Goal: Task Accomplishment & Management: Manage account settings

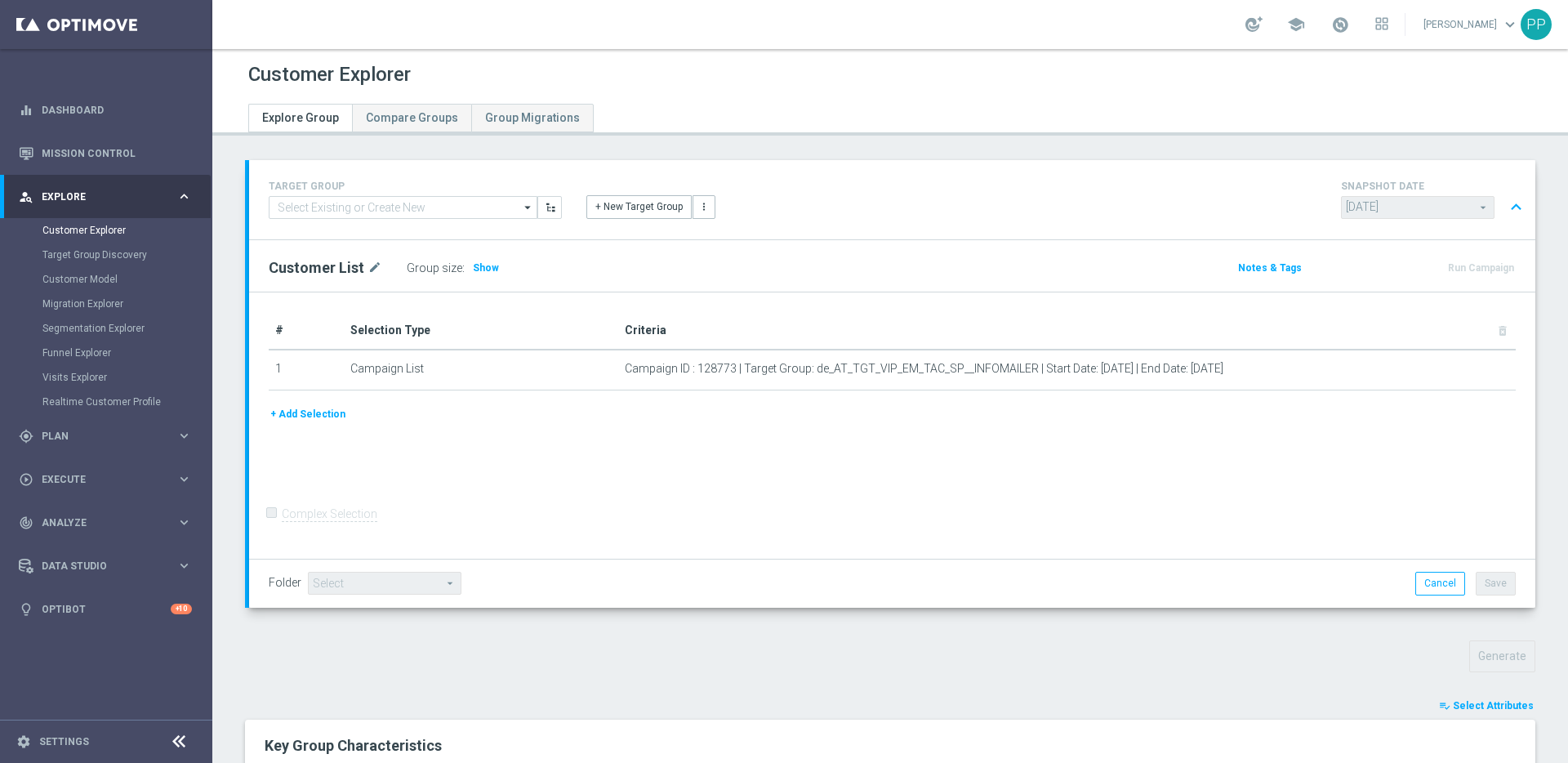
scroll to position [729, 0]
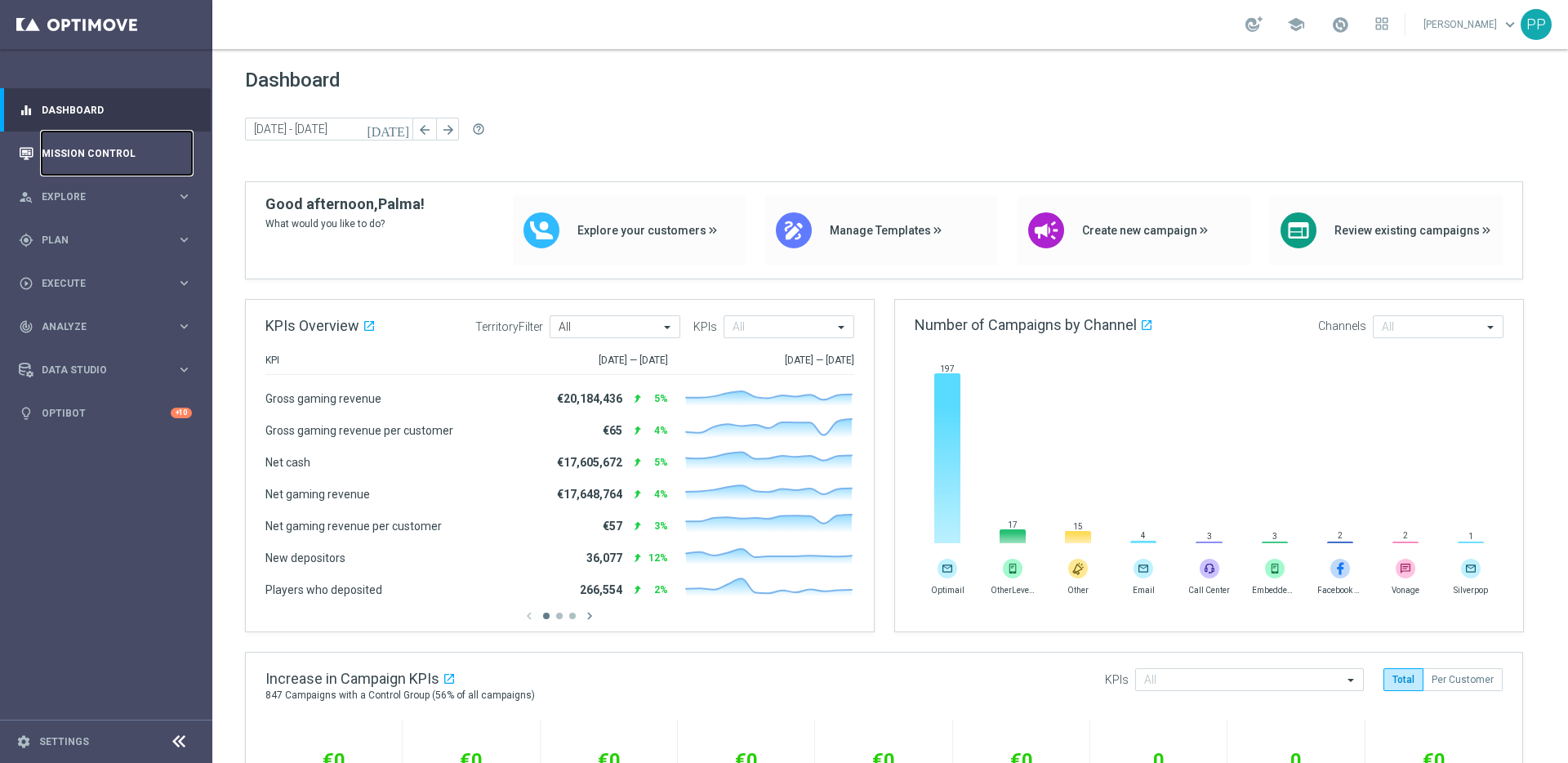
click at [59, 145] on link "Mission Control" at bounding box center [117, 153] width 150 height 43
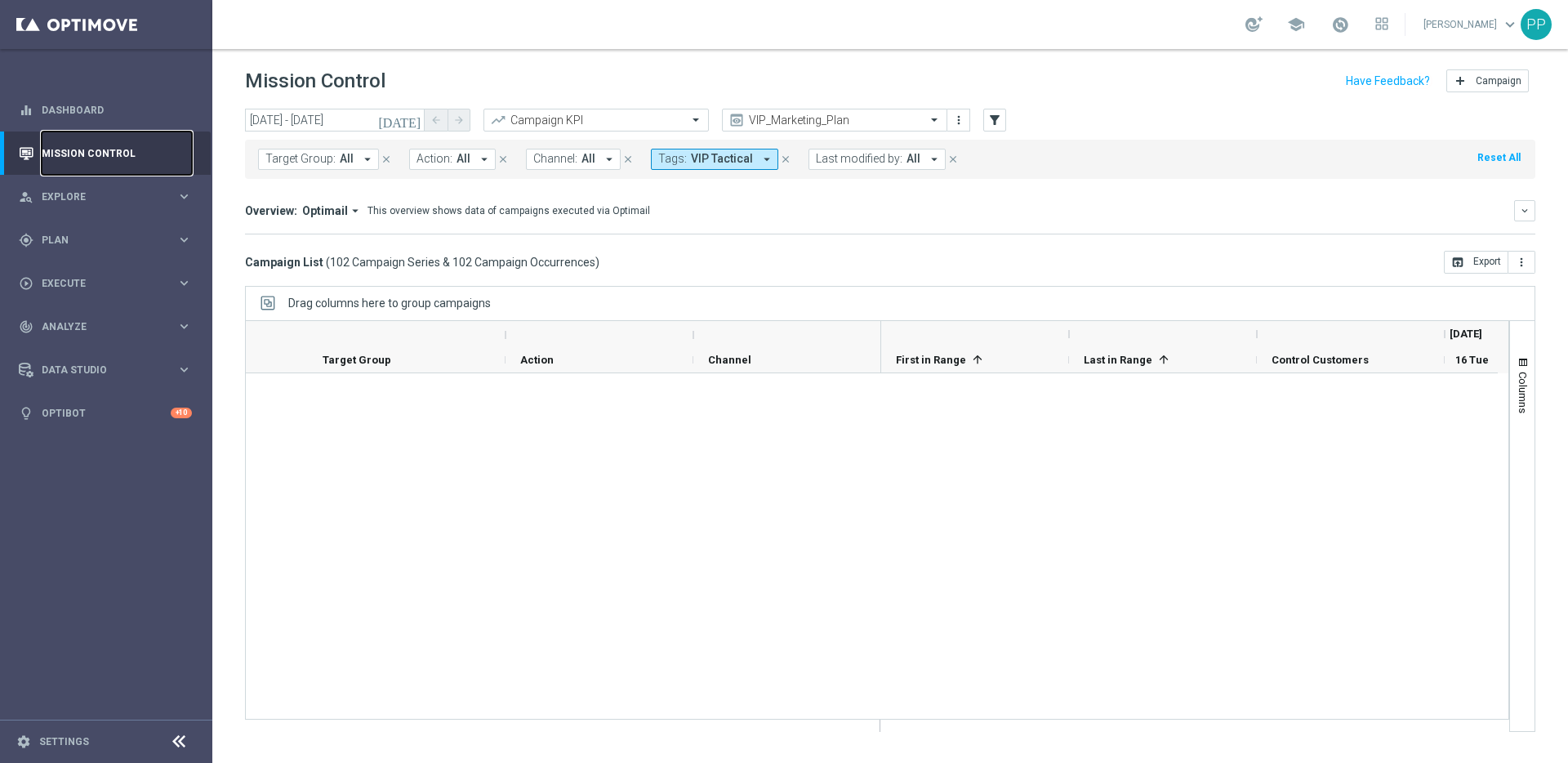
scroll to position [5486, 0]
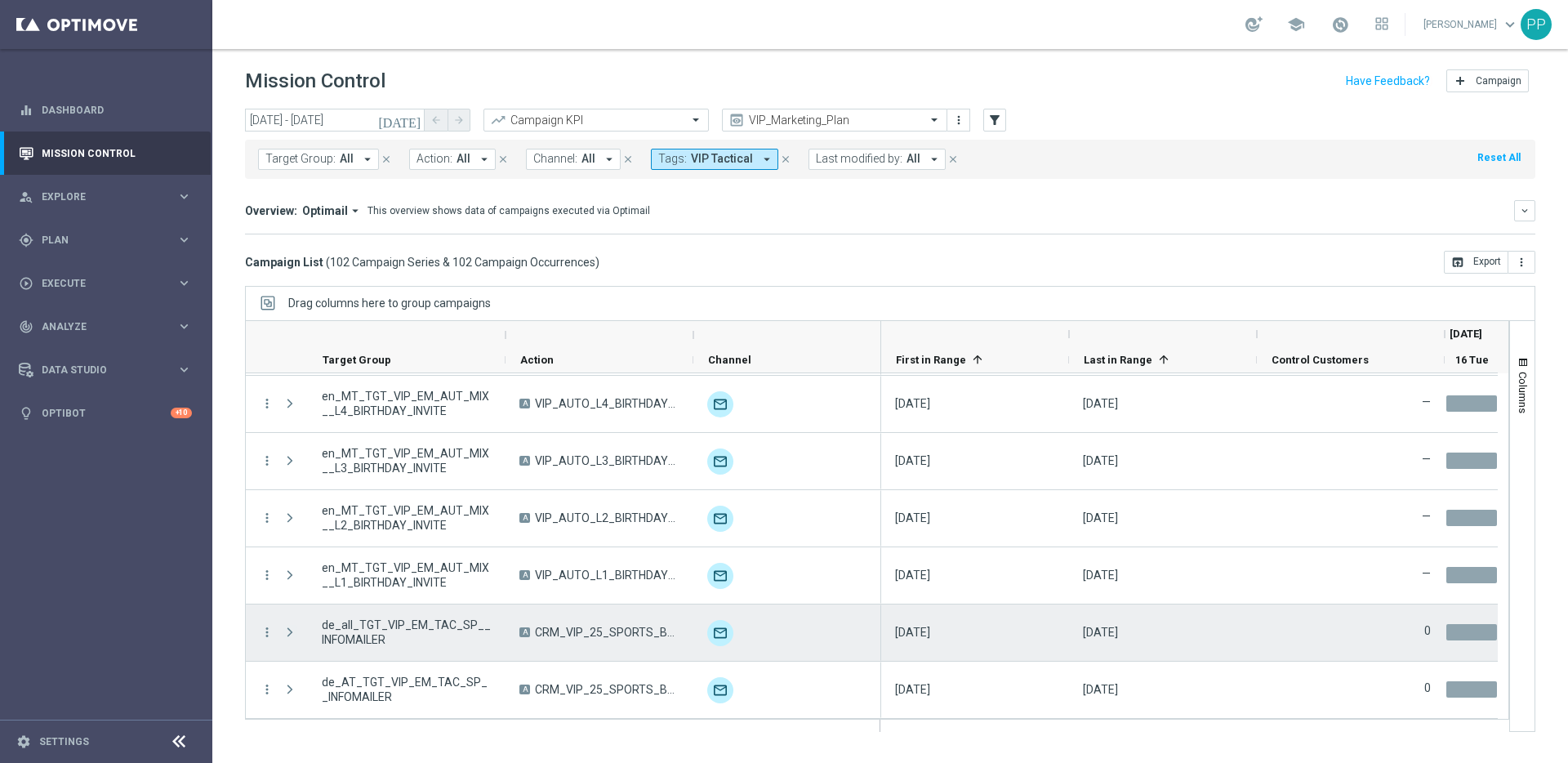
click at [290, 631] on span at bounding box center [290, 631] width 15 height 13
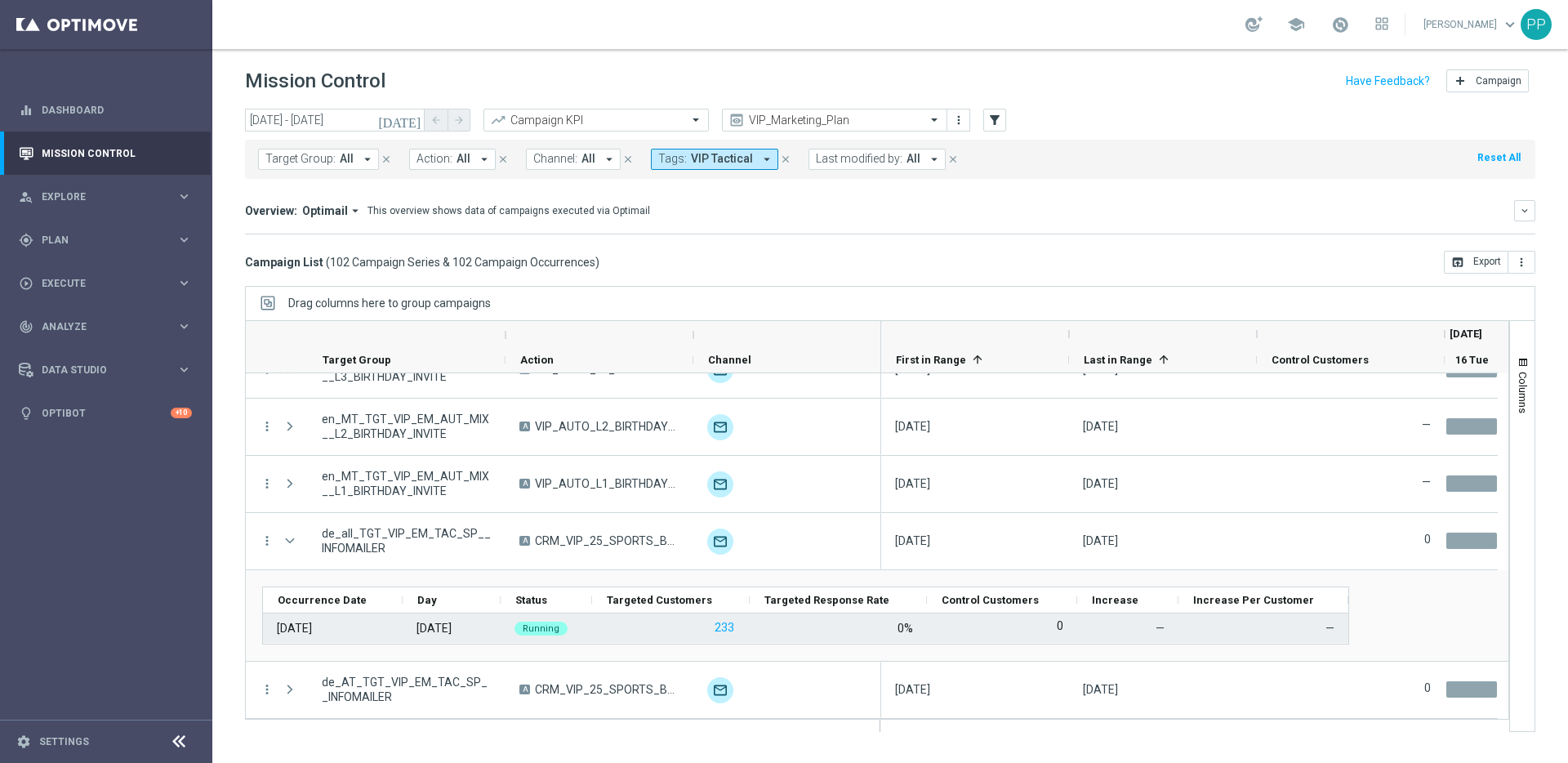
scroll to position [5577, 0]
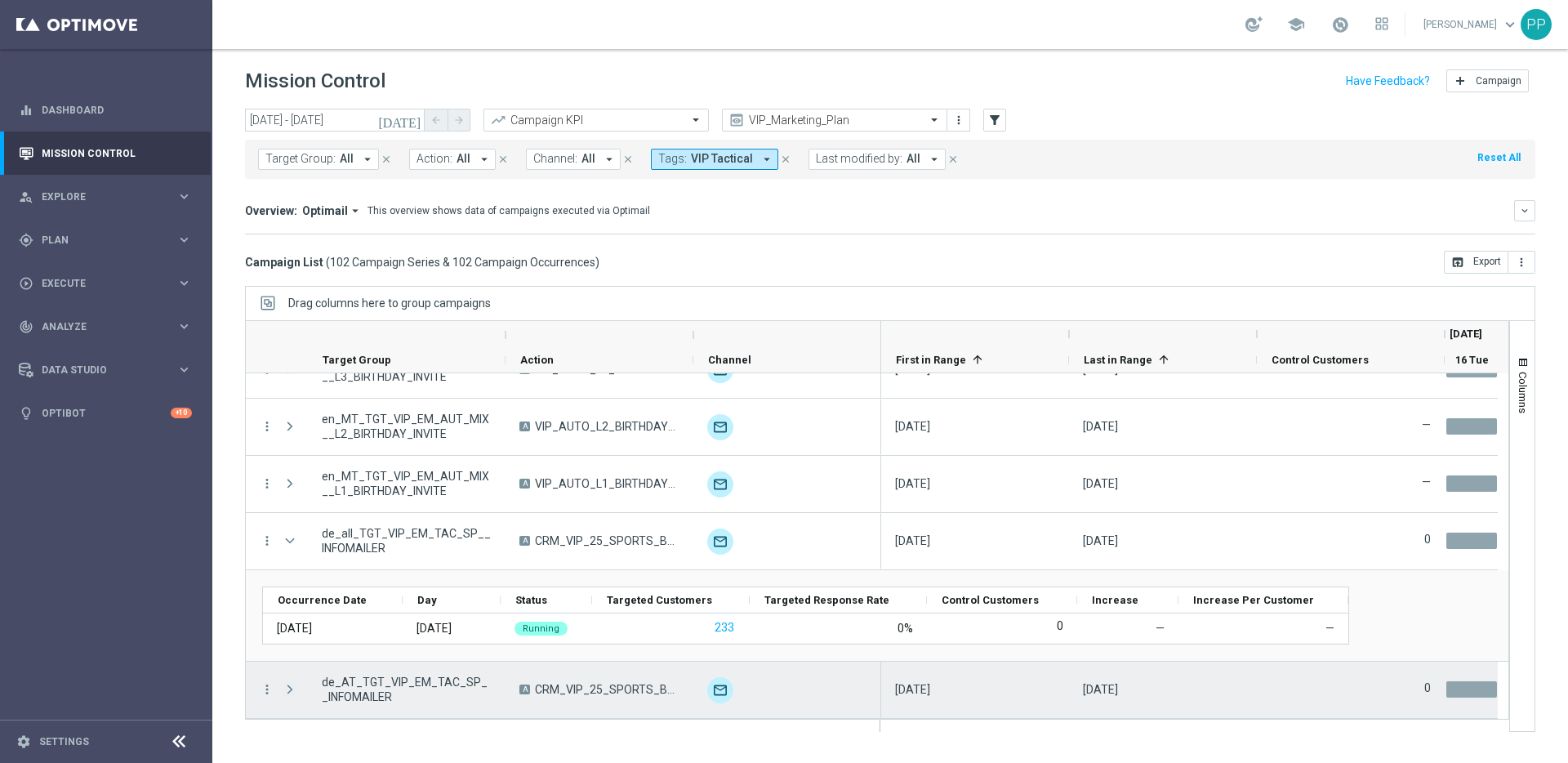
click at [286, 689] on span at bounding box center [290, 689] width 15 height 13
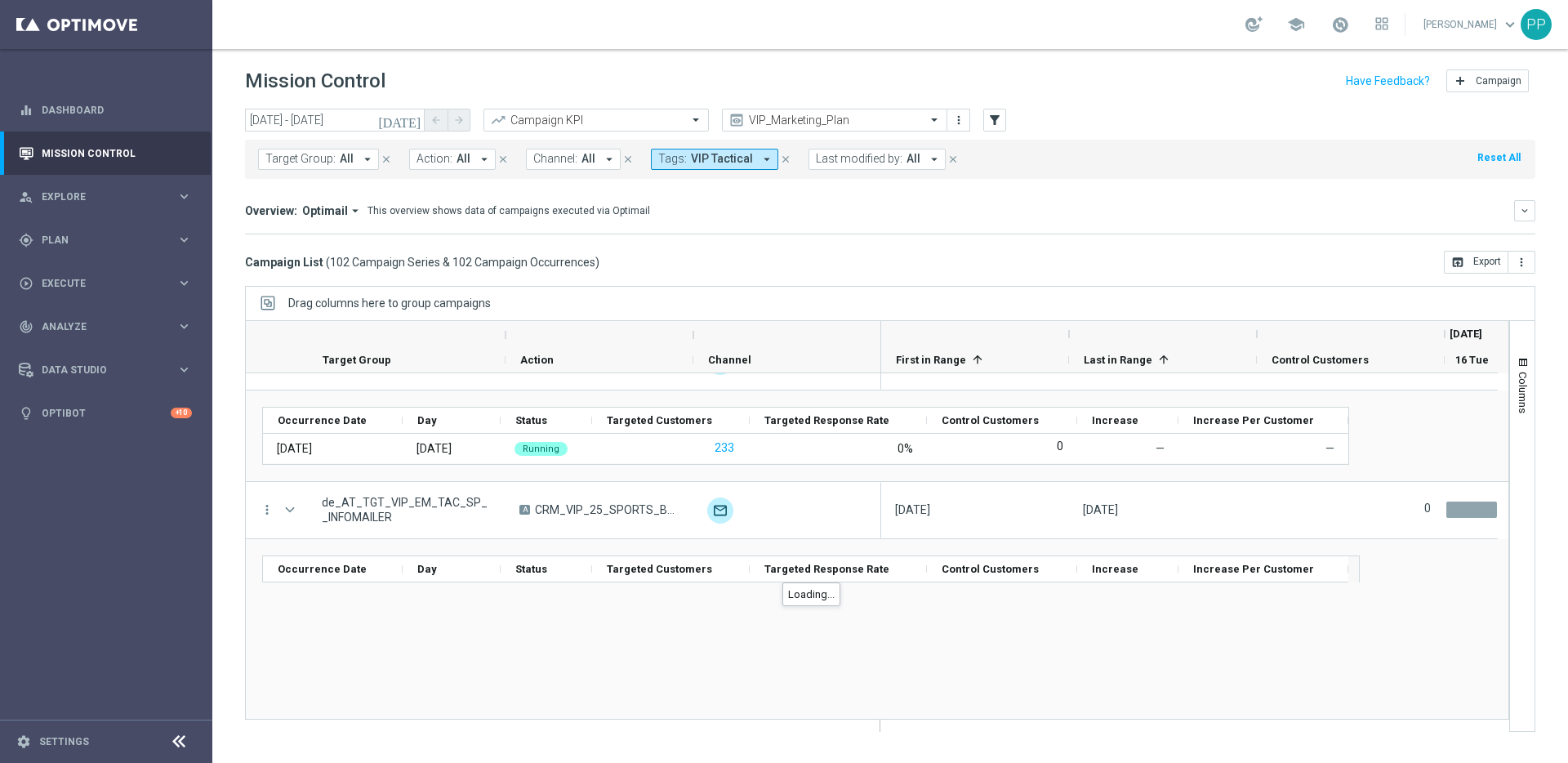
scroll to position [5669, 0]
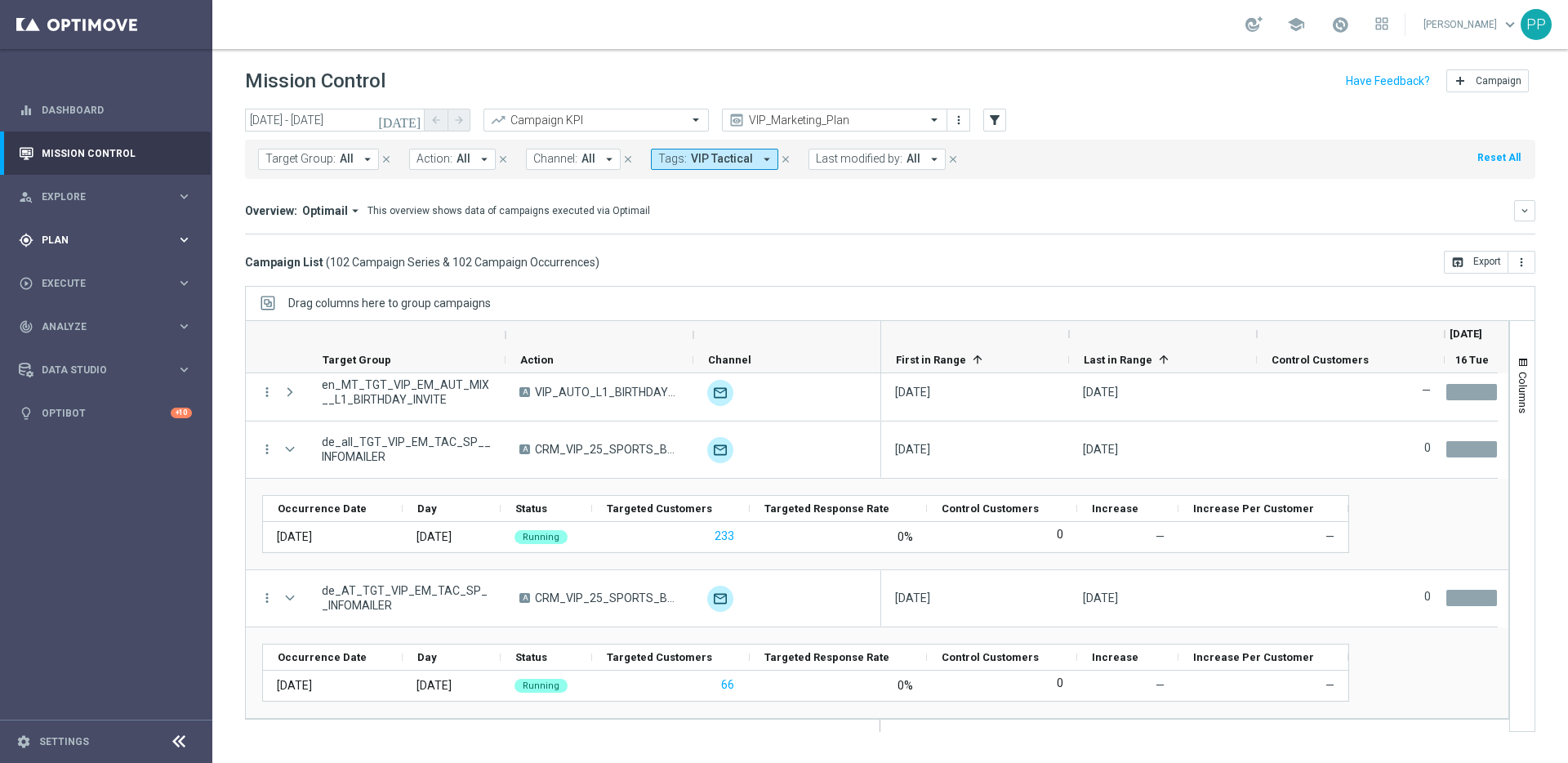
click at [43, 245] on div "gps_fixed Plan" at bounding box center [97, 240] width 157 height 15
click at [53, 269] on link "Target Groups" at bounding box center [106, 273] width 127 height 13
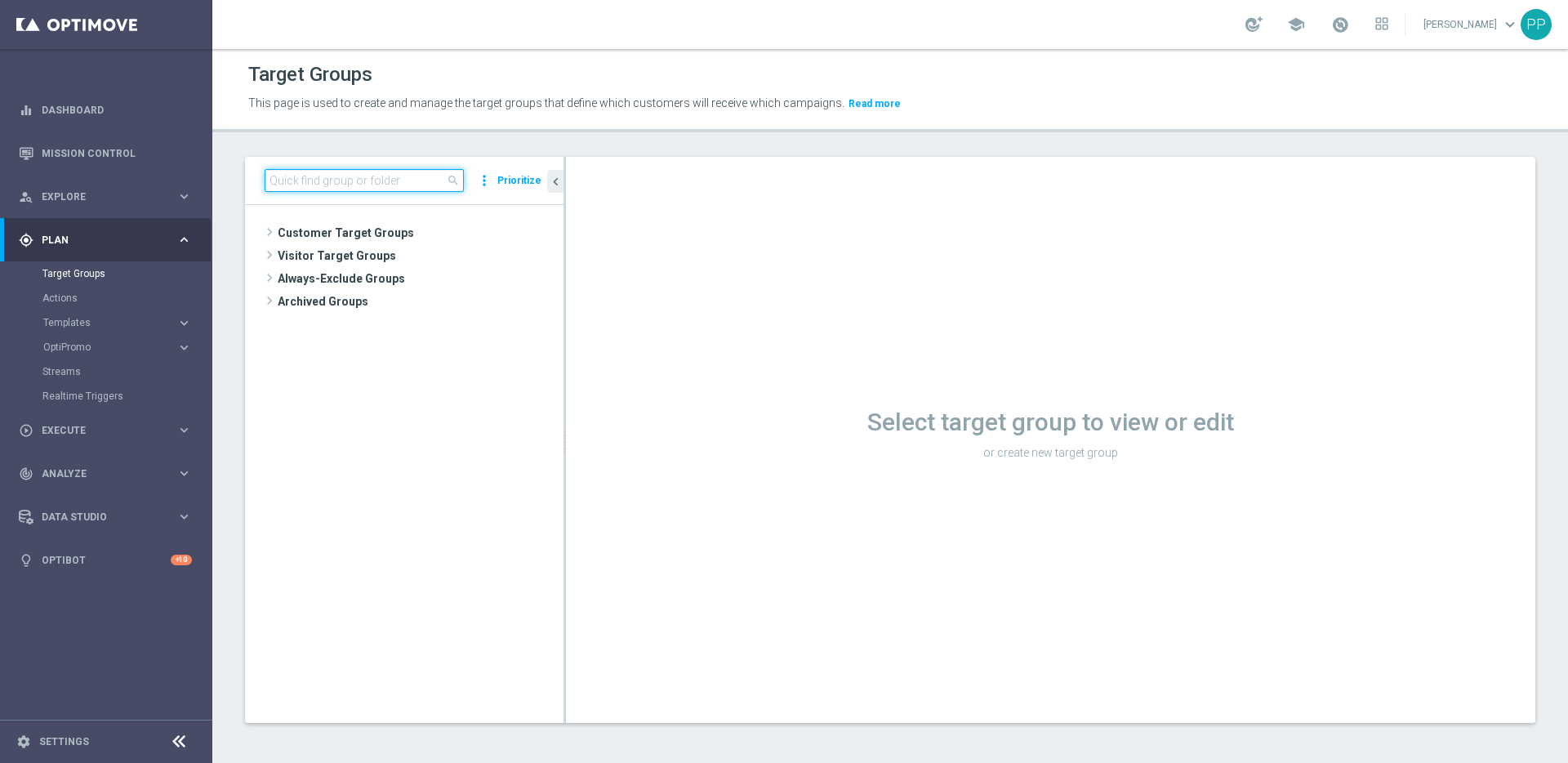
click at [329, 179] on input at bounding box center [365, 180] width 200 height 23
paste input "de_all_TGT_VIP_EM_TAC_SP__INFOMAILER"
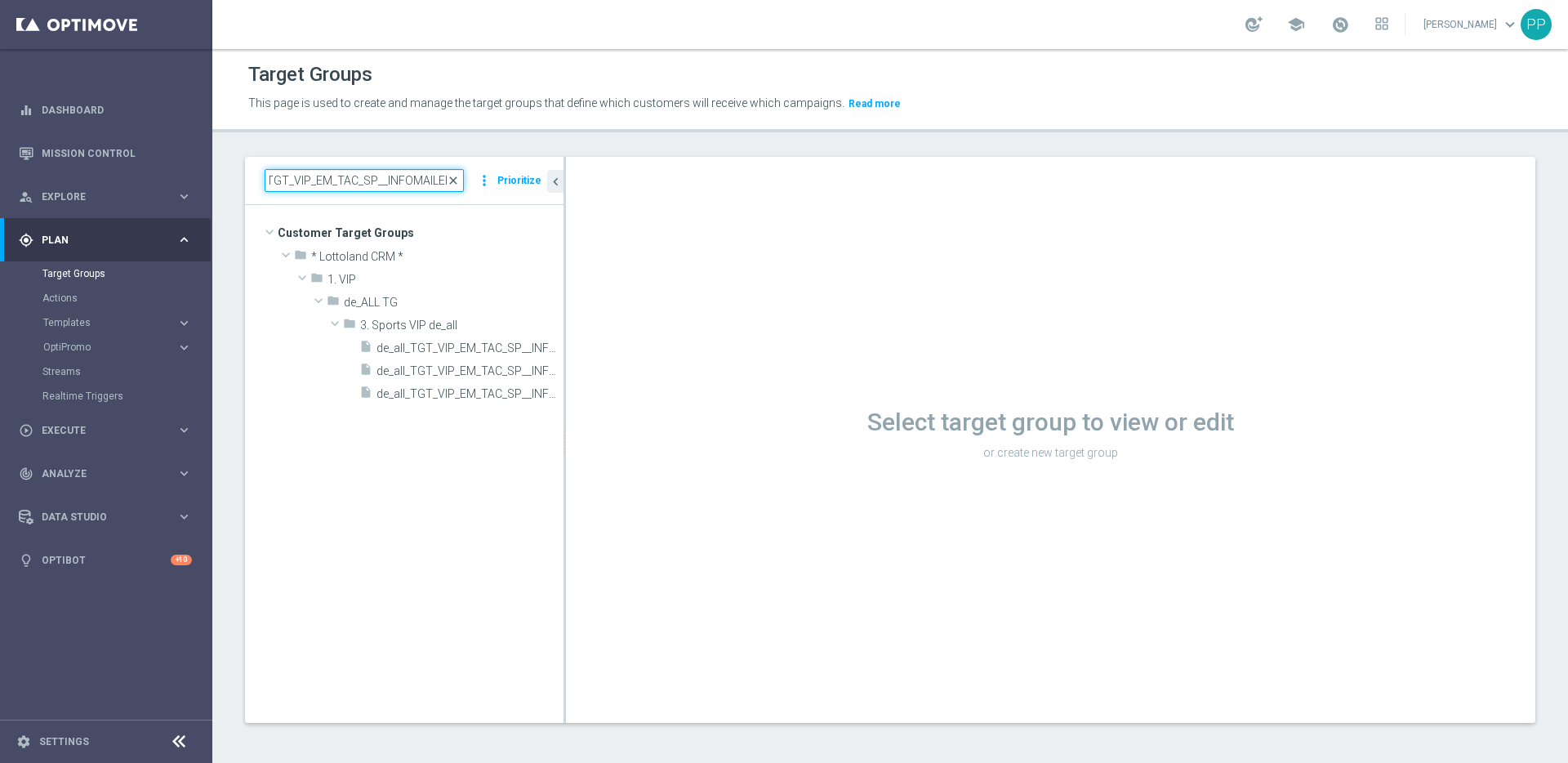
type input "de_all_TGT_VIP_EM_TAC_SP__INFOMAILER"
click at [454, 184] on span "close" at bounding box center [453, 180] width 13 height 13
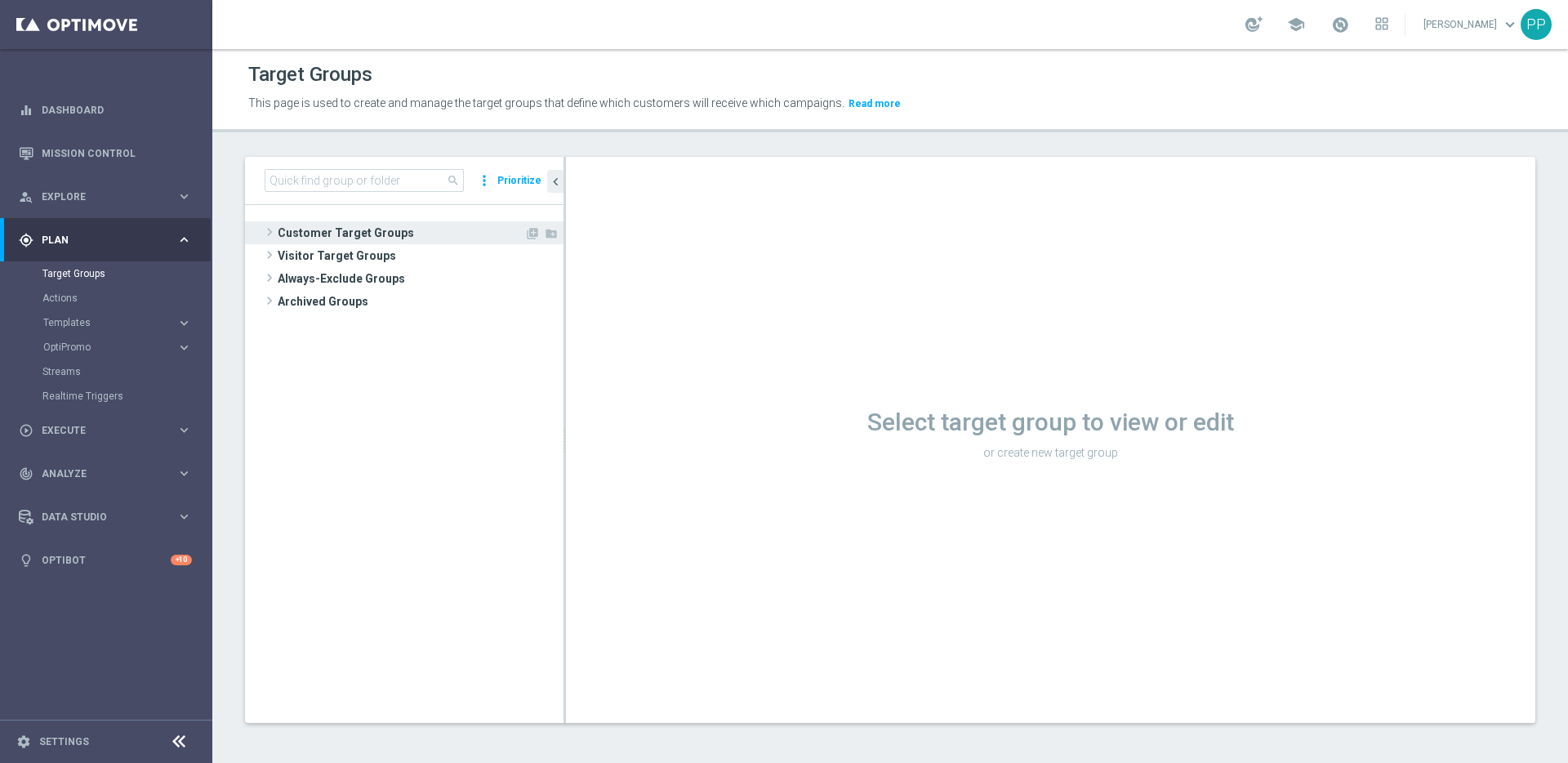
click at [273, 233] on span at bounding box center [269, 232] width 16 height 19
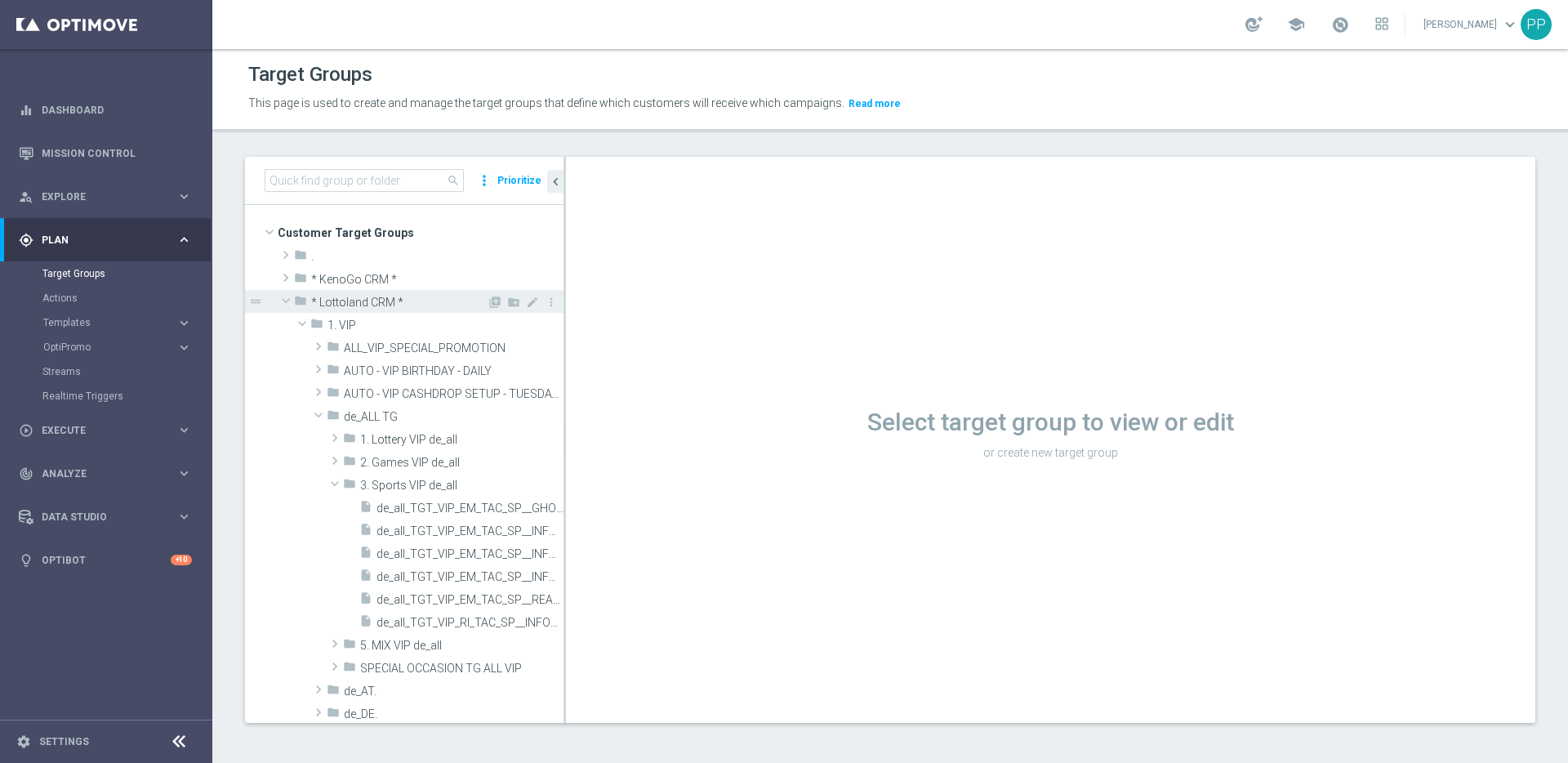
click at [284, 295] on span at bounding box center [286, 300] width 19 height 16
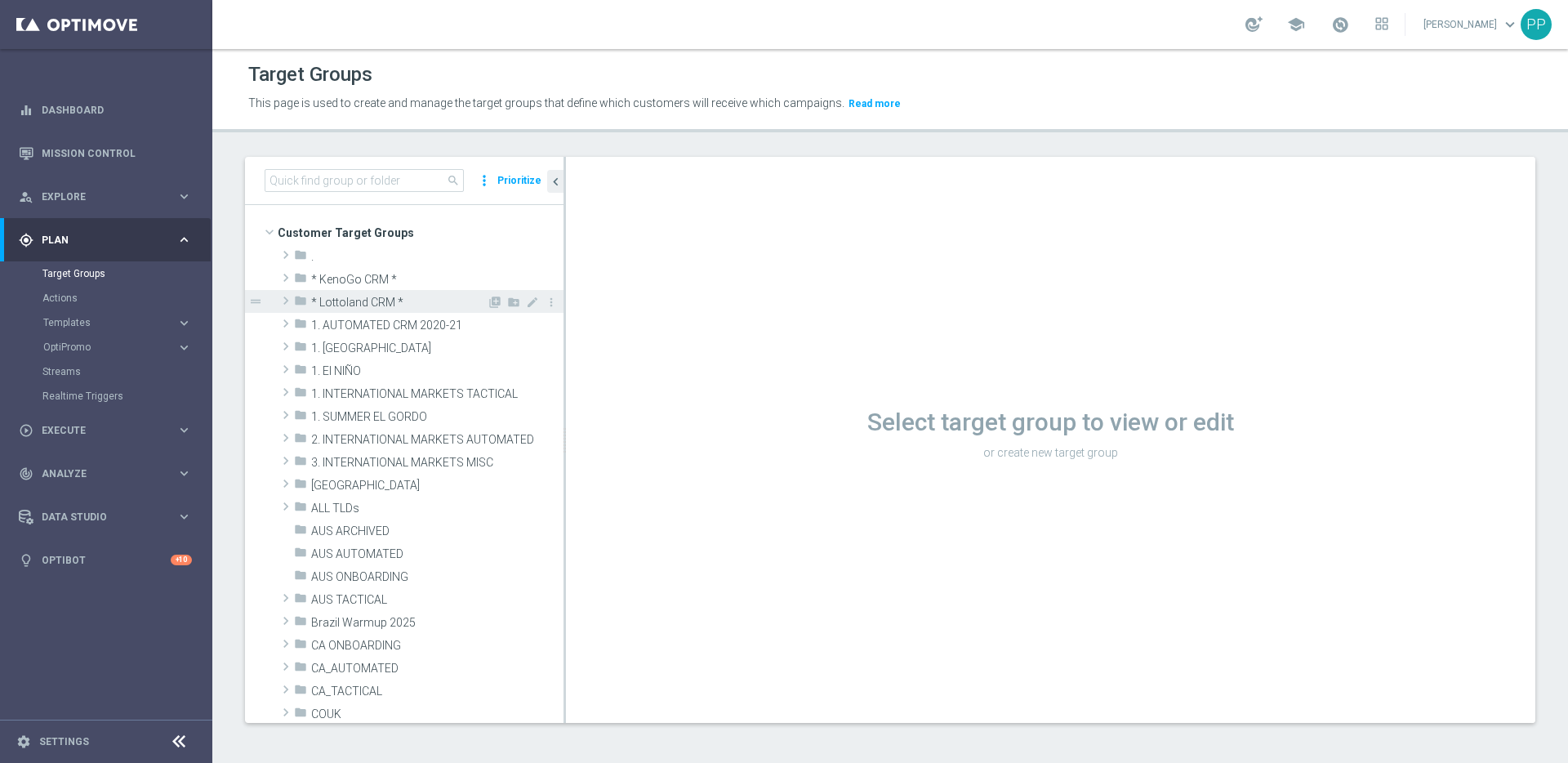
click at [290, 300] on span at bounding box center [285, 300] width 16 height 19
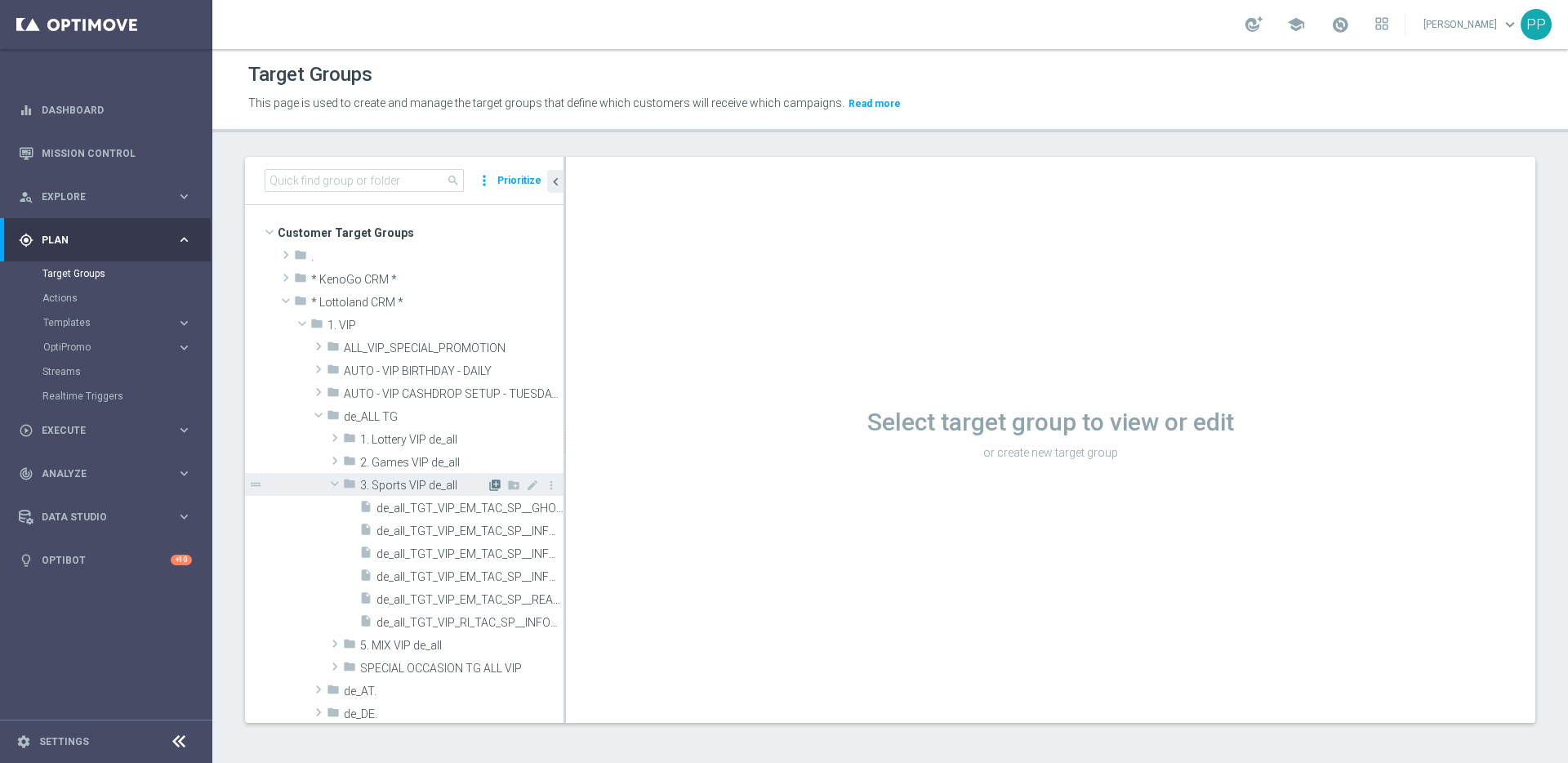
click at [488, 485] on icon "library_add" at bounding box center [494, 485] width 13 height 13
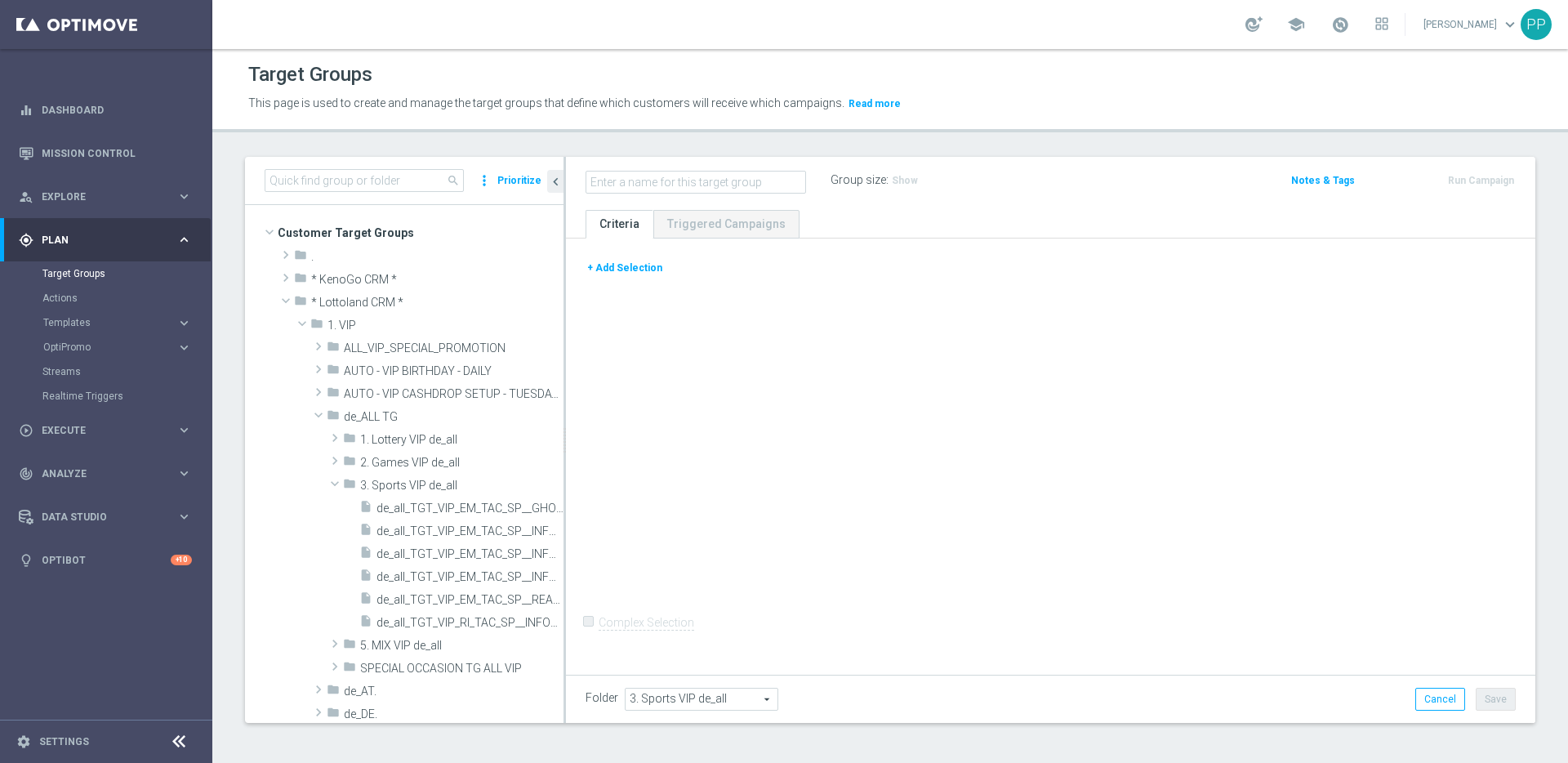
click at [667, 181] on input "text" at bounding box center [696, 182] width 221 height 23
drag, startPoint x: 735, startPoint y: 179, endPoint x: 810, endPoint y: 179, distance: 75.0
click at [810, 179] on div "de_all_TGT_VIP_EM_TAC_SP__INFOMAILER" at bounding box center [695, 182] width 245 height 23
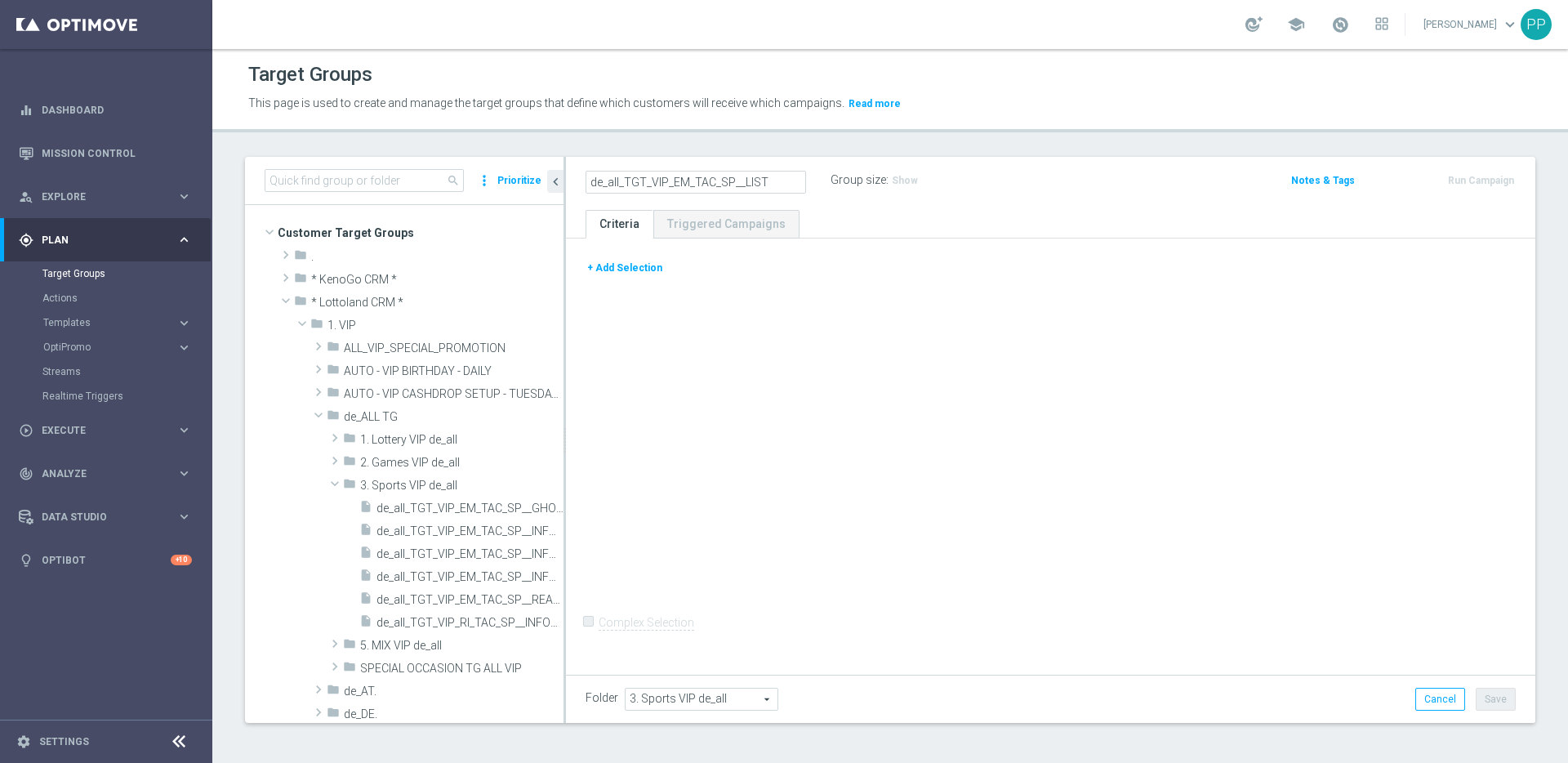
type input "de_all_TGT_VIP_EM_TAC_SP__LIST"
click at [863, 299] on div "+ Add Selection Complex Selection Invalid Expression" at bounding box center [1051, 454] width 969 height 431
click at [635, 268] on button "+ Add Selection" at bounding box center [624, 268] width 79 height 18
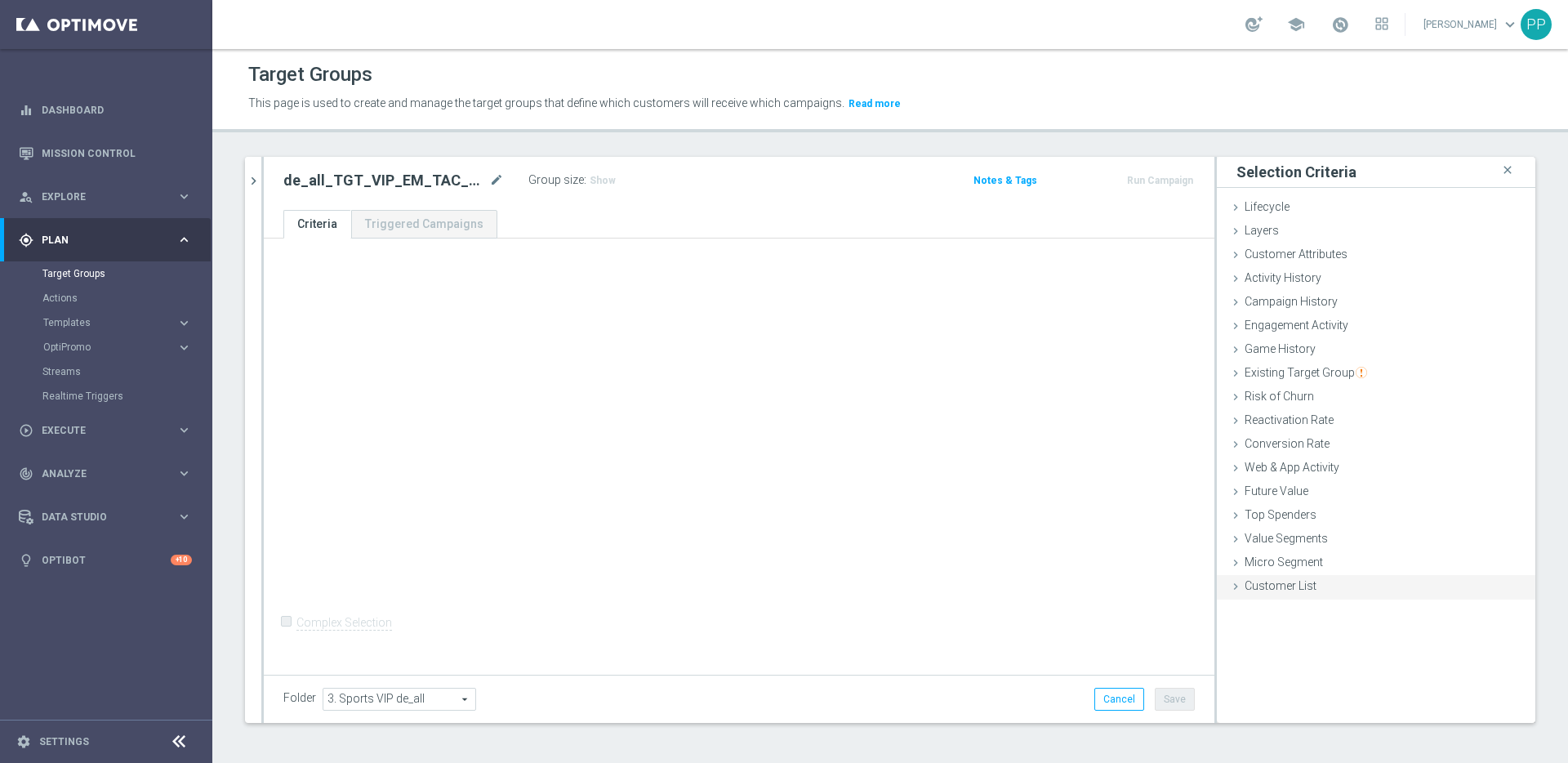
click at [1243, 594] on div "Customer List done" at bounding box center [1376, 587] width 319 height 25
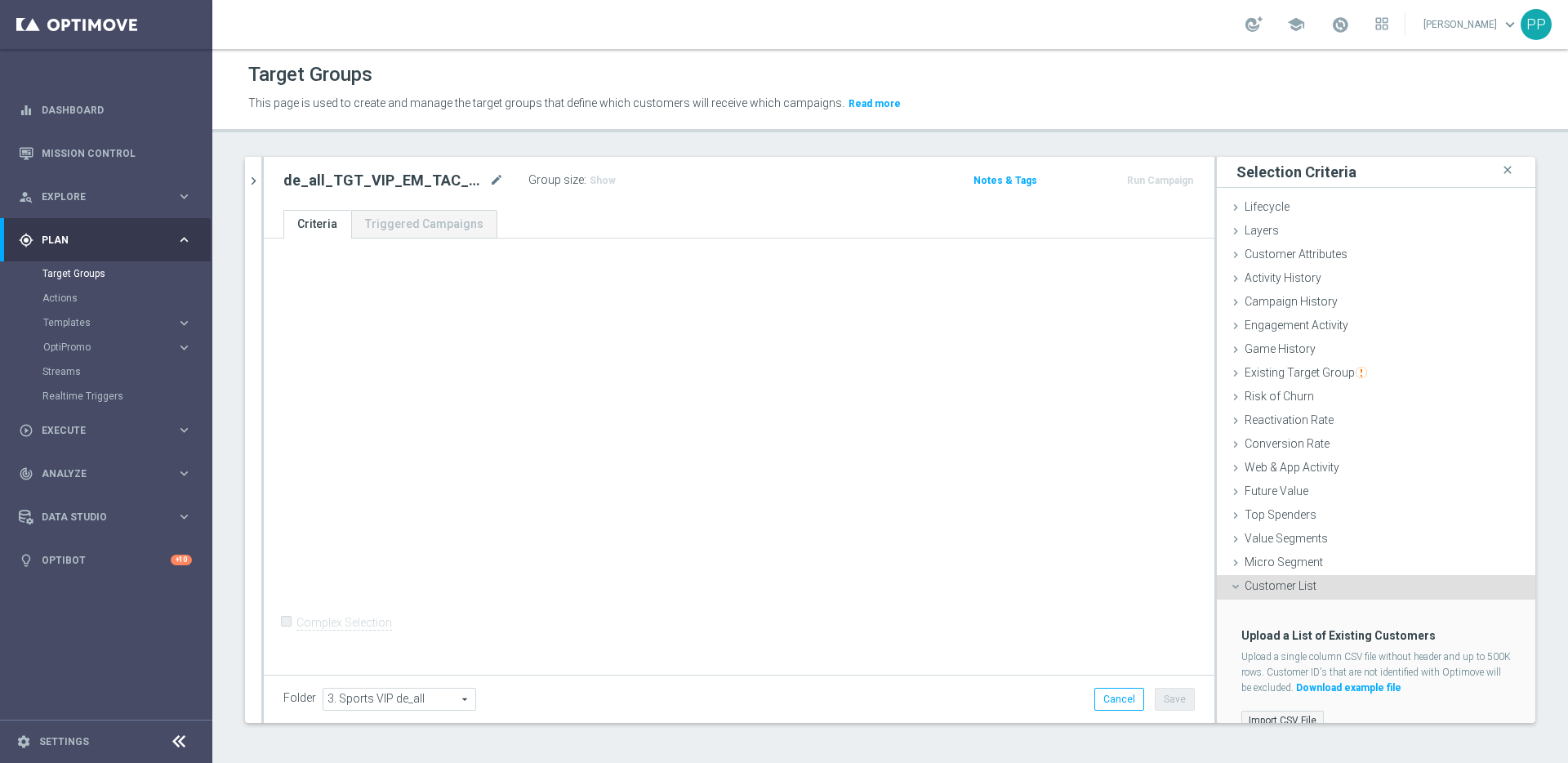
click at [1273, 719] on label "Import CSV File" at bounding box center [1282, 721] width 82 height 20
click at [0, 0] on input "Import CSV File" at bounding box center [0, 0] width 0 height 0
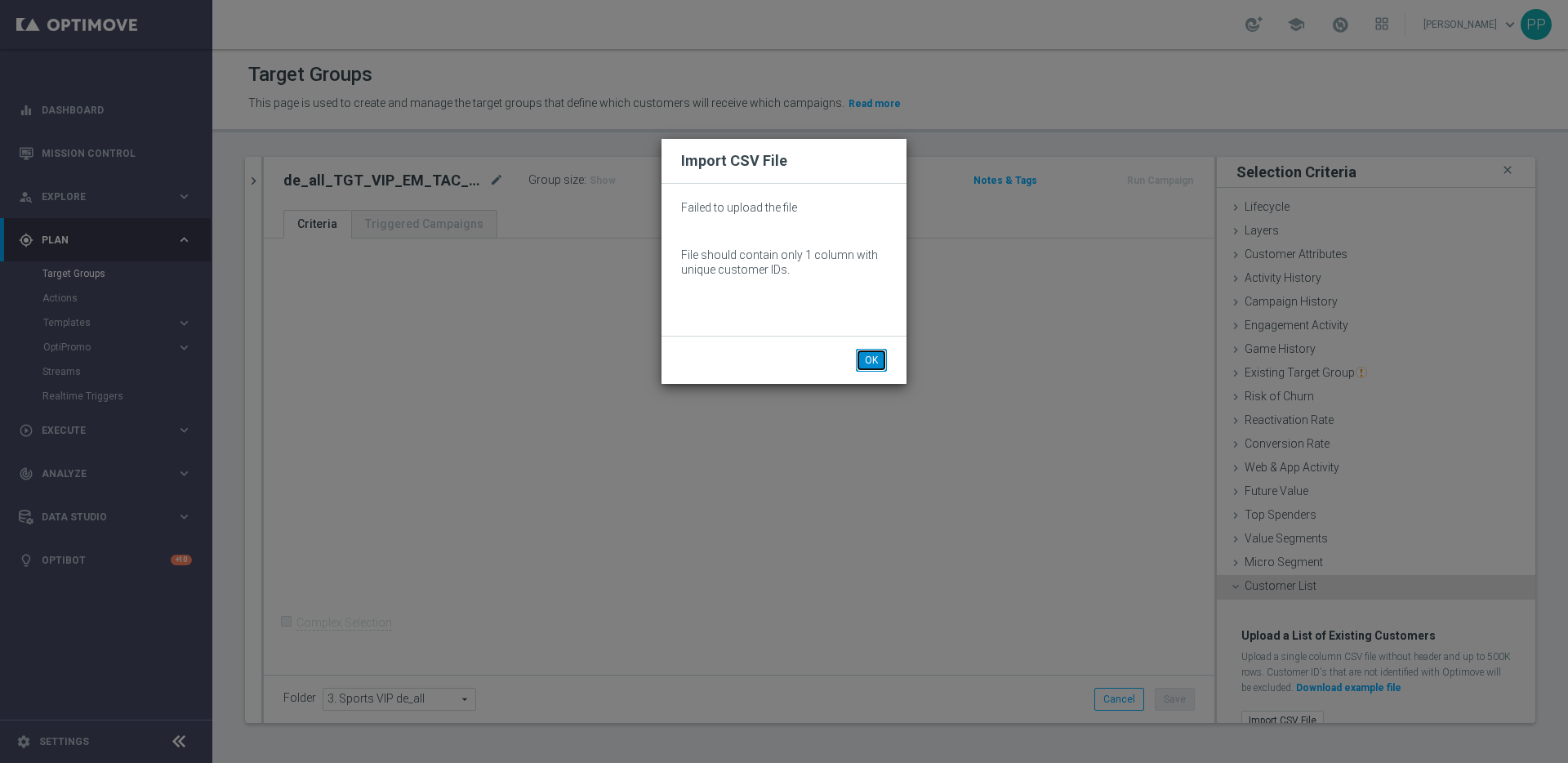
click at [880, 359] on button "OK" at bounding box center [871, 360] width 31 height 23
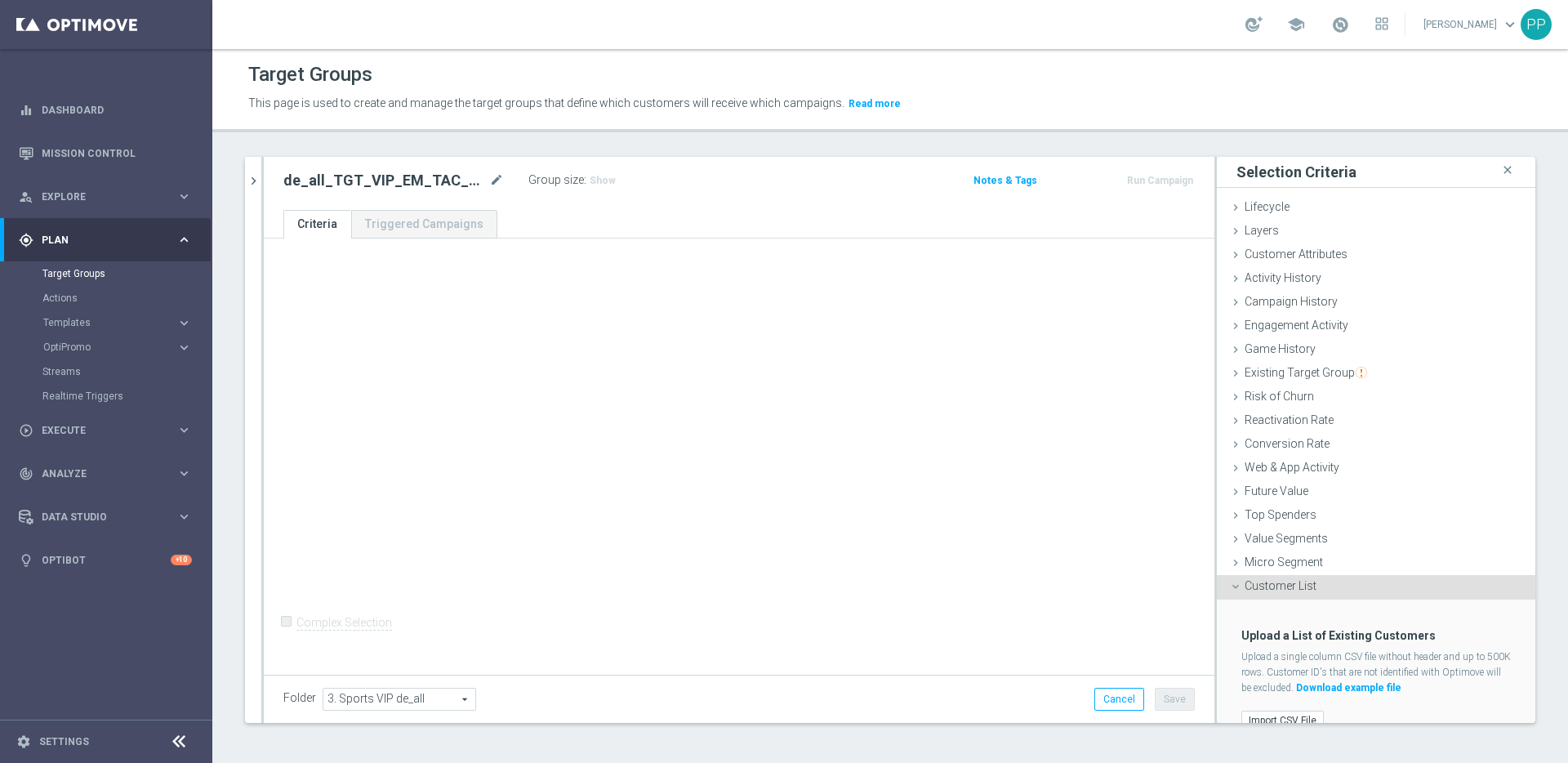
click at [1229, 585] on icon at bounding box center [1235, 586] width 13 height 13
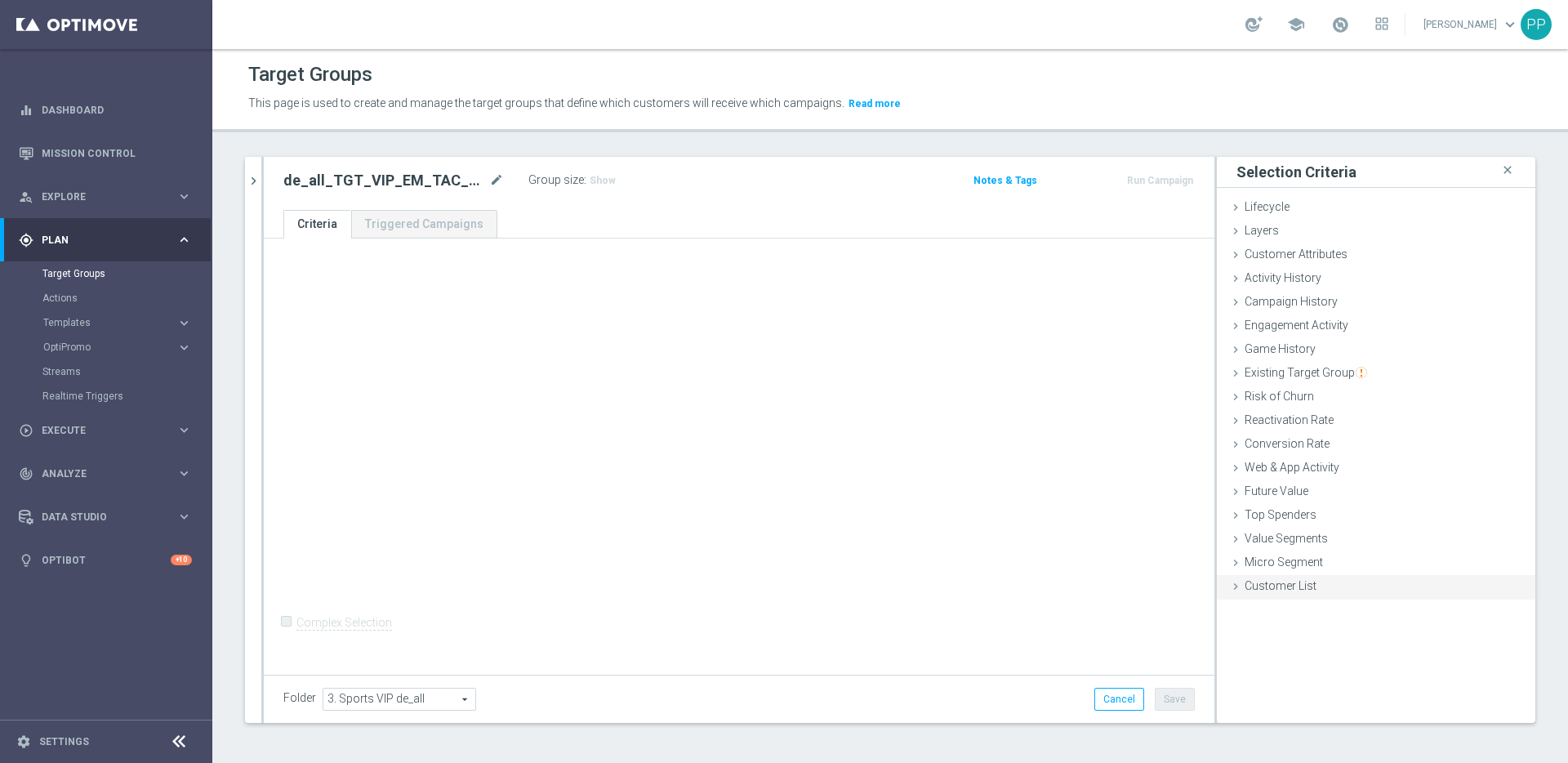
click at [1229, 583] on icon at bounding box center [1235, 586] width 13 height 13
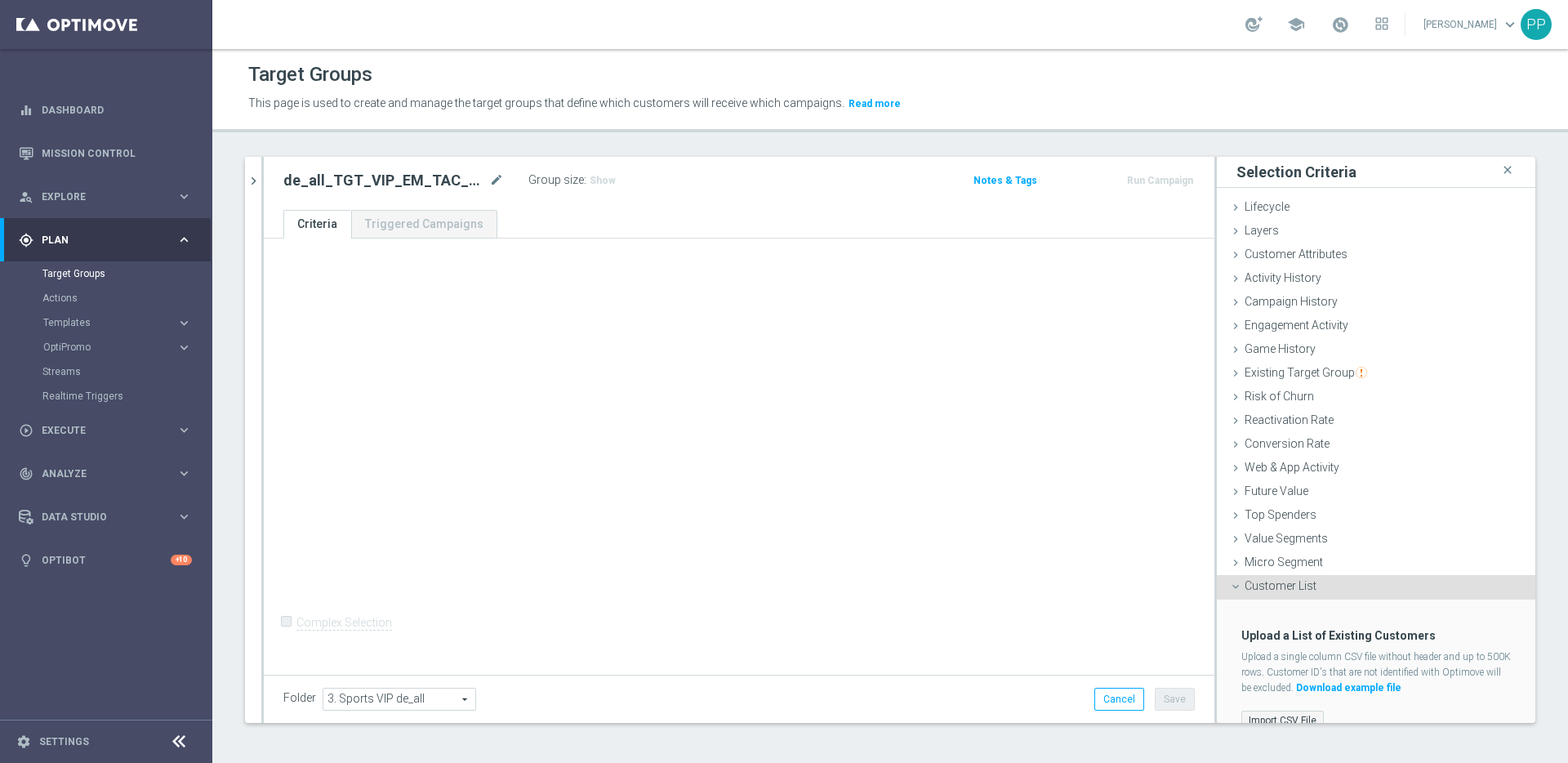
click at [1254, 715] on label "Import CSV File" at bounding box center [1282, 721] width 82 height 20
click at [0, 0] on input "Import CSV File" at bounding box center [0, 0] width 0 height 0
click at [1251, 713] on label "Import CSV File" at bounding box center [1282, 721] width 82 height 20
click at [0, 0] on input "Import CSV File" at bounding box center [0, 0] width 0 height 0
click at [1247, 718] on label "Import CSV File" at bounding box center [1282, 721] width 82 height 20
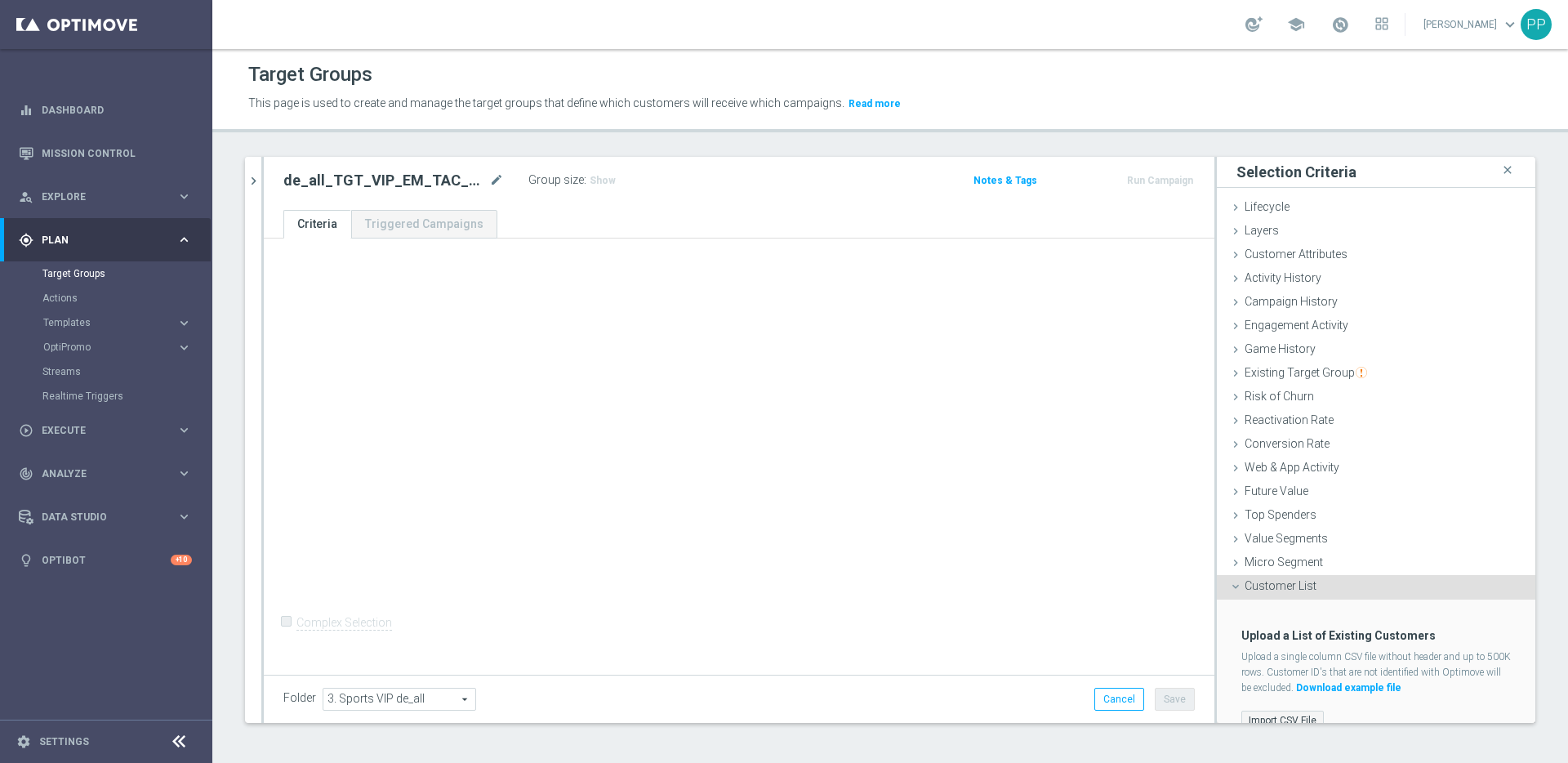
click at [0, 0] on input "Import CSV File" at bounding box center [0, 0] width 0 height 0
click at [498, 179] on icon "mode_edit" at bounding box center [496, 180] width 15 height 19
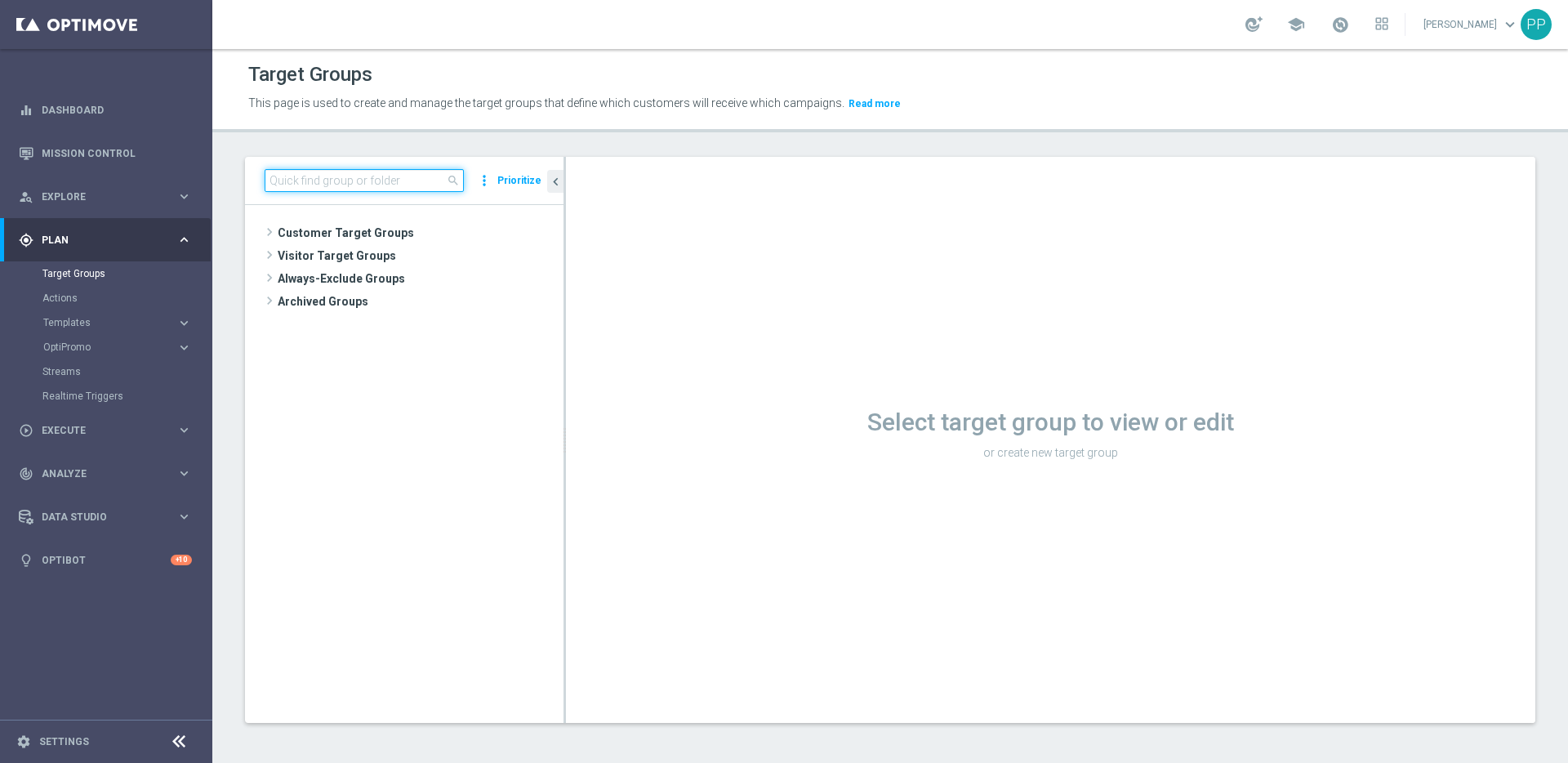
click at [320, 183] on input at bounding box center [365, 180] width 200 height 23
paste input "de_all_TGT_VIP_EM_TAC_SP__LIST"
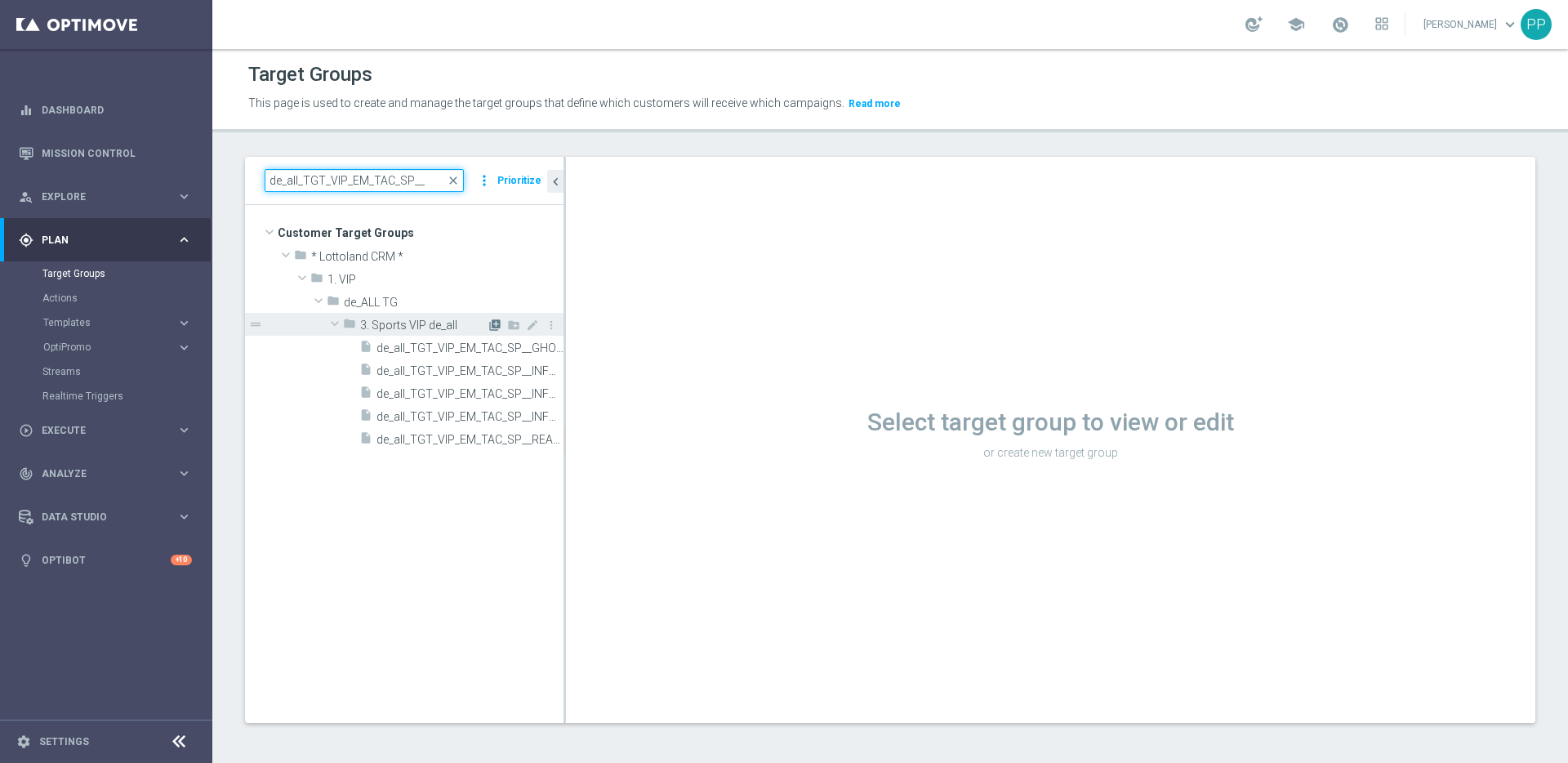
type input "de_all_TGT_VIP_EM_TAC_SP__"
click at [494, 325] on icon "library_add" at bounding box center [494, 325] width 13 height 13
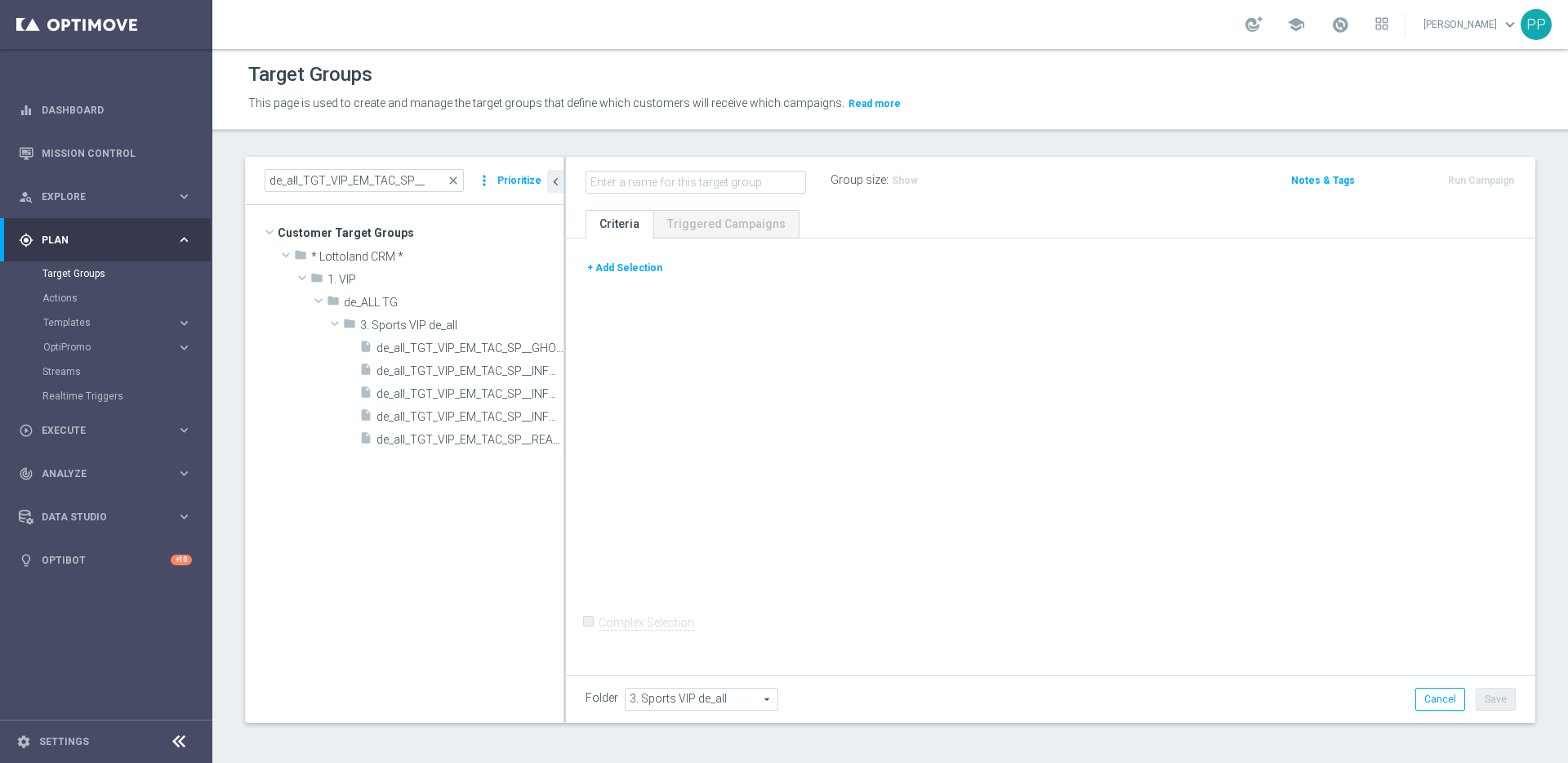
click at [691, 179] on input "text" at bounding box center [696, 182] width 221 height 23
type input "de_all_TGT_VIP_EM_TAC_SP__LIST"
click at [632, 269] on button "+ Add Selection" at bounding box center [624, 268] width 79 height 18
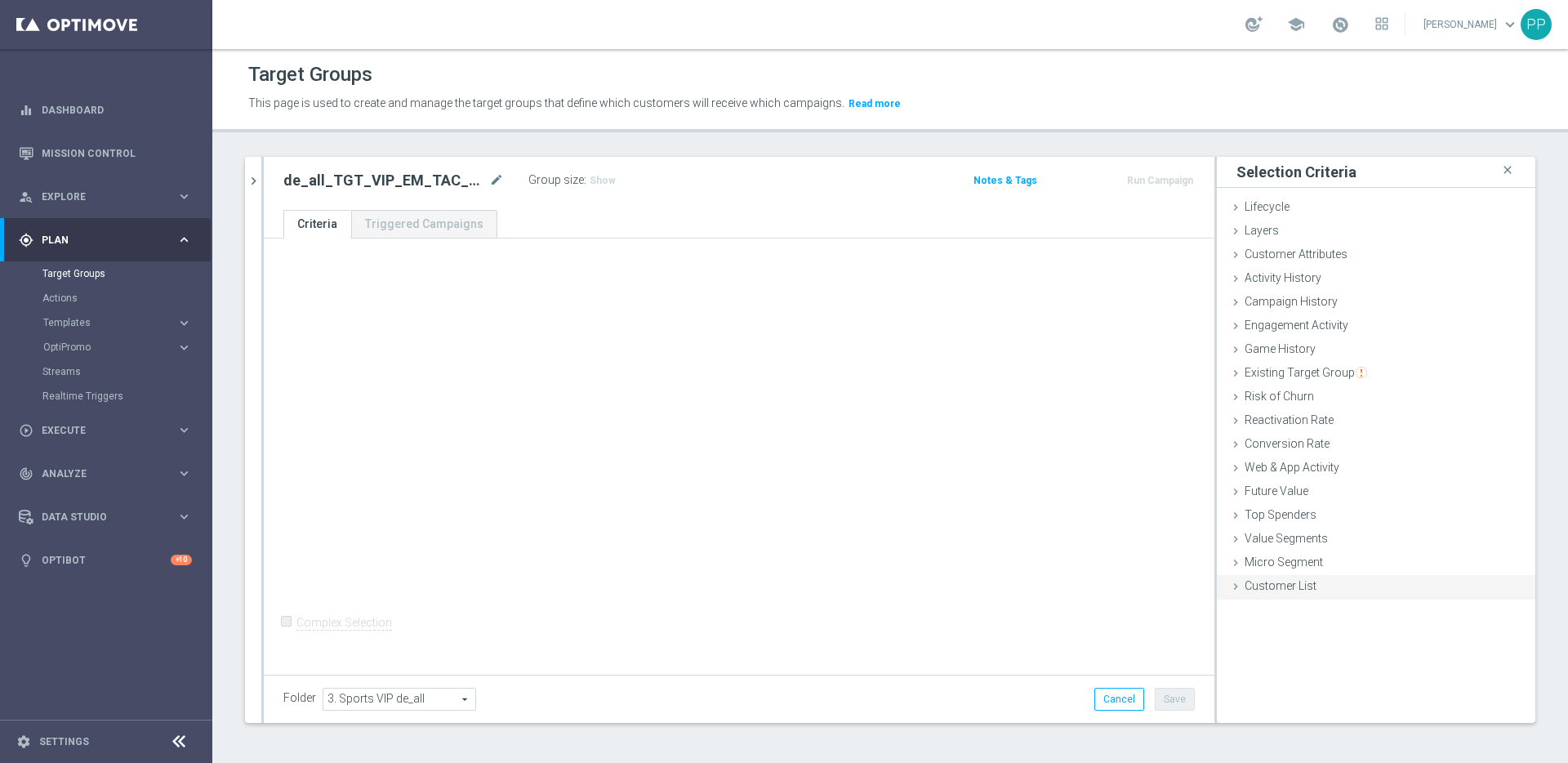
click at [1244, 591] on span "Customer List" at bounding box center [1279, 585] width 72 height 13
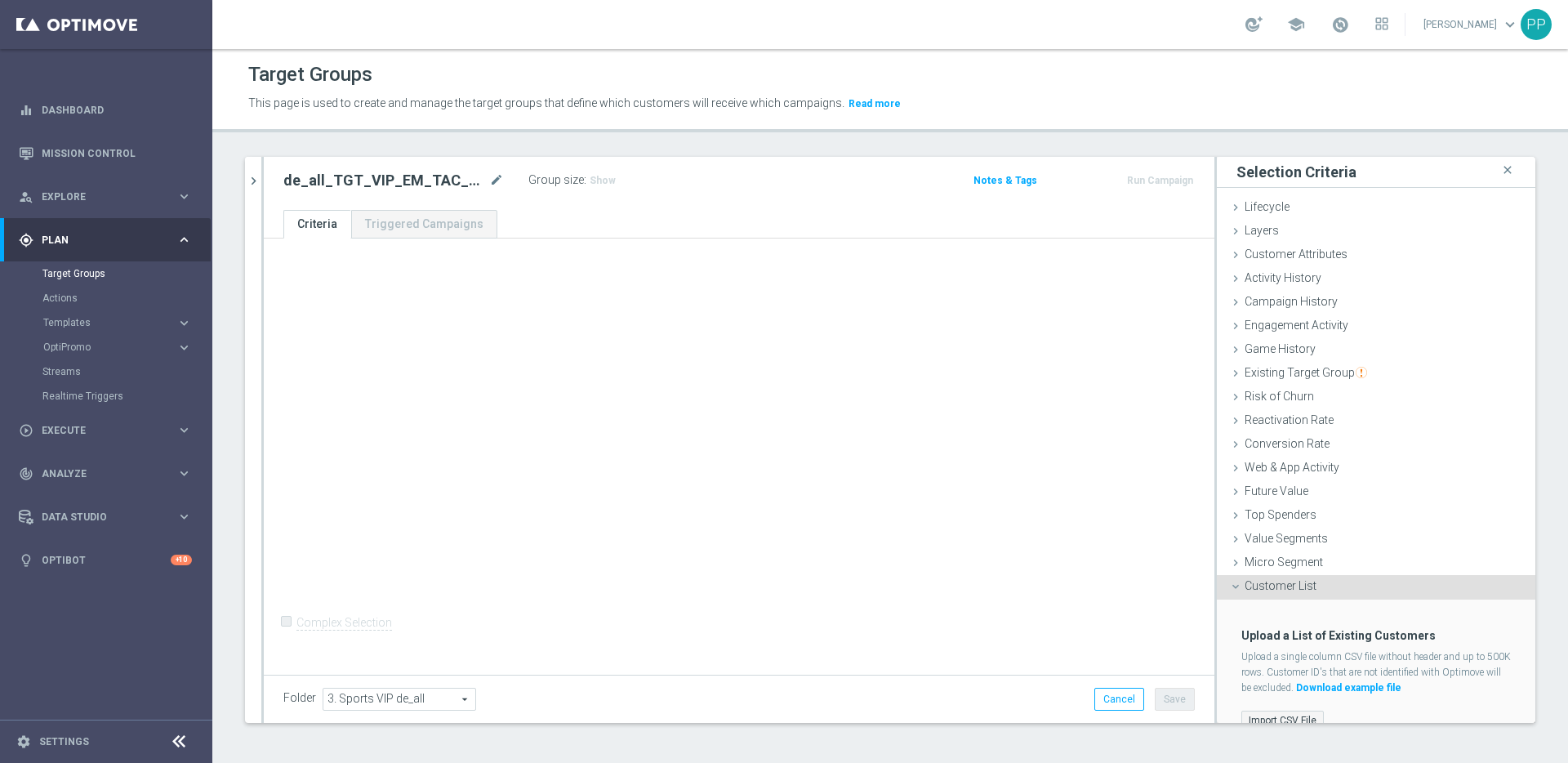
click at [1264, 716] on label "Import CSV File" at bounding box center [1282, 721] width 82 height 20
click at [0, 0] on input "Import CSV File" at bounding box center [0, 0] width 0 height 0
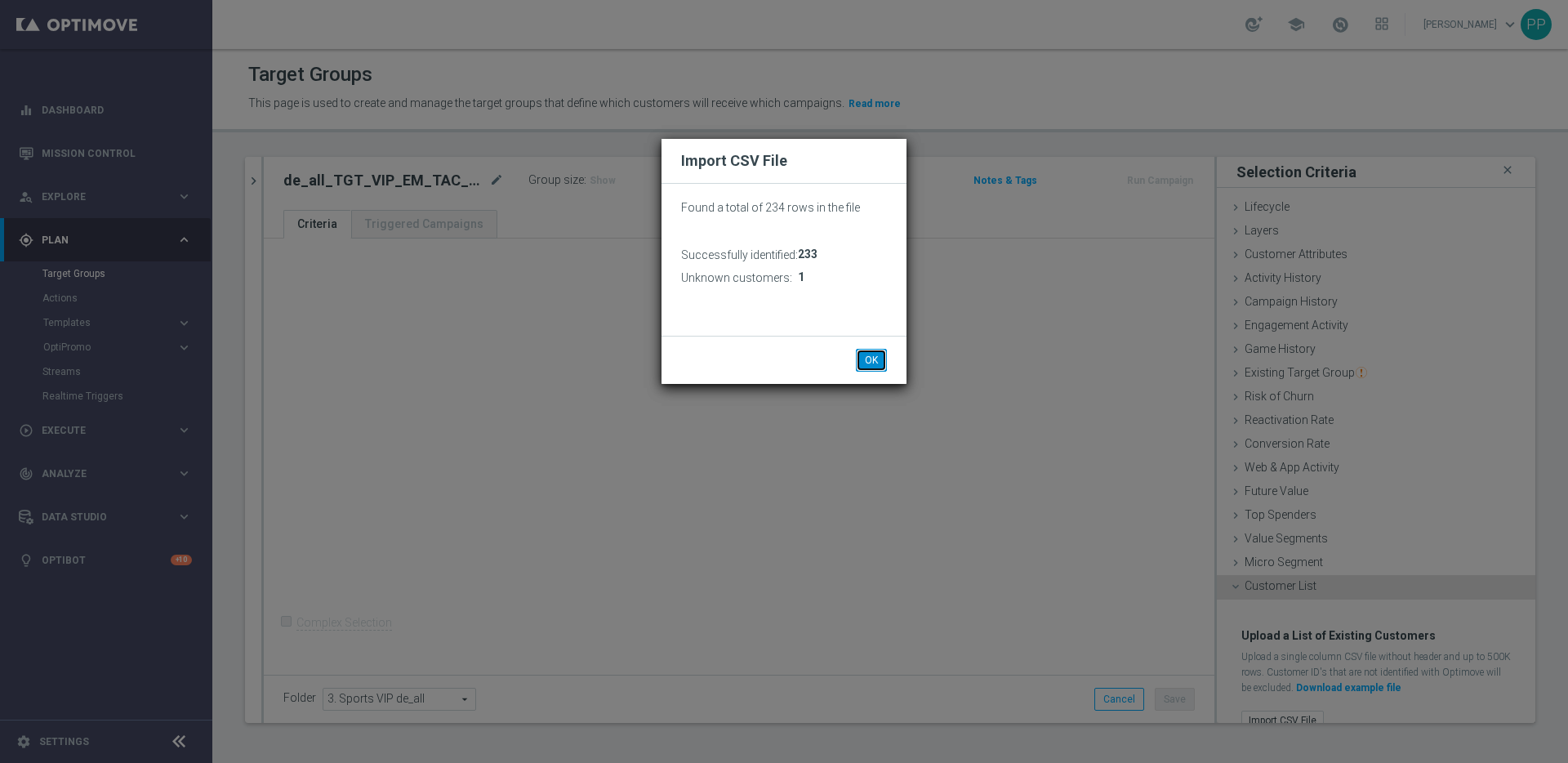
click at [875, 362] on button "OK" at bounding box center [871, 360] width 31 height 23
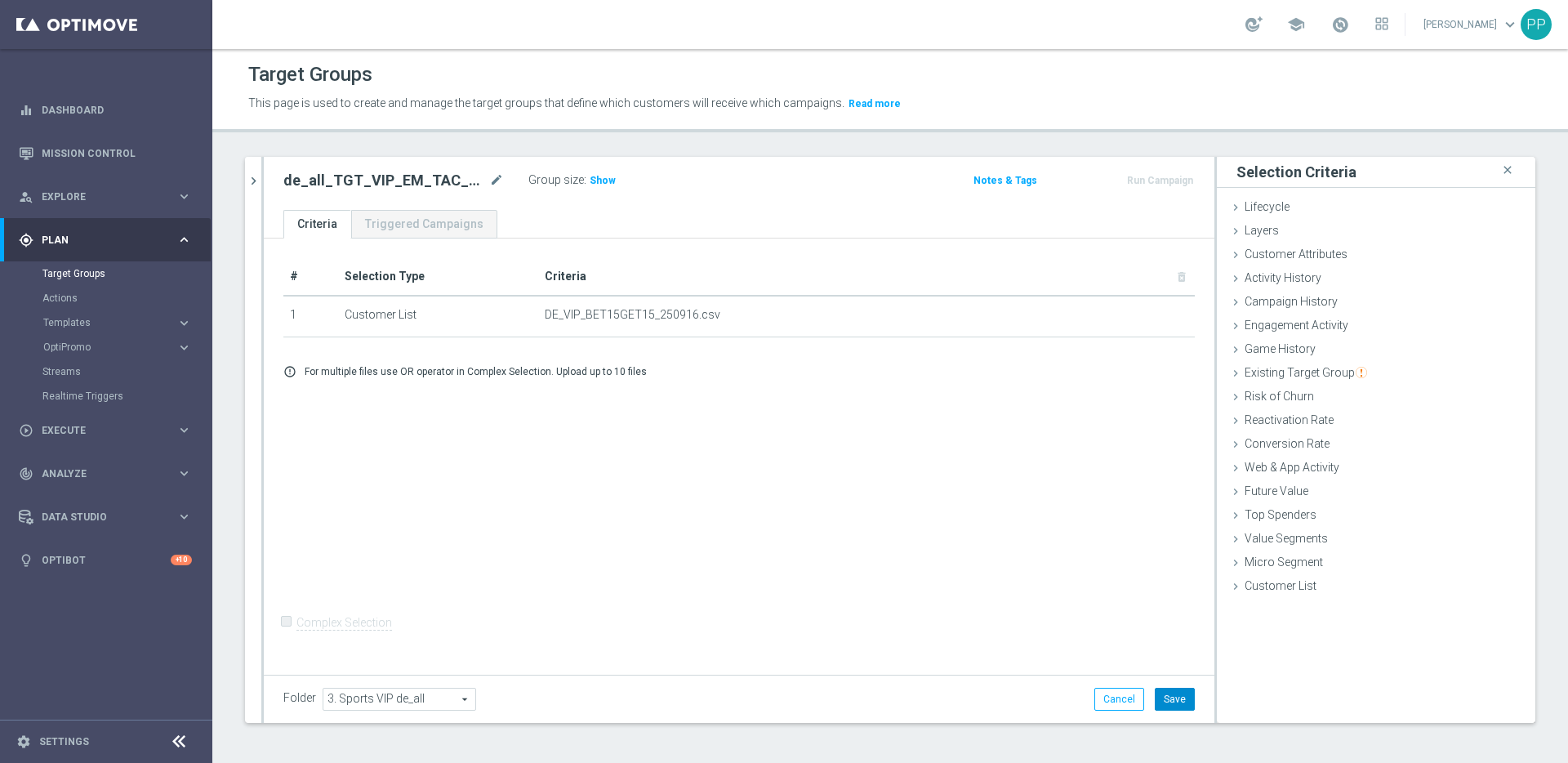
click at [1168, 699] on button "Save" at bounding box center [1174, 699] width 40 height 23
click at [601, 181] on span "Show" at bounding box center [603, 180] width 26 height 11
click at [253, 175] on icon "chevron_right" at bounding box center [253, 181] width 16 height 16
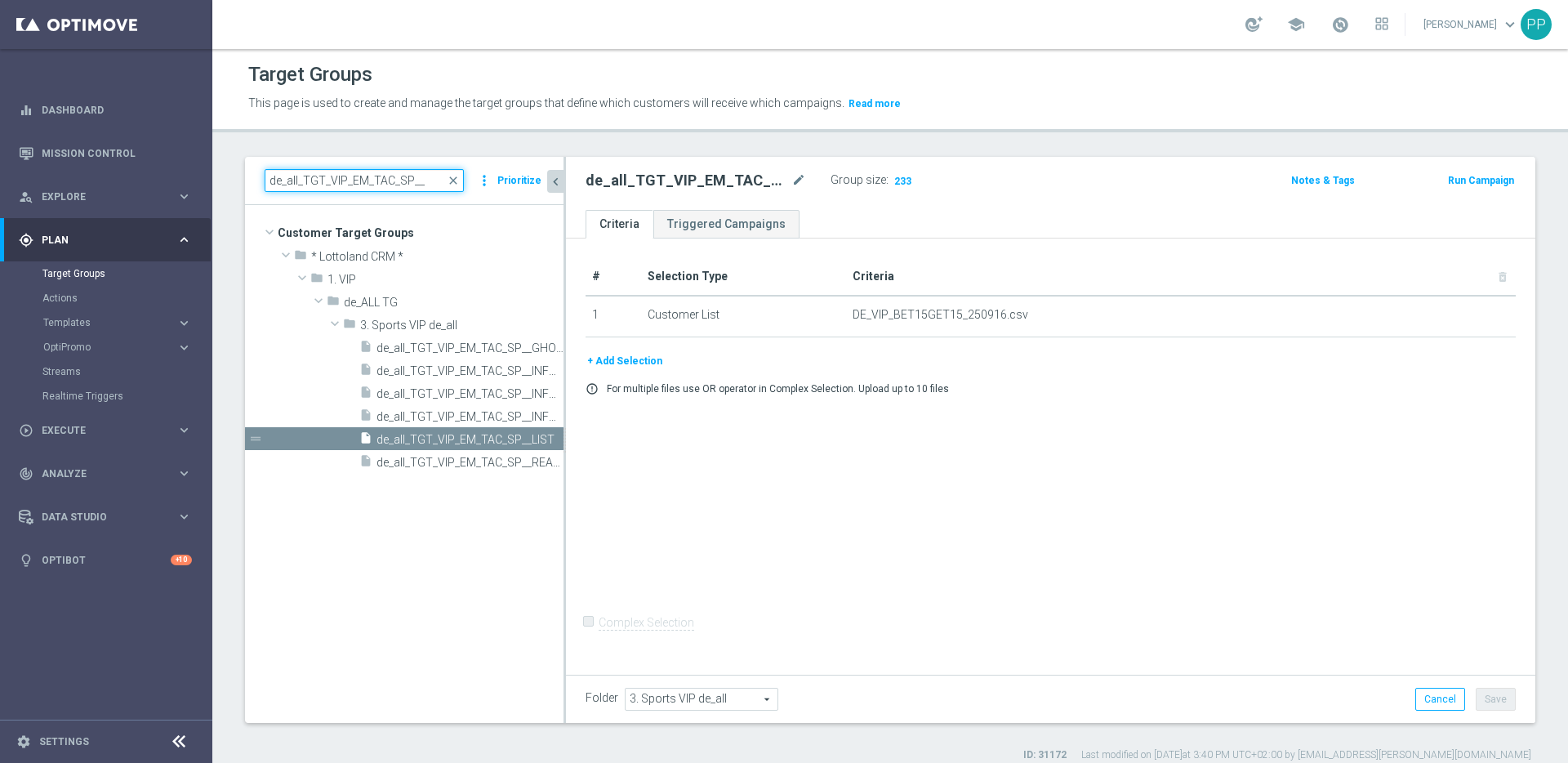
drag, startPoint x: 428, startPoint y: 177, endPoint x: 246, endPoint y: 171, distance: 182.1
click at [246, 171] on div "de_all_TGT_VIP_EM_TAC_SP__ close more_vert Prioritize" at bounding box center [403, 181] width 319 height 49
paste input "AT_TGT_VIP_EM_TAC_SP__INFOMAILER"
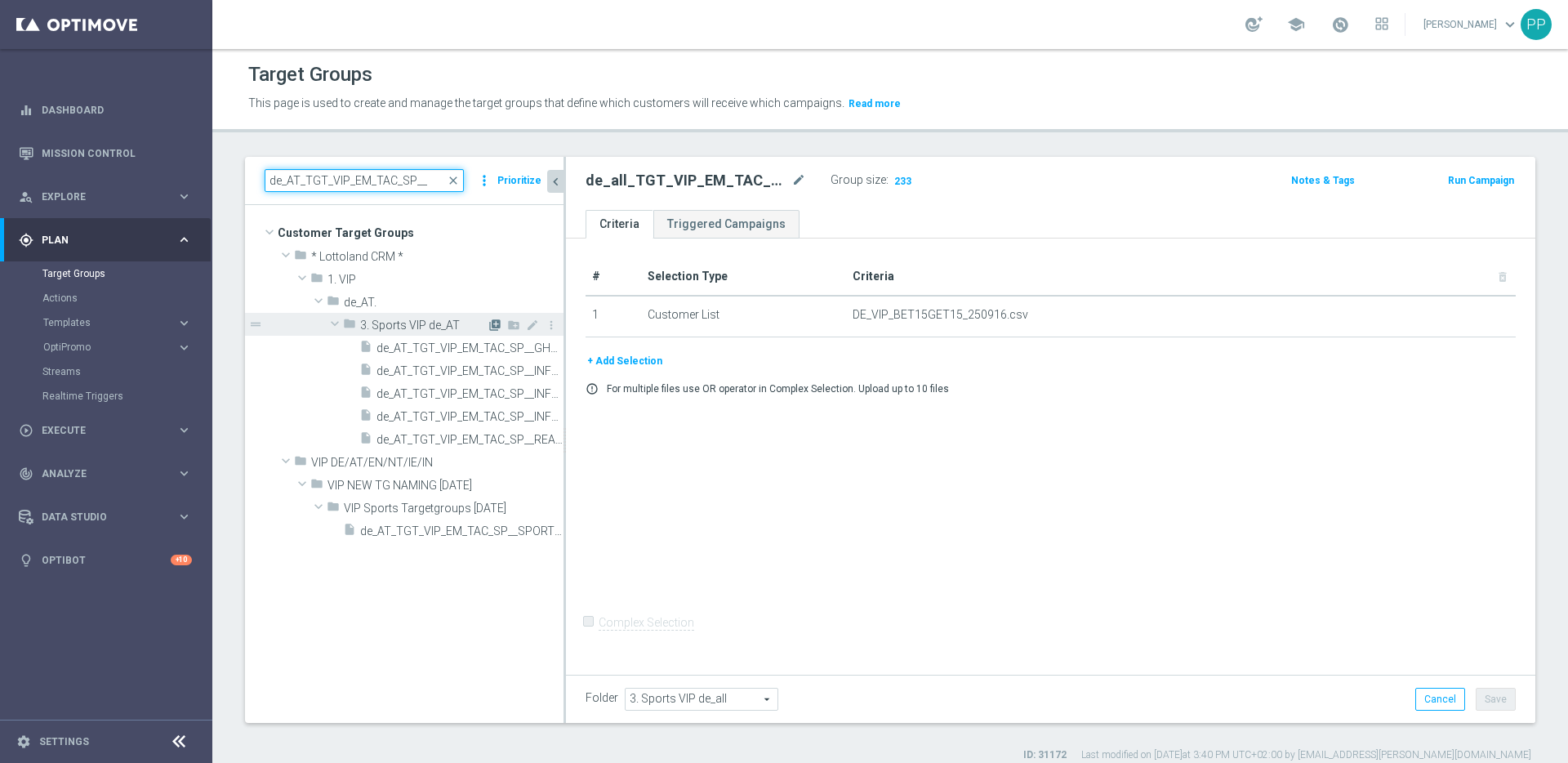
type input "de_AT_TGT_VIP_EM_TAC_SP__"
click at [494, 326] on icon "library_add" at bounding box center [494, 325] width 13 height 13
type input "3. Sports VIP de_AT"
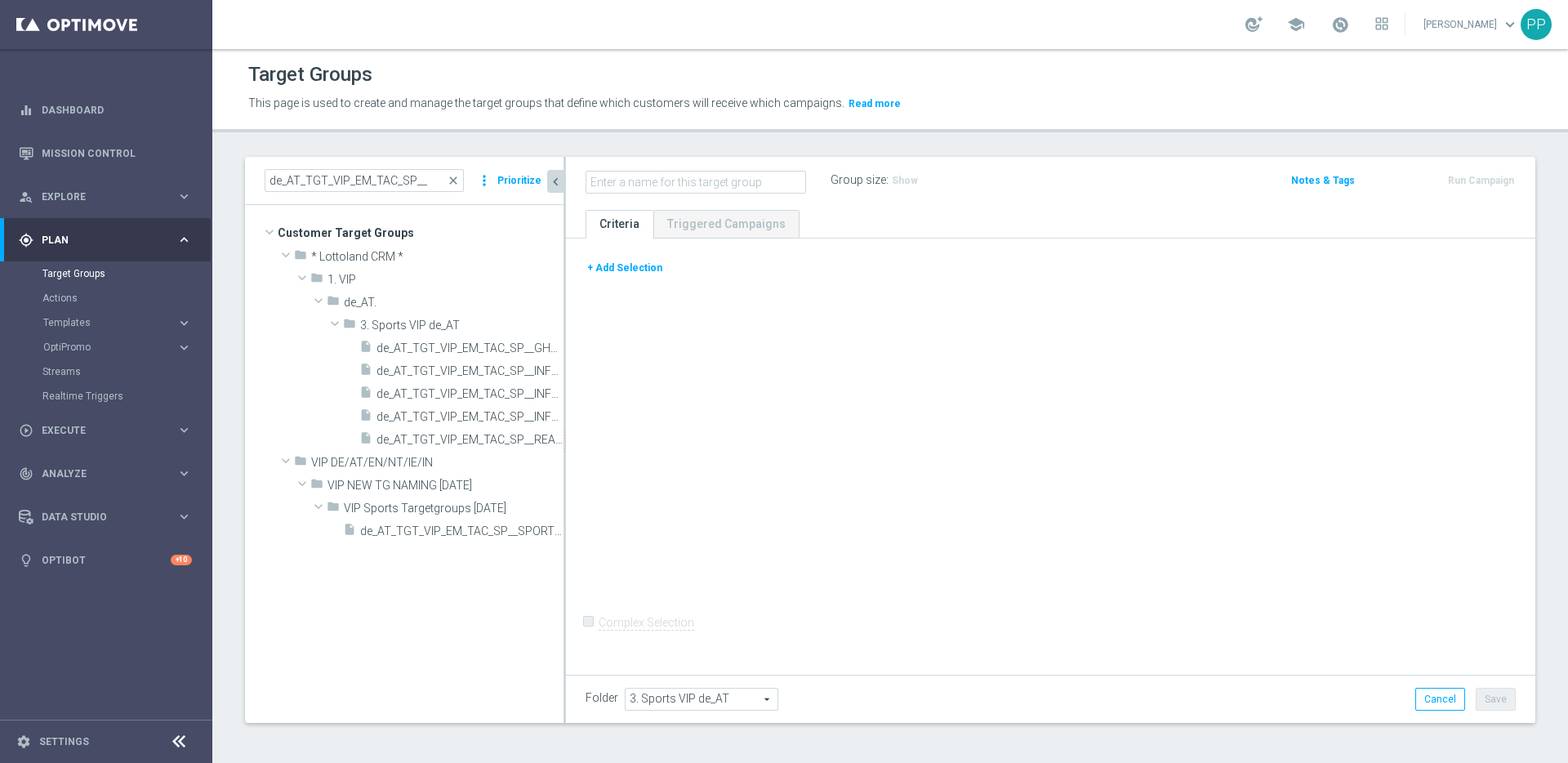
click at [602, 186] on input "text" at bounding box center [696, 182] width 221 height 23
type input "de_AT_TGT_VIP_EM_TAC_SP__LIST"
click at [602, 272] on button "+ Add Selection" at bounding box center [624, 268] width 79 height 18
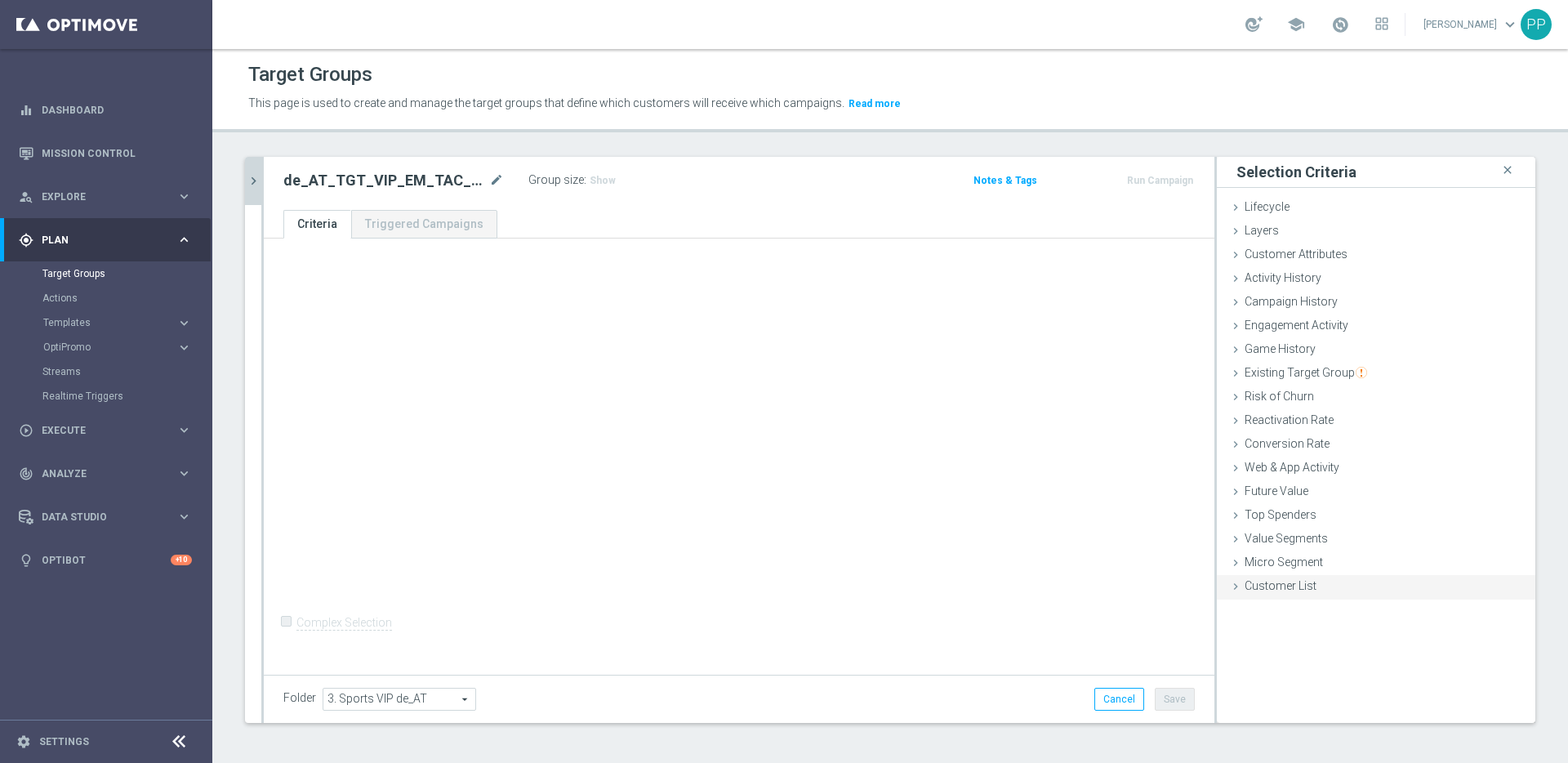
click at [1247, 595] on div "Customer List done selection saved" at bounding box center [1376, 587] width 319 height 25
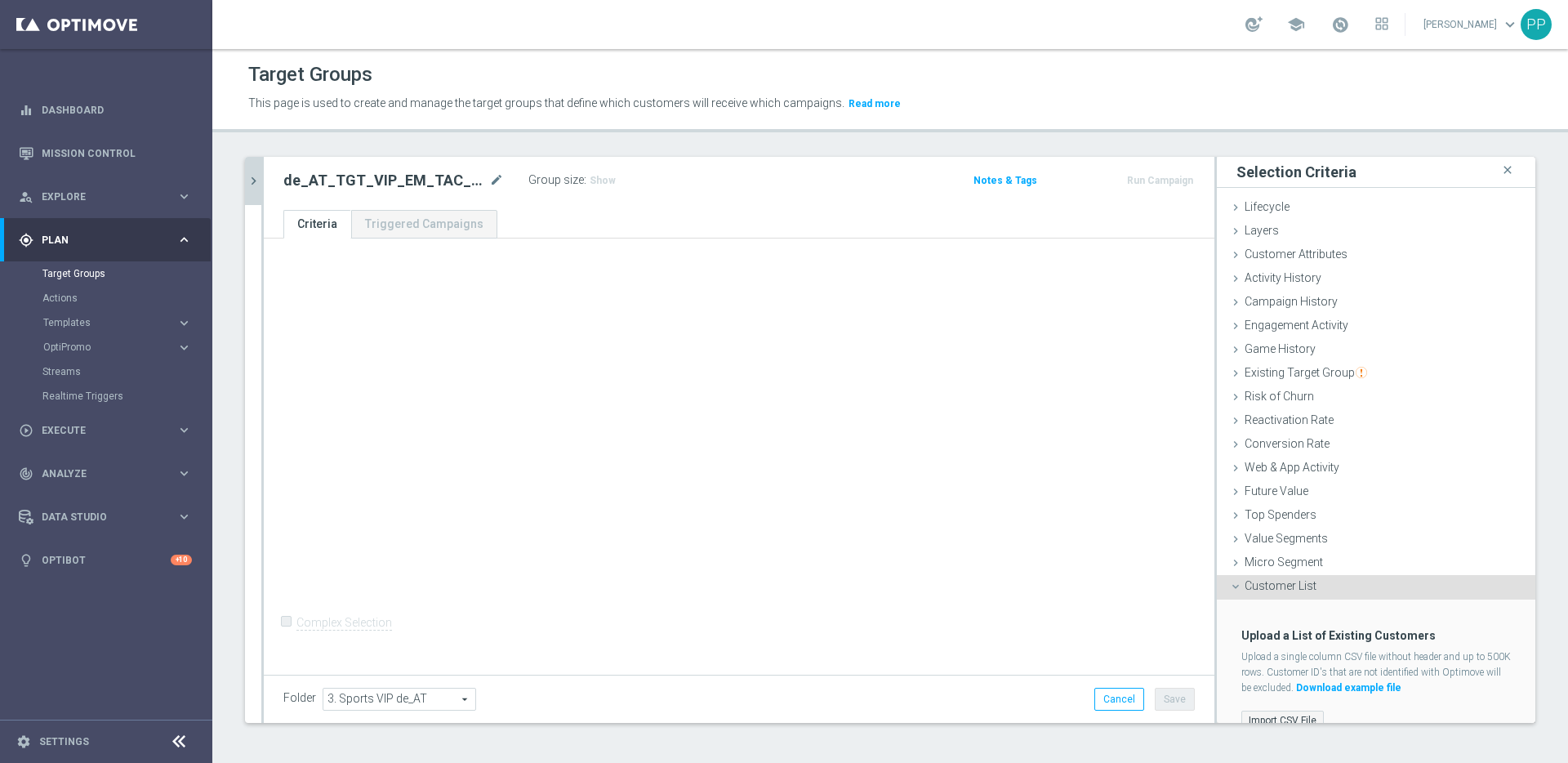
click at [1261, 718] on label "Import CSV File" at bounding box center [1282, 721] width 82 height 20
click at [0, 0] on input "Import CSV File" at bounding box center [0, 0] width 0 height 0
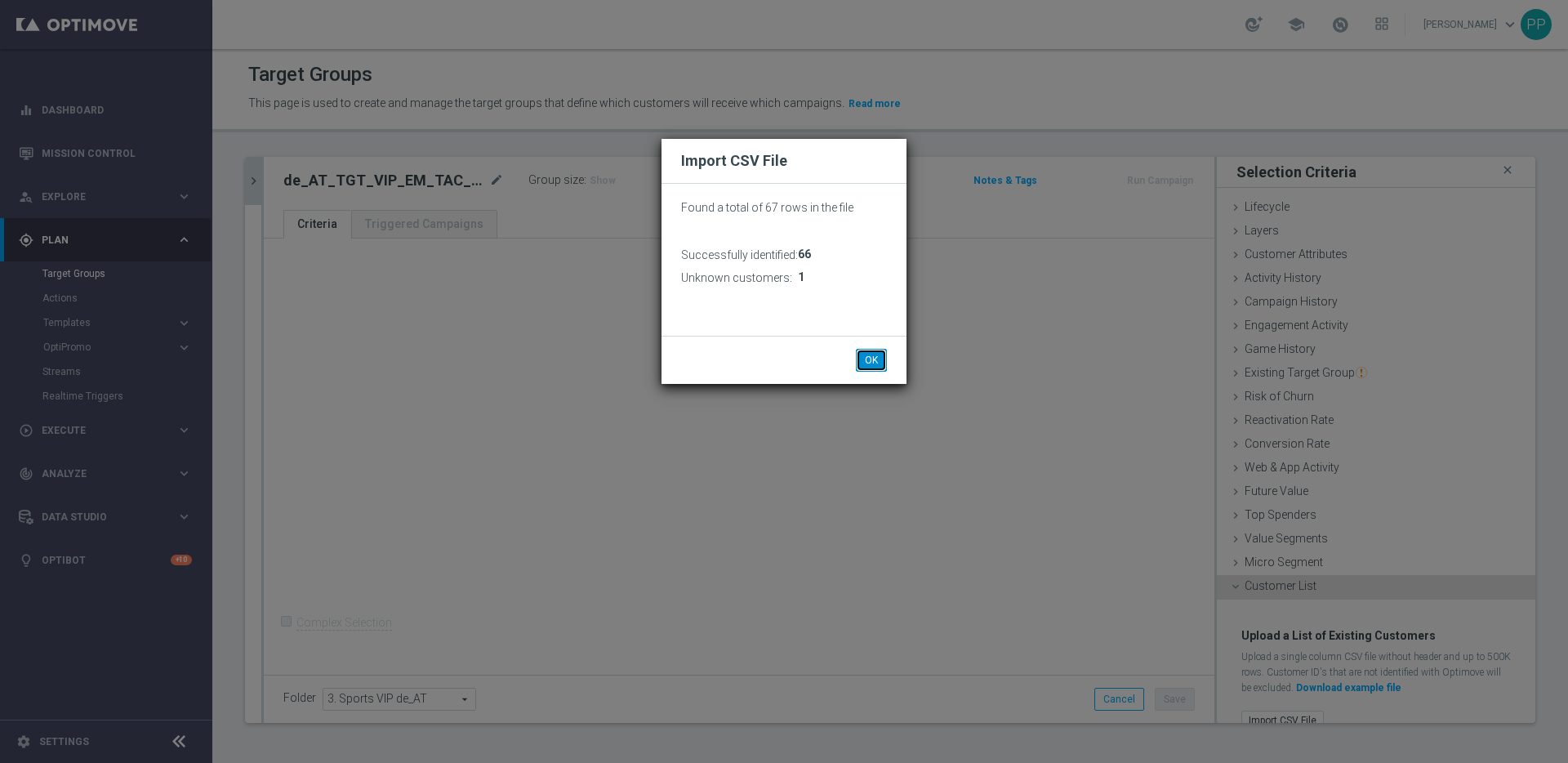
click at [879, 363] on button "OK" at bounding box center [871, 360] width 31 height 23
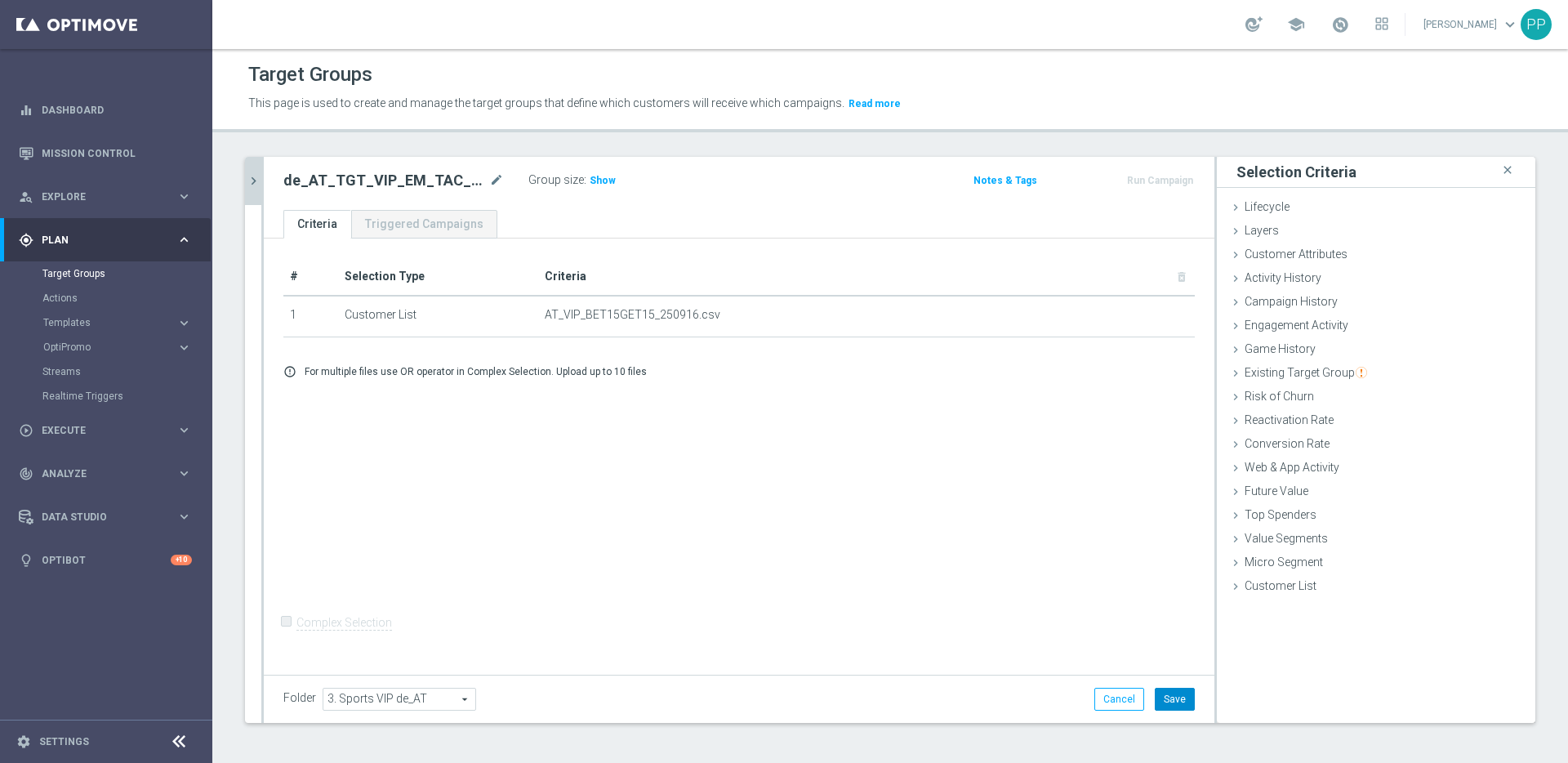
click at [1160, 693] on button "Save" at bounding box center [1174, 699] width 40 height 23
click at [68, 423] on div "play_circle_outline Execute" at bounding box center [97, 430] width 157 height 15
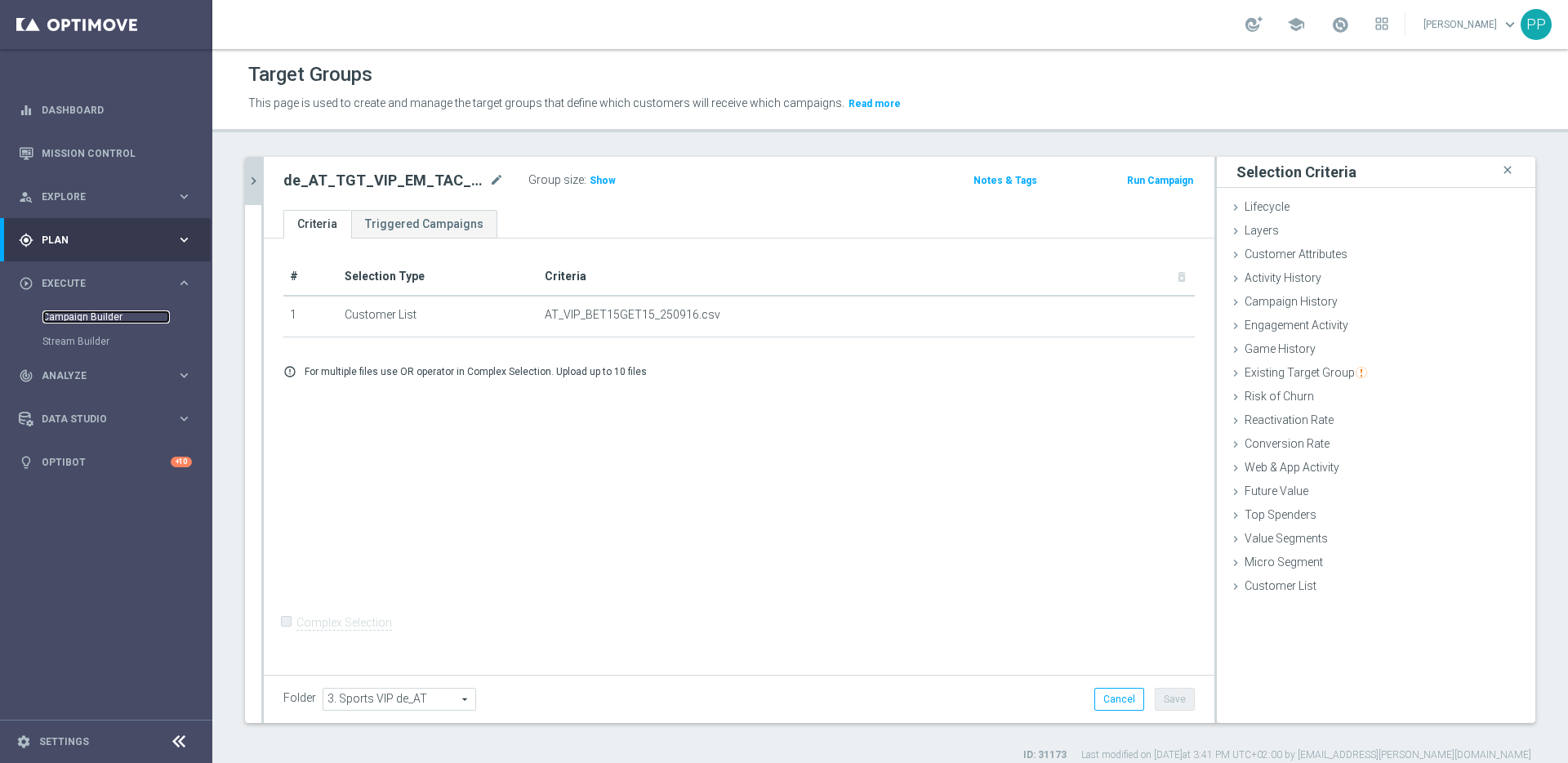
click at [72, 314] on link "Campaign Builder" at bounding box center [106, 316] width 127 height 13
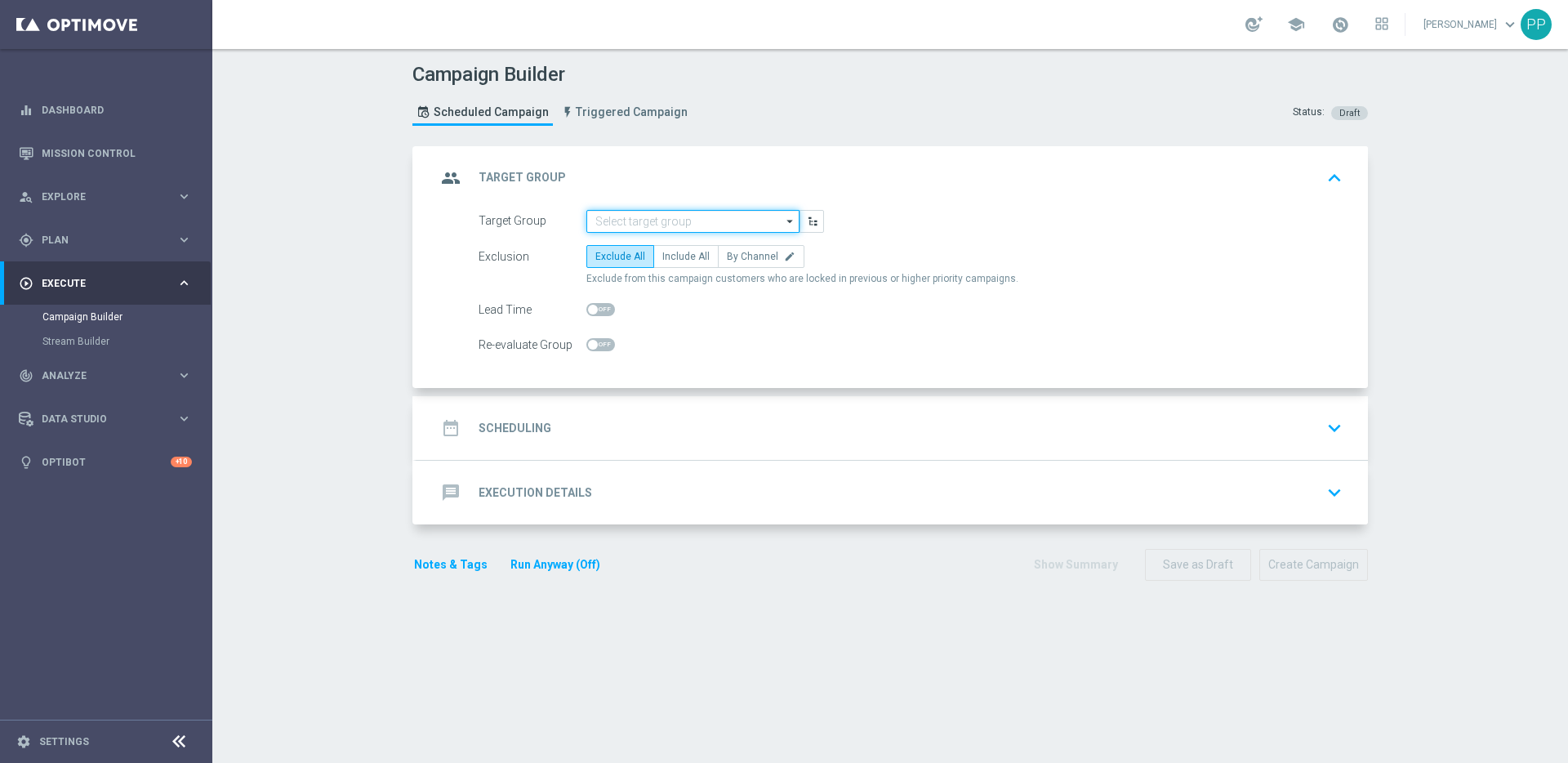
click at [626, 223] on input at bounding box center [692, 222] width 213 height 23
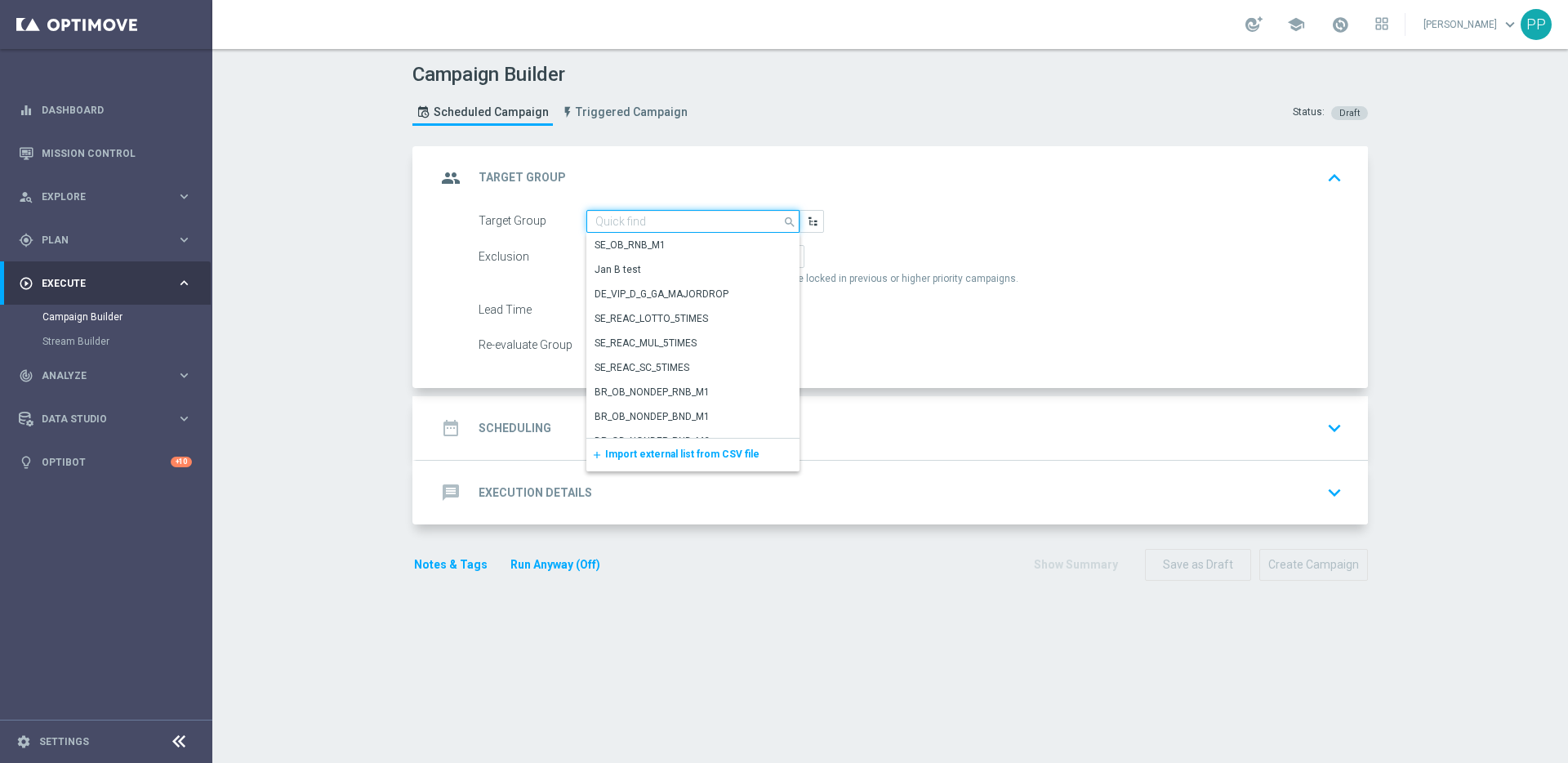
paste input "de_all_TGT_VIP_EM_TAC_SP__LIST"
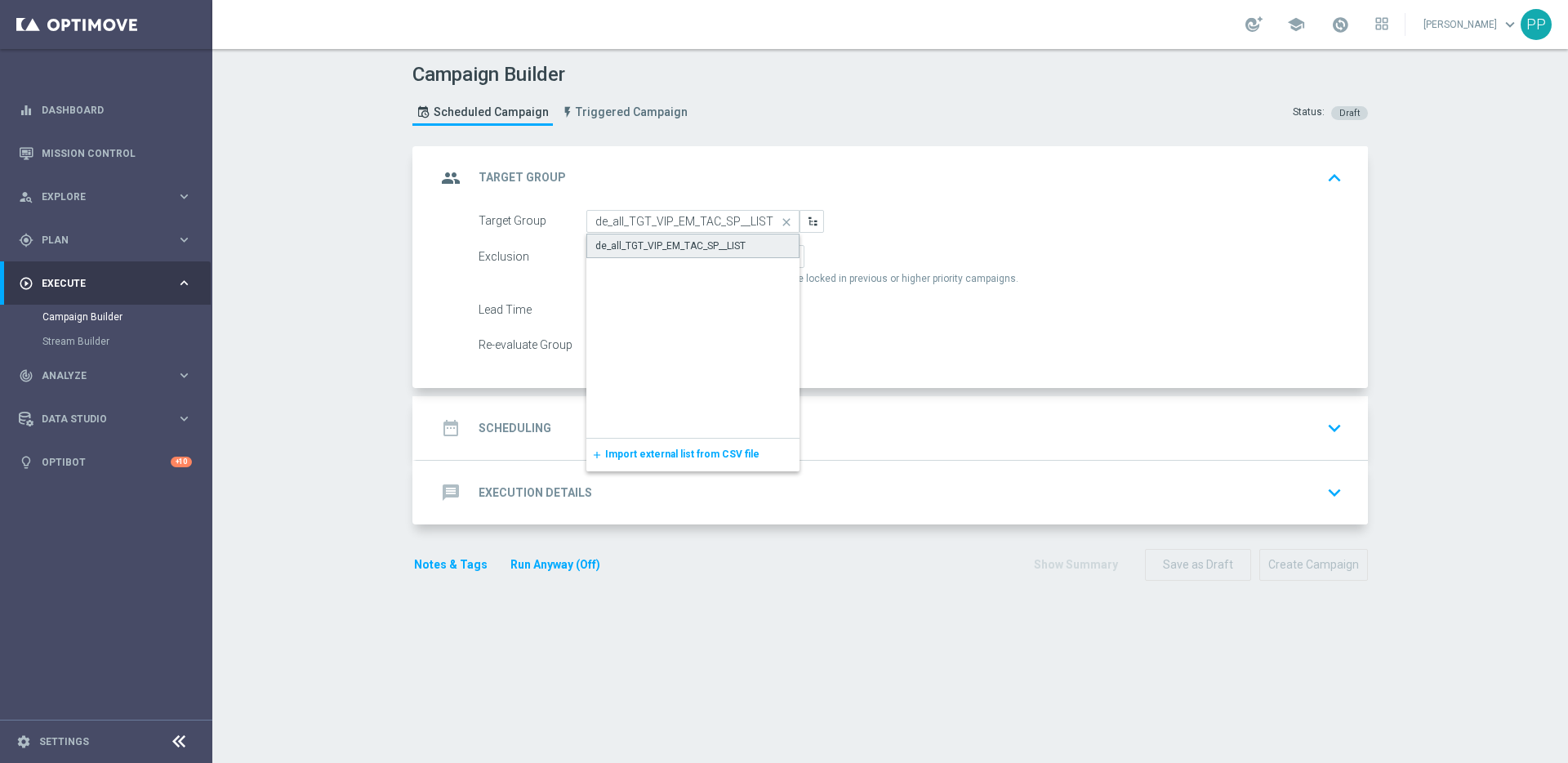
click at [626, 238] on div "de_all_TGT_VIP_EM_TAC_SP__LIST" at bounding box center [670, 246] width 150 height 15
type input "de_all_TGT_VIP_EM_TAC_SP__LIST"
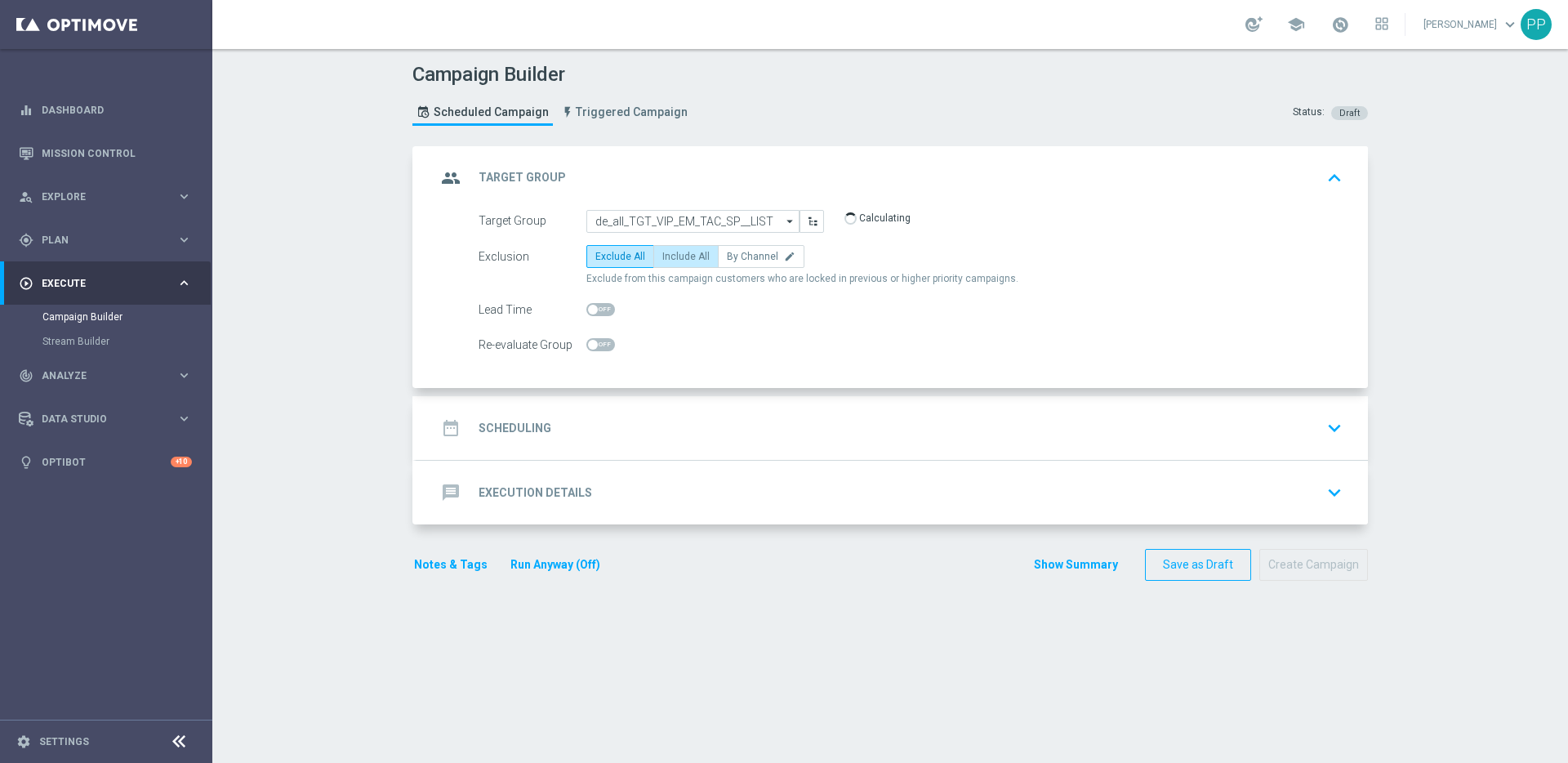
click at [687, 249] on label "Include All" at bounding box center [686, 256] width 65 height 23
click at [673, 254] on input "Include All" at bounding box center [667, 260] width 11 height 11
radio input "true"
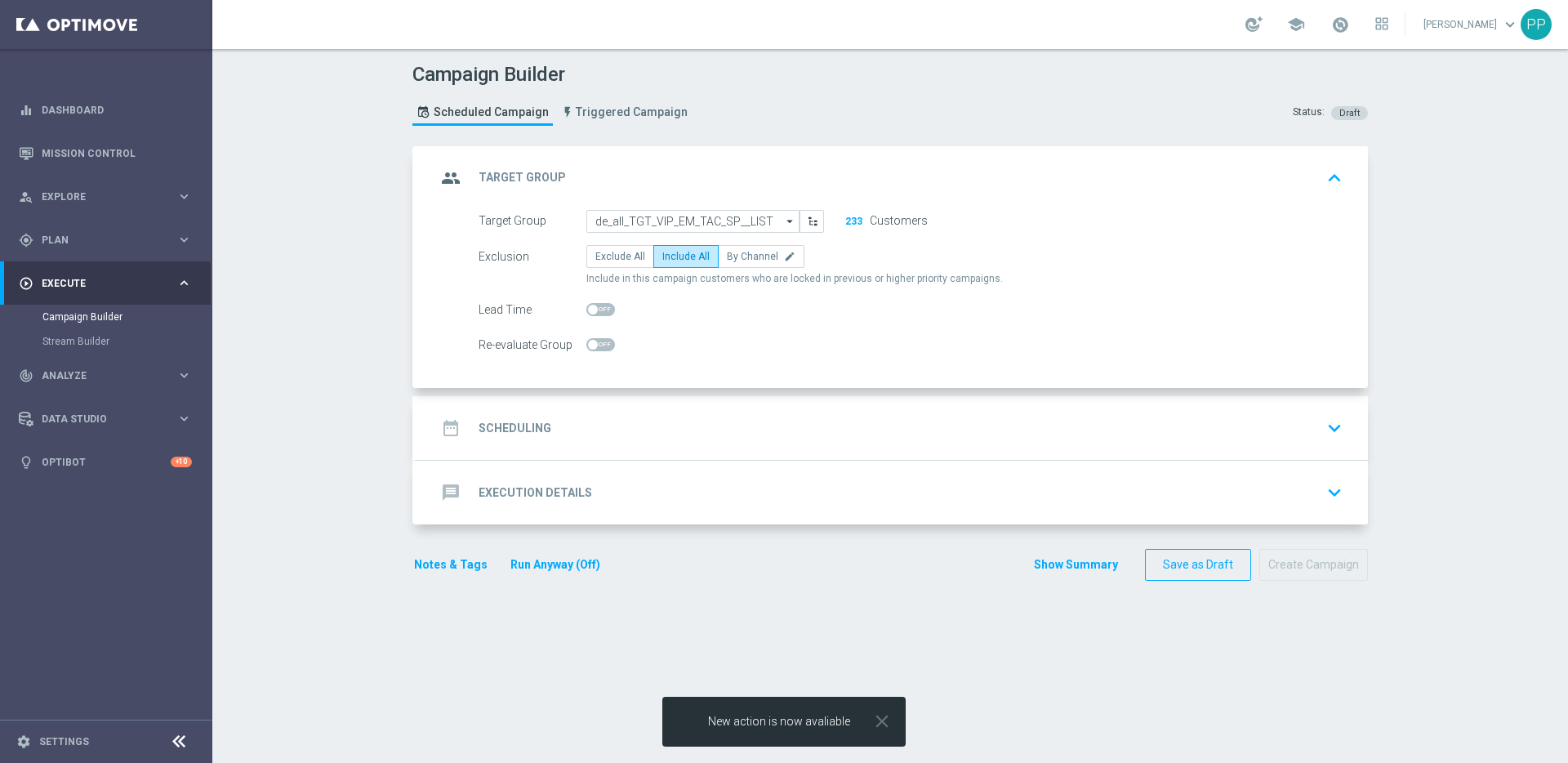
click at [537, 425] on h2 "Scheduling" at bounding box center [515, 428] width 72 height 16
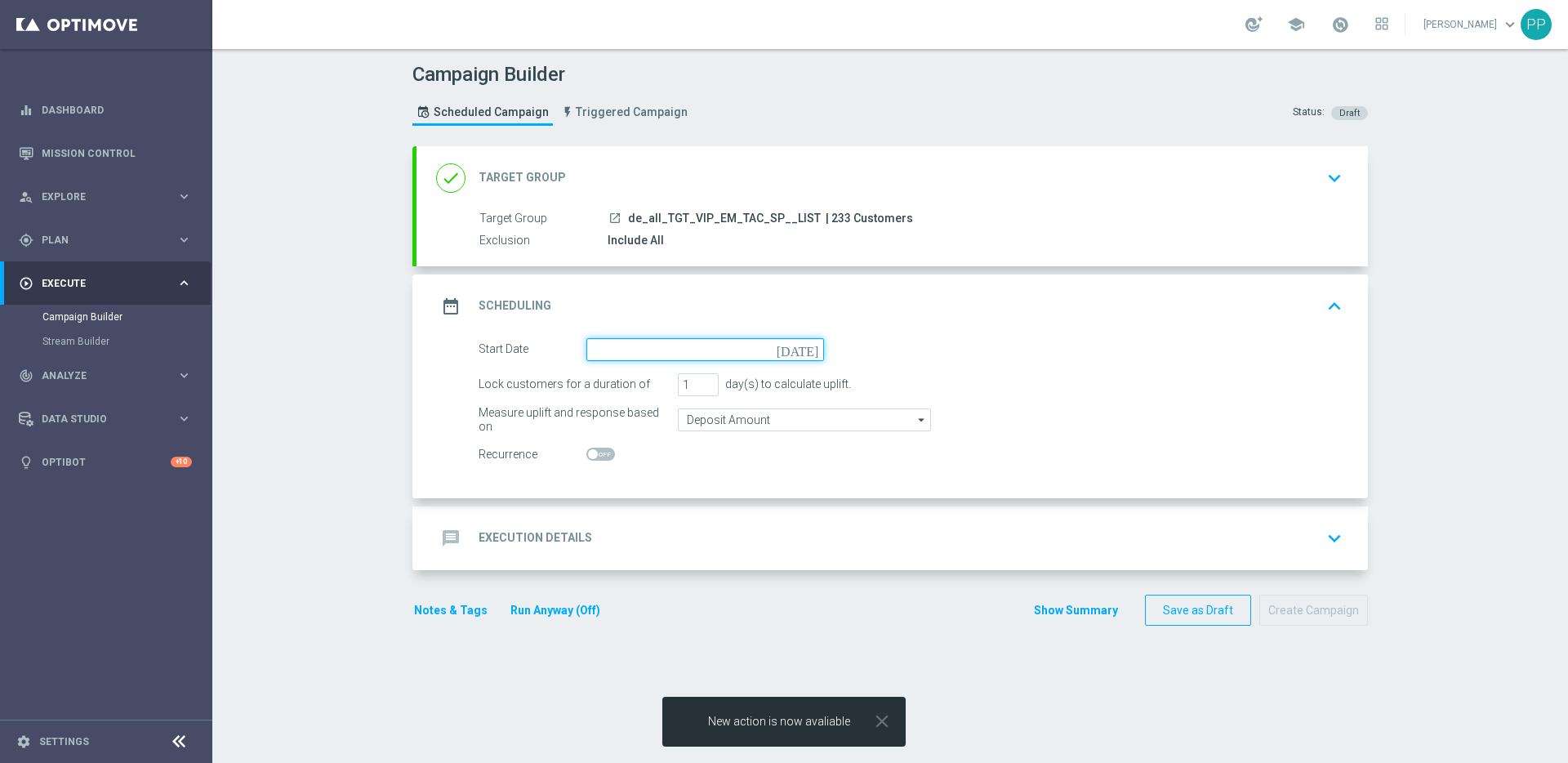
click at [620, 347] on input at bounding box center [705, 350] width 237 height 23
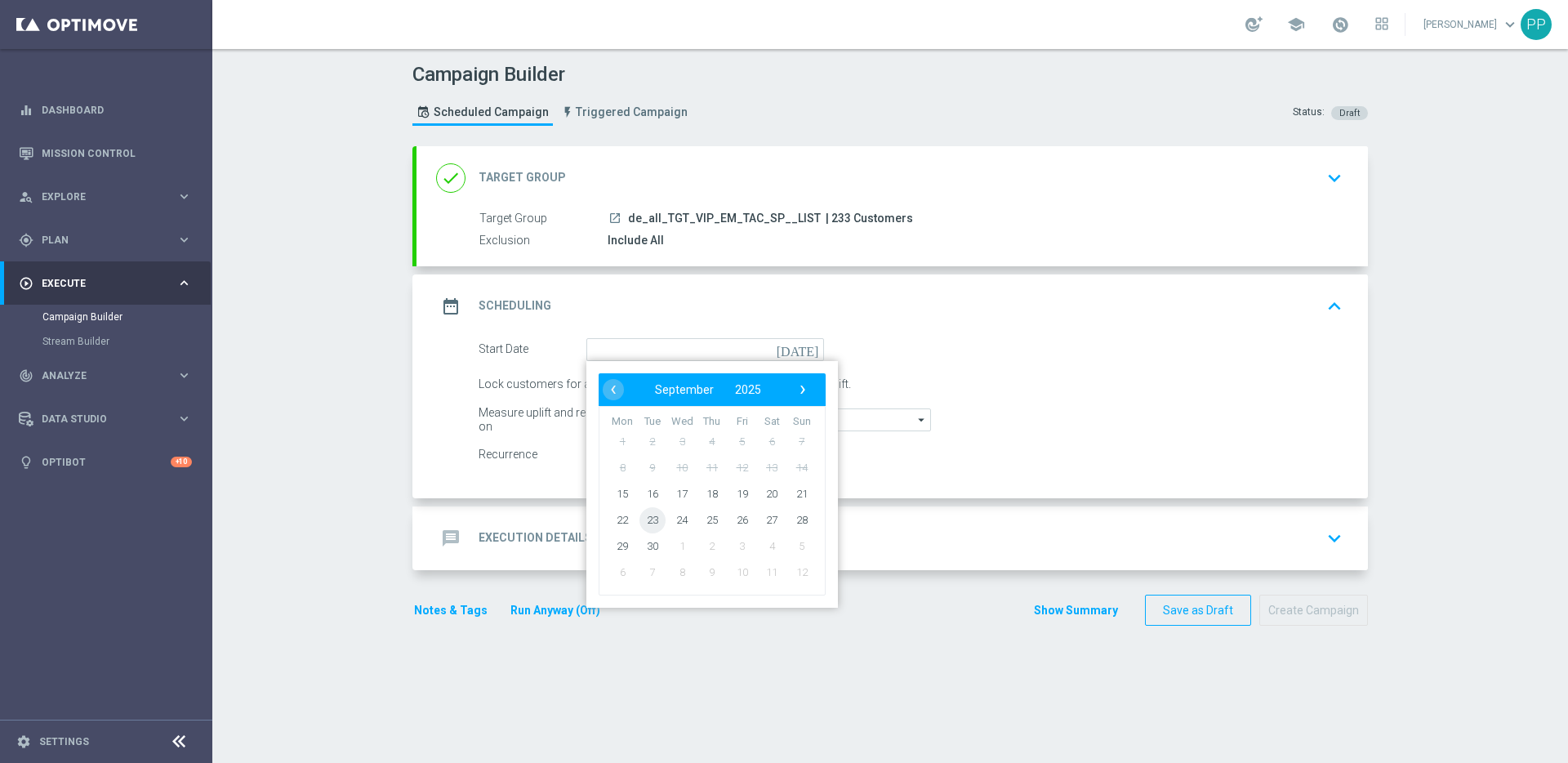
click at [641, 517] on span "23" at bounding box center [652, 519] width 26 height 26
type input "23 Sep 2025"
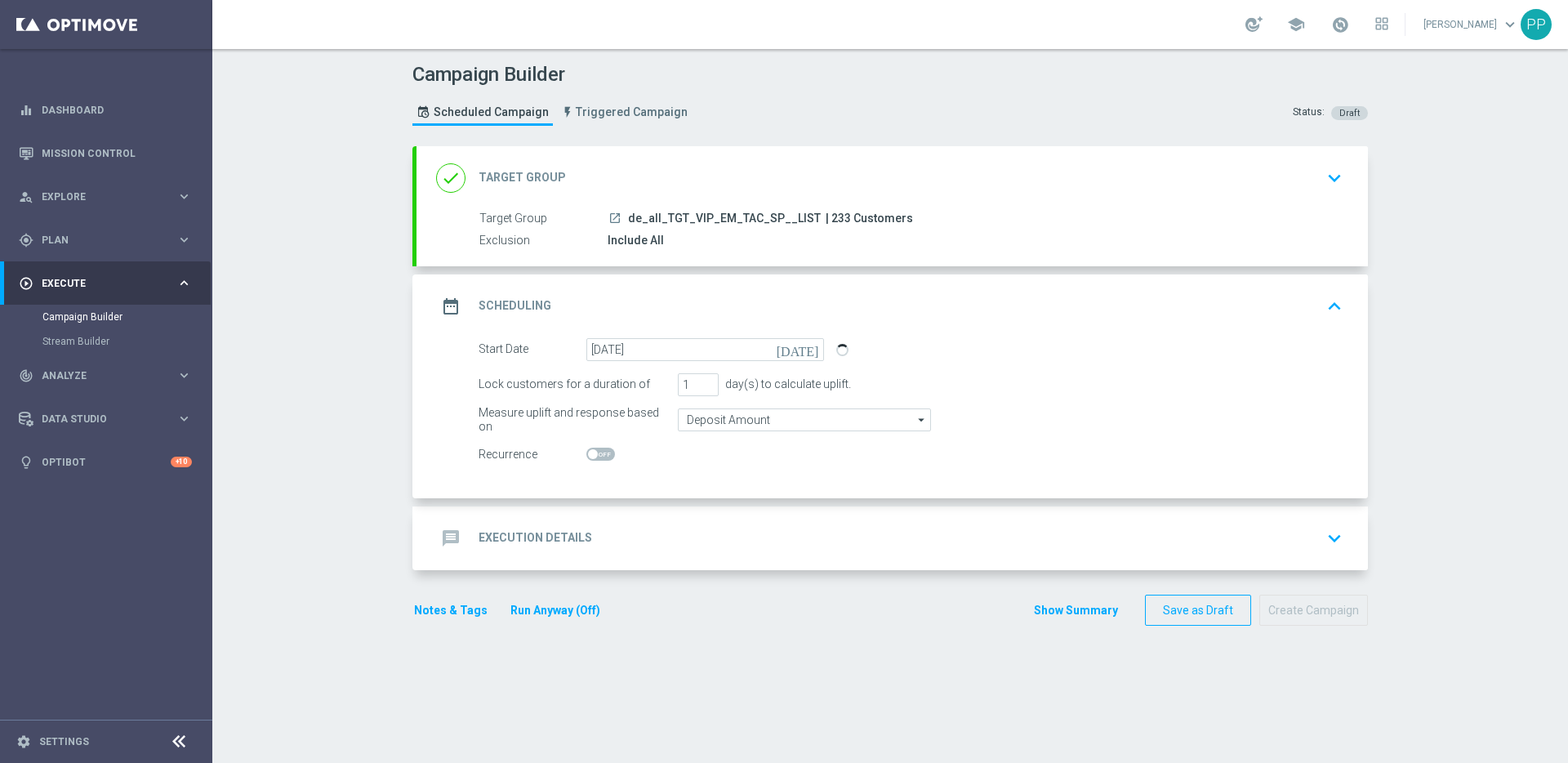
click at [825, 215] on span "| 233 Customers" at bounding box center [869, 219] width 87 height 15
copy span "233"
click at [552, 532] on h2 "Execution Details" at bounding box center [535, 538] width 114 height 16
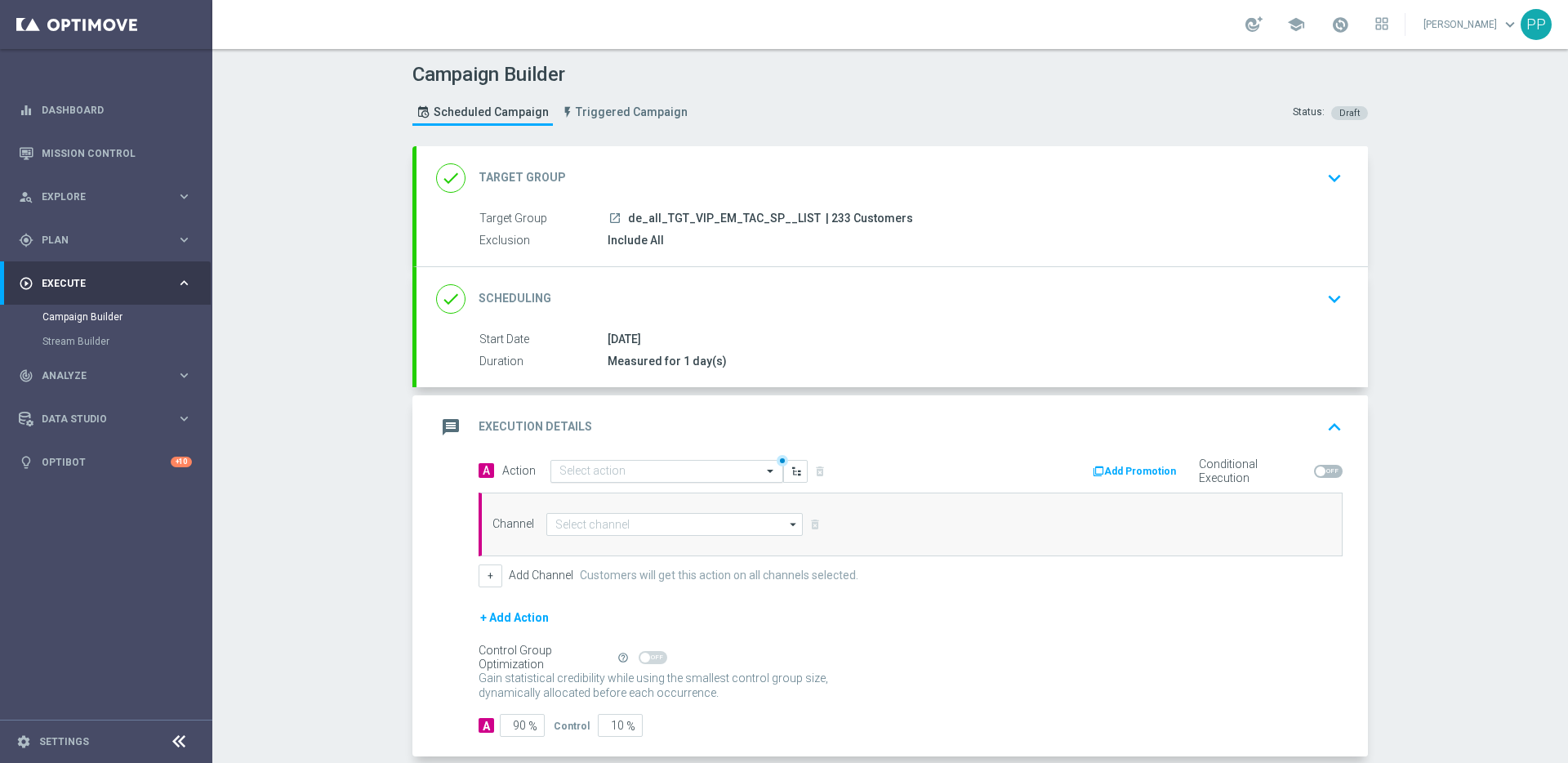
click at [569, 472] on input "text" at bounding box center [650, 472] width 182 height 14
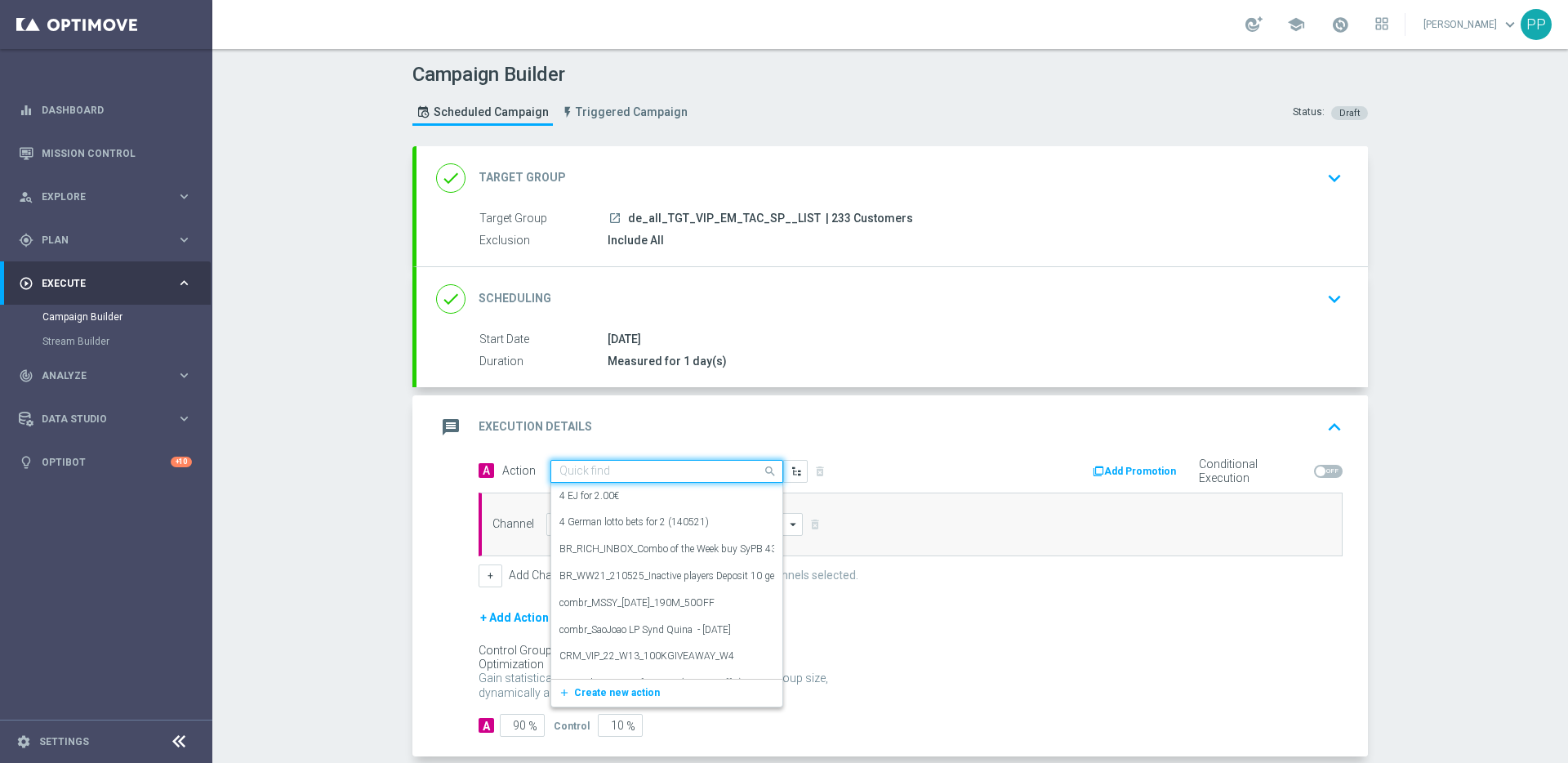
paste input "CRM_VIP_25_SPORTS_BET&GET"
type input "CRM_VIP_25_SPORTS_BET&GET"
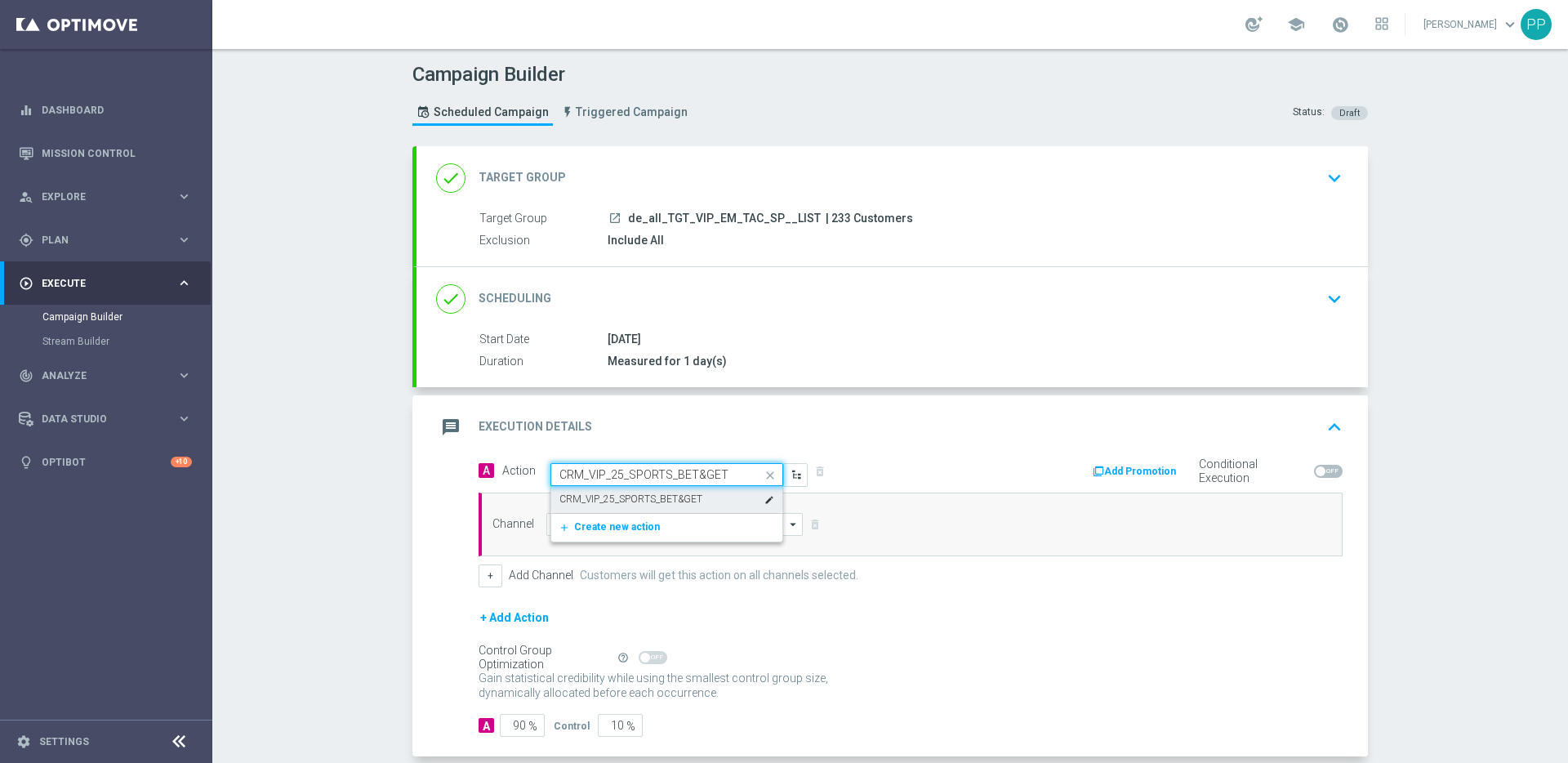
click at [568, 502] on label "CRM_VIP_25_SPORTS_BET&GET" at bounding box center [630, 500] width 143 height 14
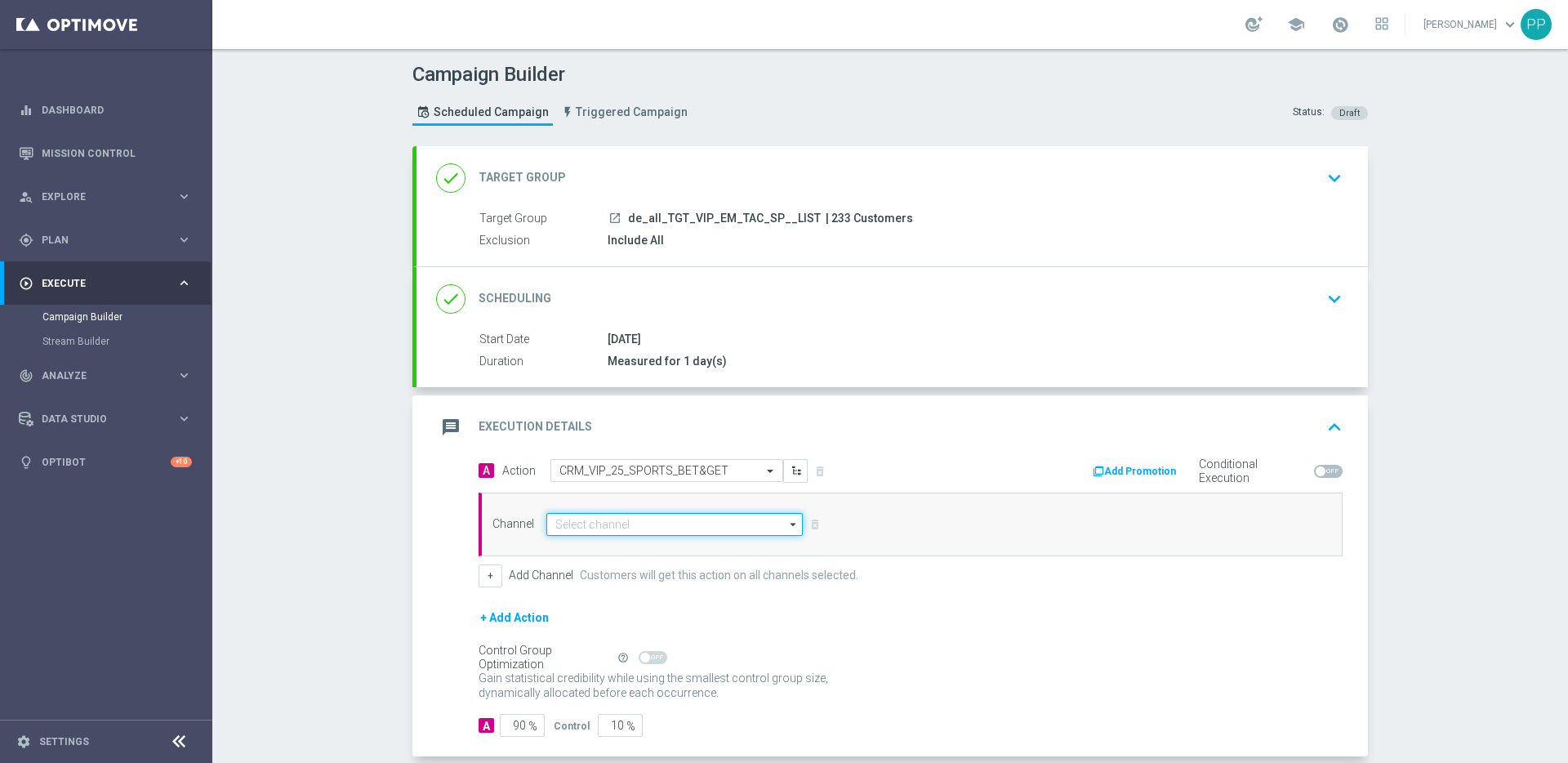
click at [569, 524] on input at bounding box center [675, 525] width 256 height 23
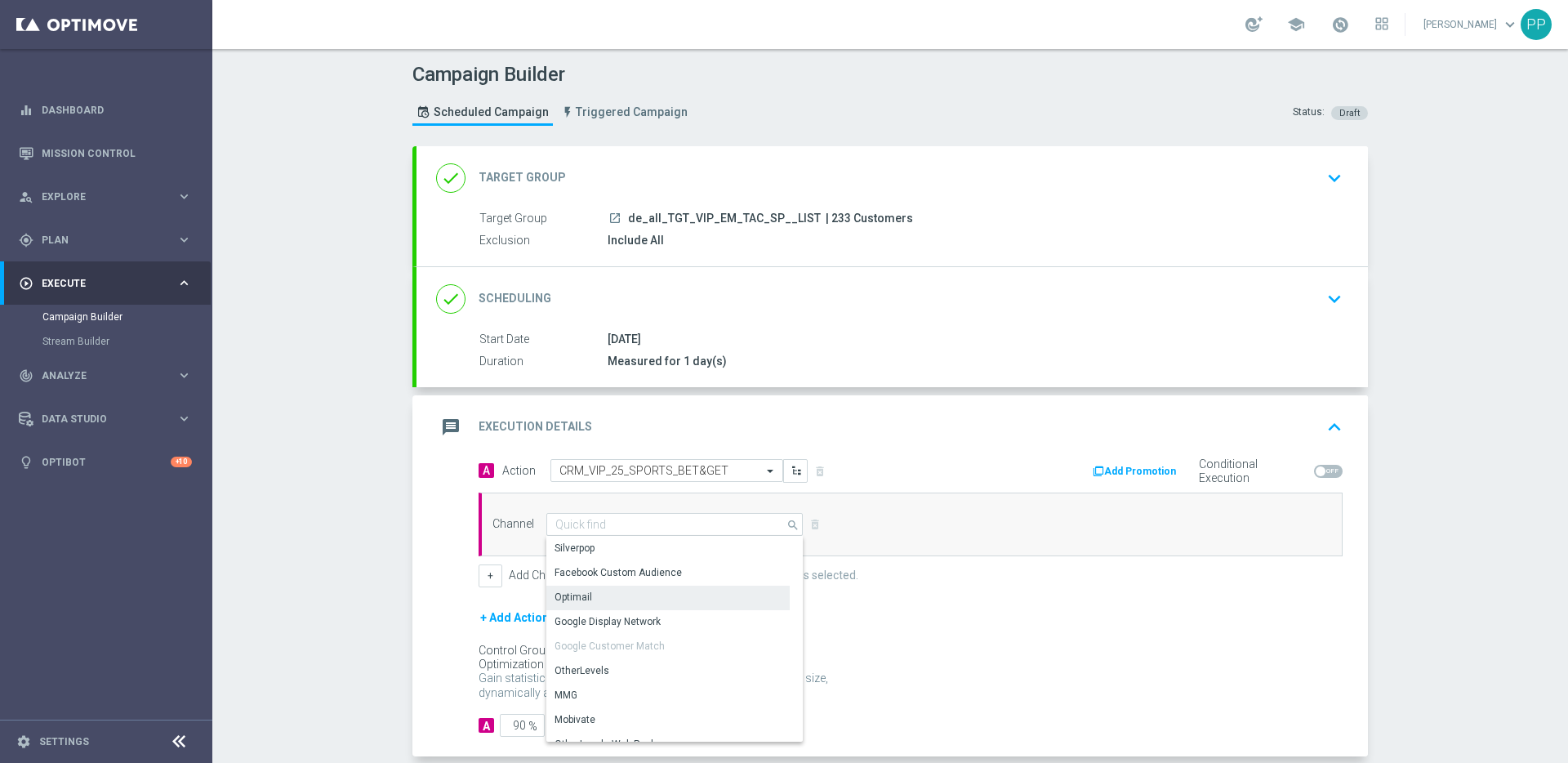
click at [571, 594] on div "Optimail" at bounding box center [573, 597] width 38 height 15
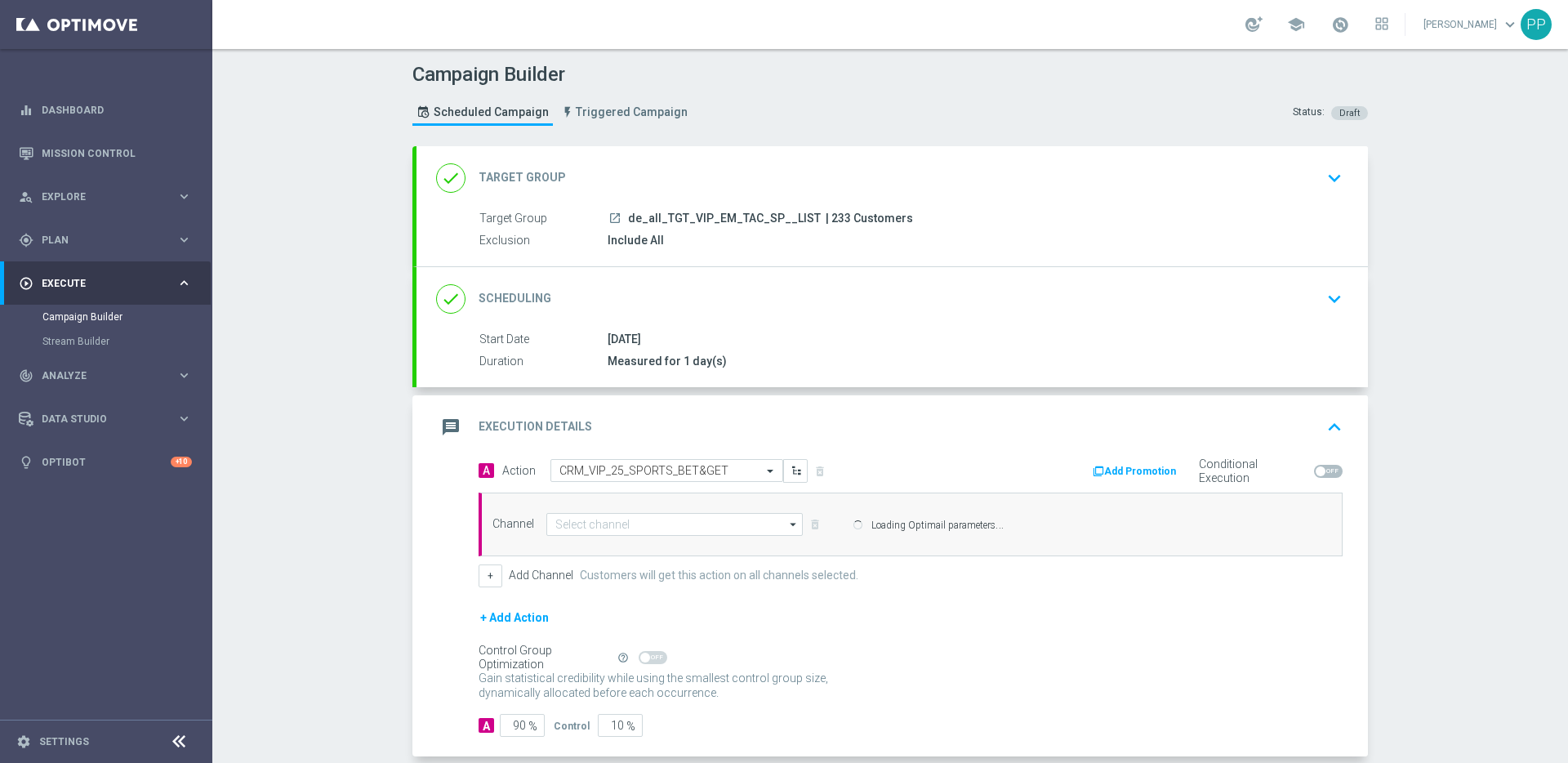
type input "Optimail"
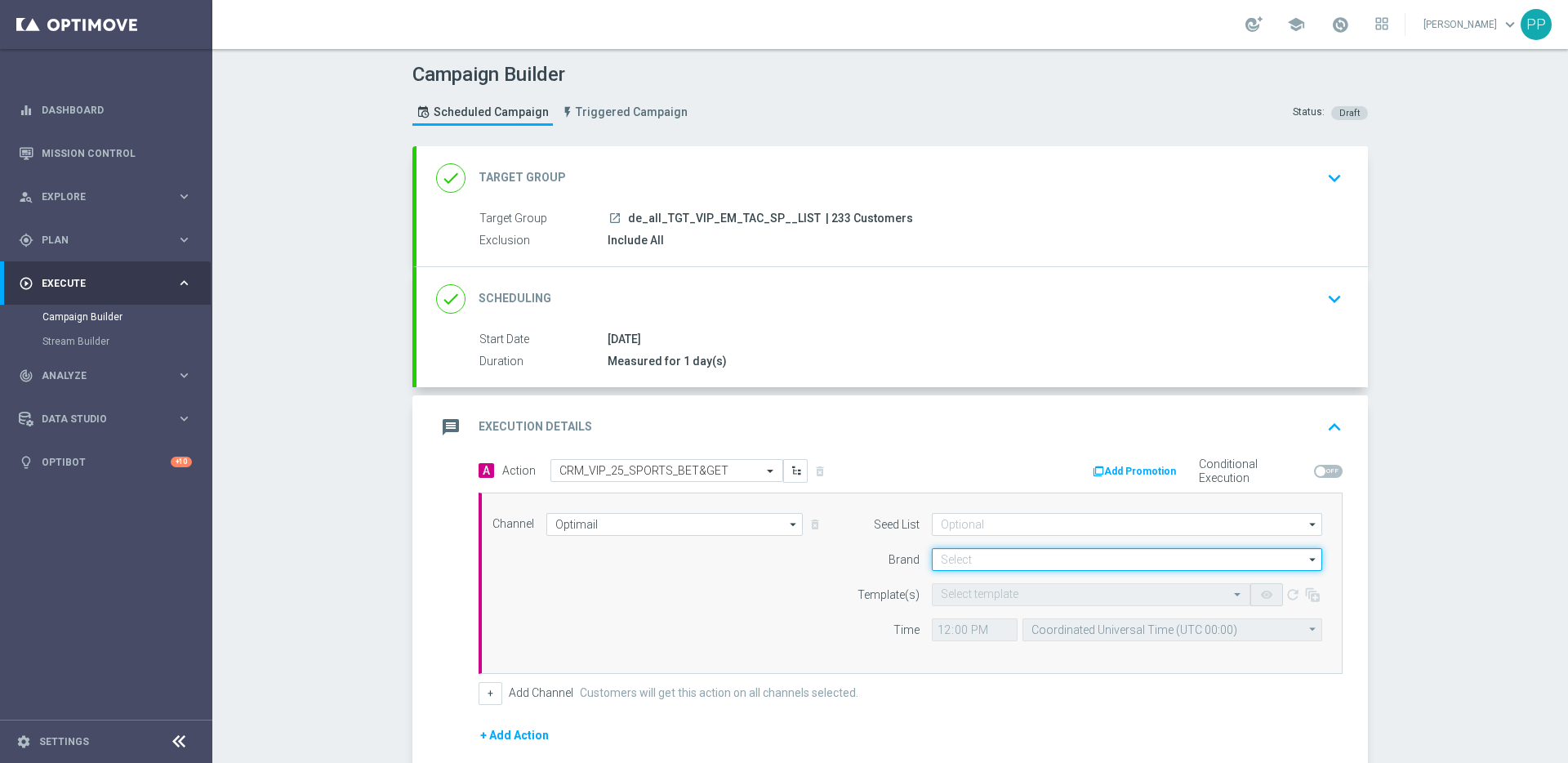
click at [931, 558] on input at bounding box center [1127, 560] width 390 height 23
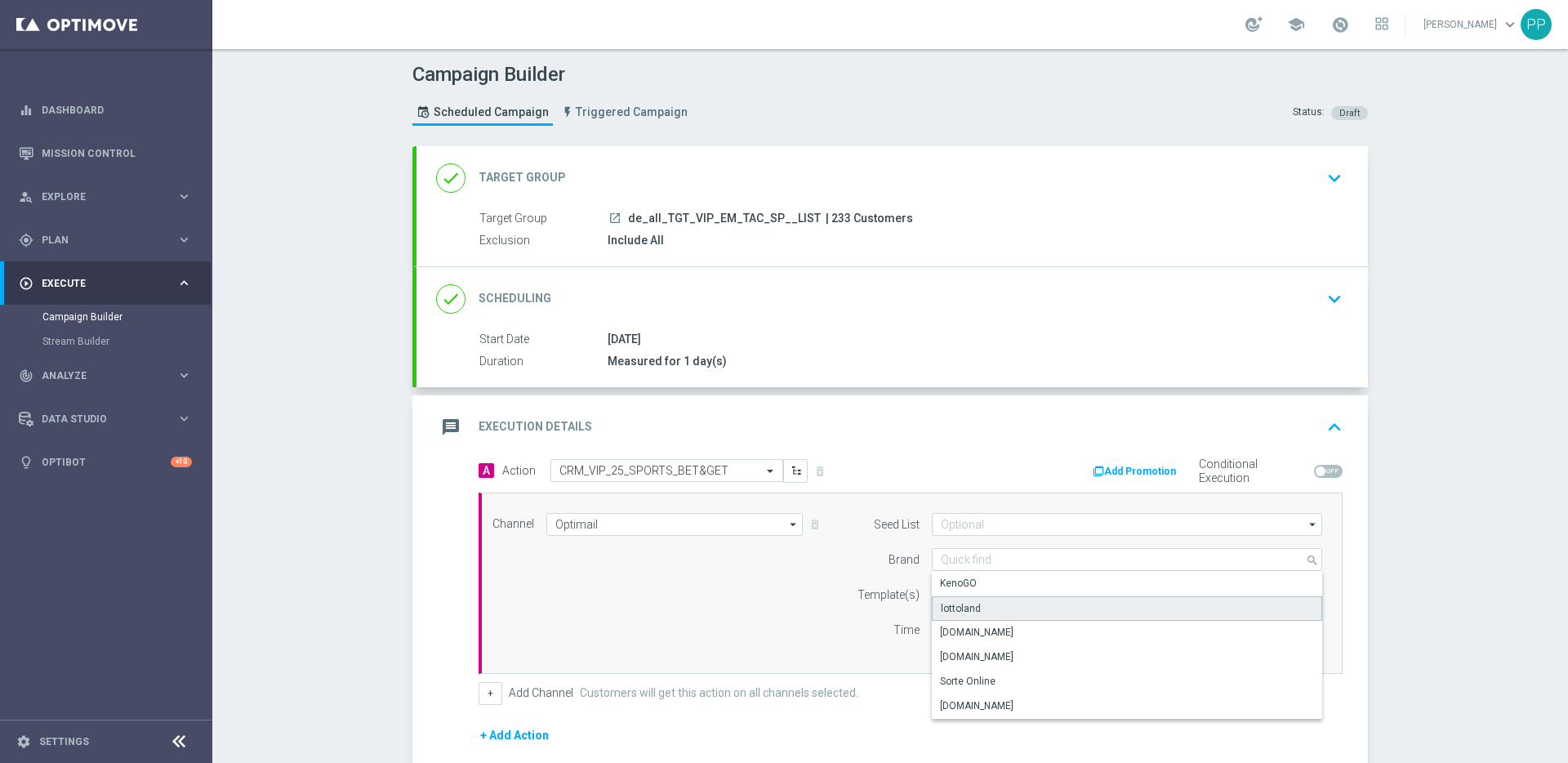
click at [948, 612] on div "lottoland" at bounding box center [960, 608] width 40 height 15
type input "lottoland"
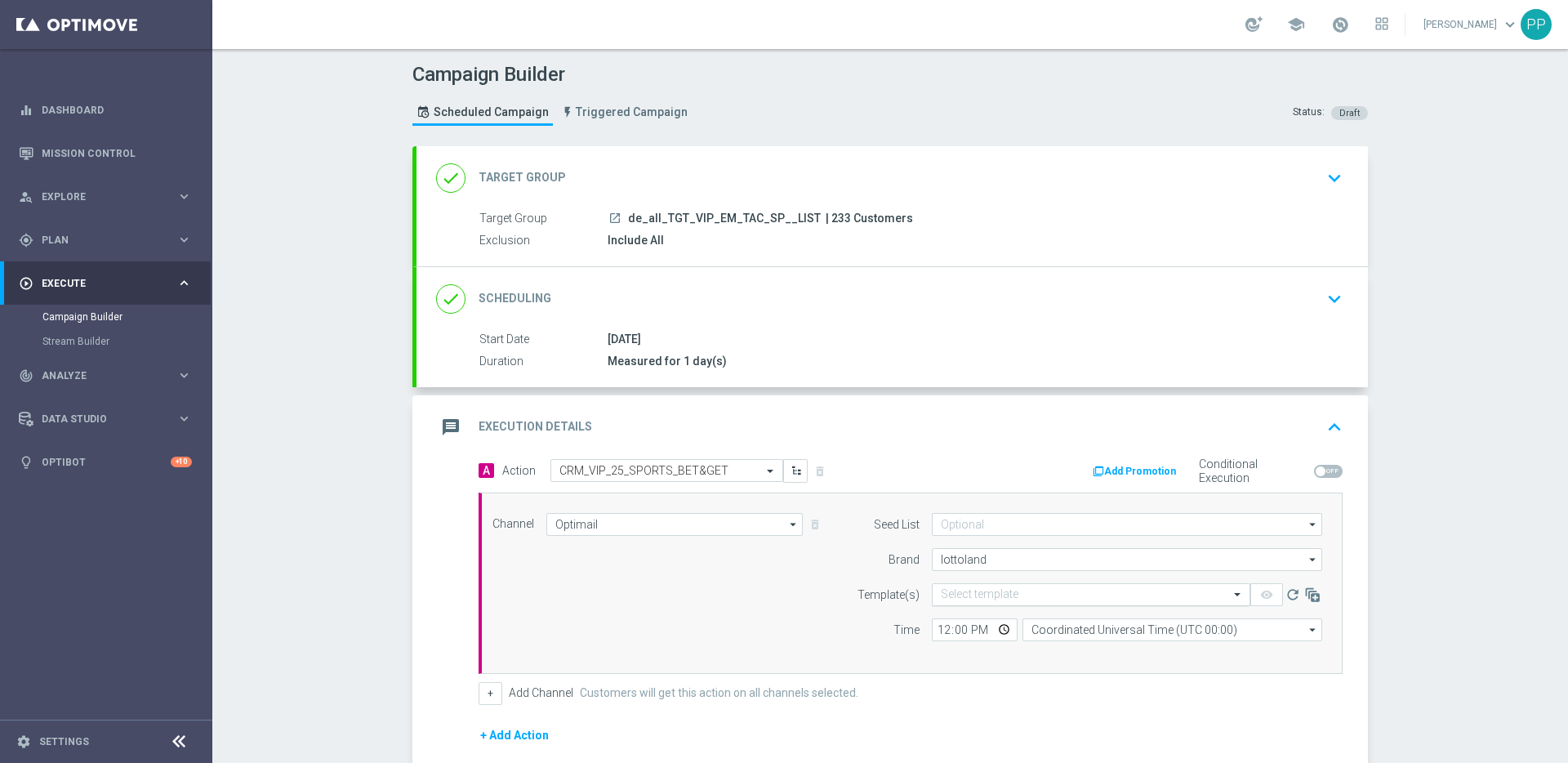
click at [944, 592] on input "text" at bounding box center [1074, 595] width 268 height 14
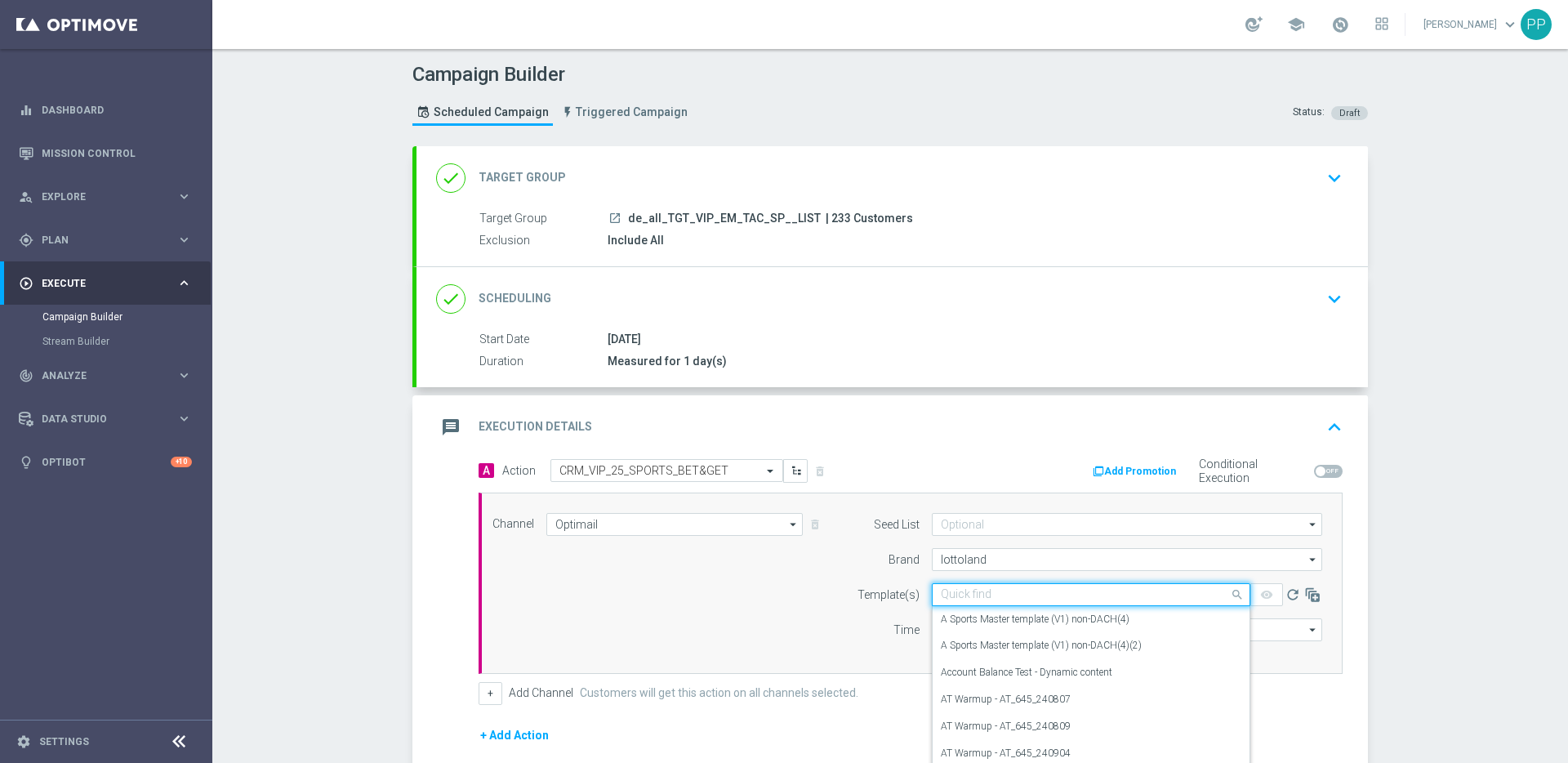
paste input "de_all_EMT_VIP_EM_TAC_SP__25_SPORTS_BETGET_250923"
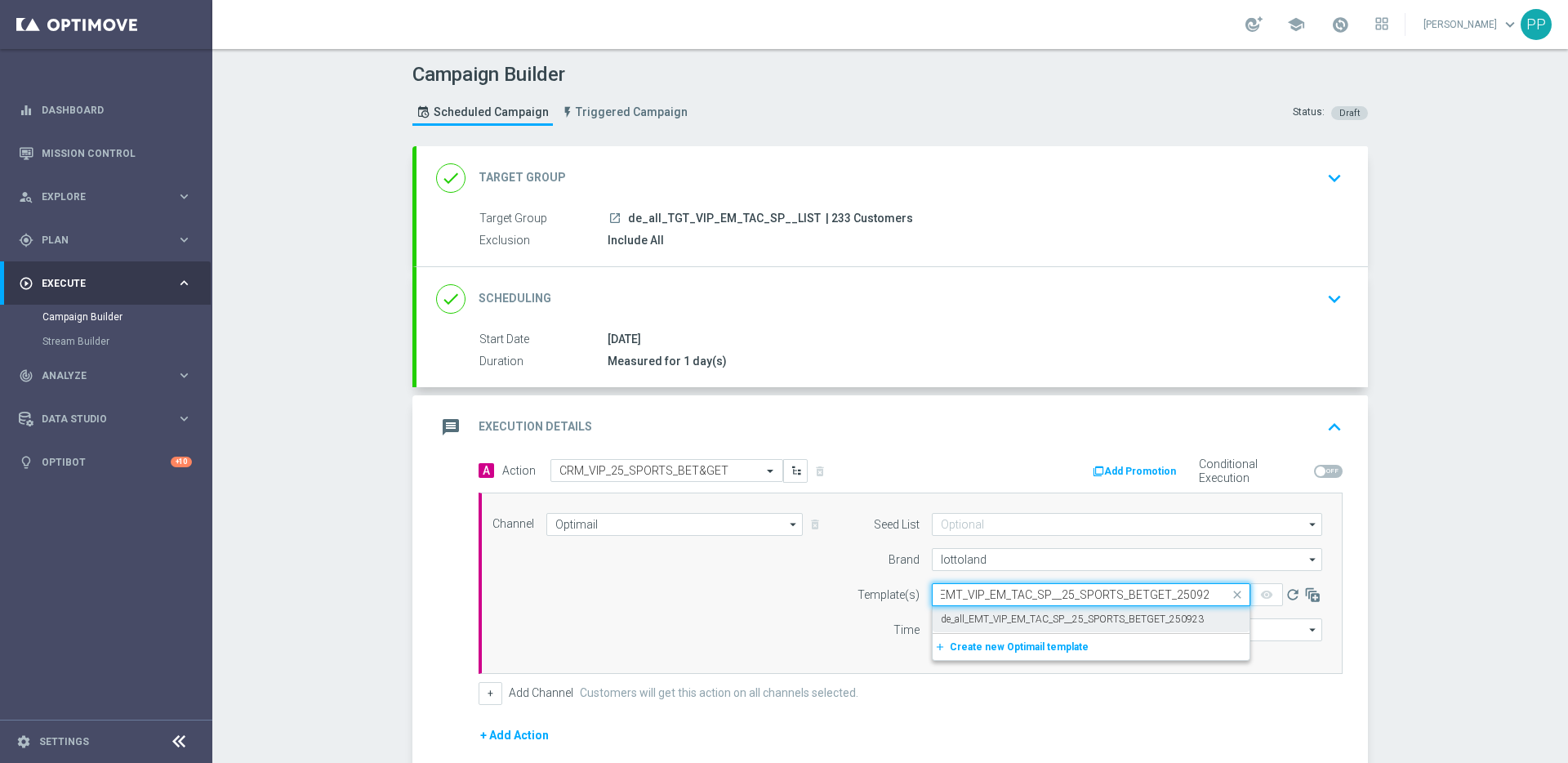
click at [951, 616] on label "de_all_EMT_VIP_EM_TAC_SP__25_SPORTS_BETGET_250923" at bounding box center [1072, 620] width 263 height 14
type input "de_all_EMT_VIP_EM_TAC_SP__25_SPORTS_BETGET_250923"
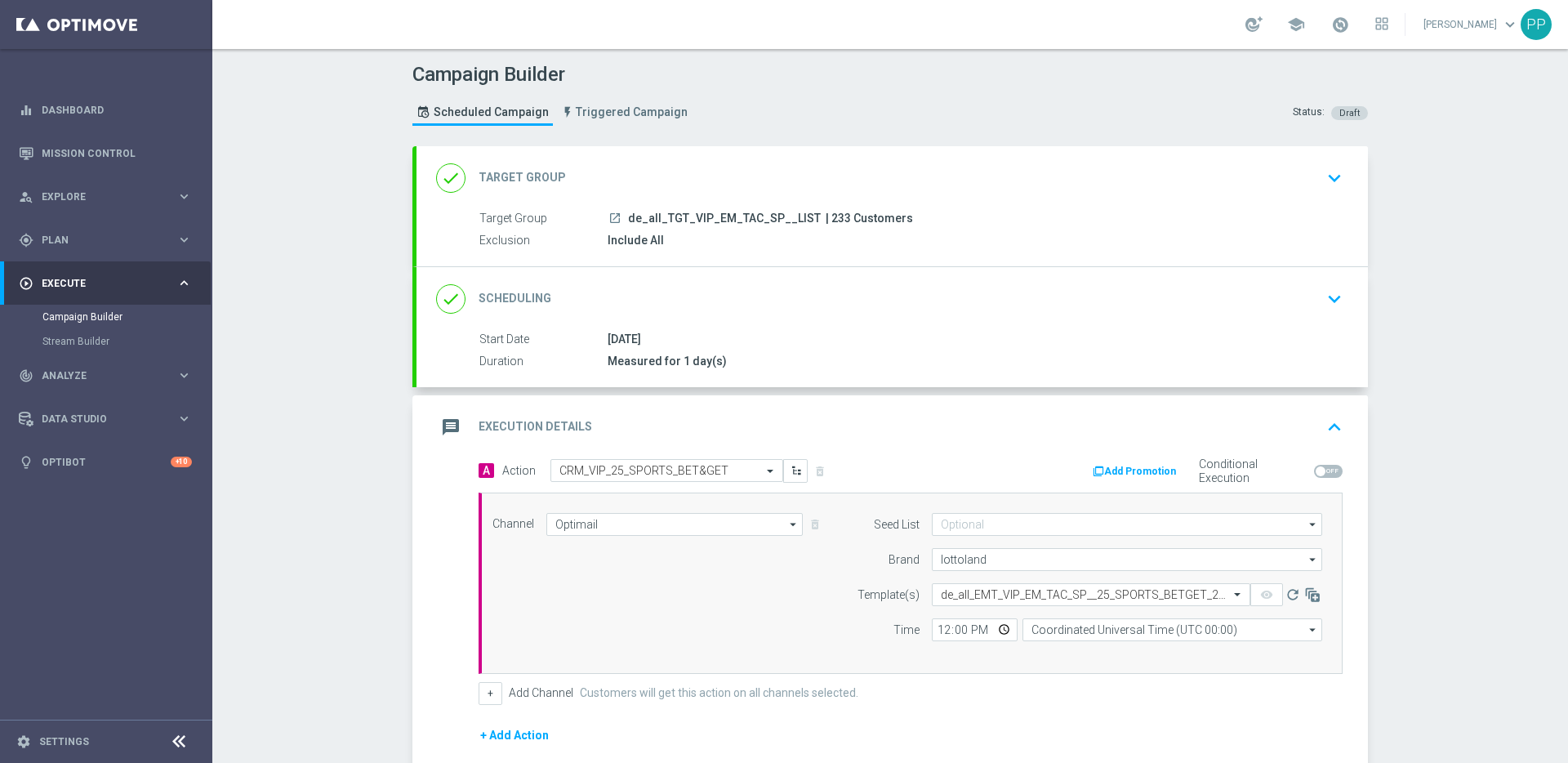
scroll to position [0, 0]
click at [937, 635] on input "12:00" at bounding box center [974, 630] width 86 height 23
click at [1079, 640] on div "Seed List arrow_drop_down Show Selected 0 of 2 (All)" at bounding box center [1085, 583] width 498 height 140
click at [1070, 634] on input "Coordinated Universal Time (UTC 00:00)" at bounding box center [1172, 630] width 299 height 23
click at [1067, 649] on div "Central European Time (Berlin) (UTC +02:00)" at bounding box center [1164, 653] width 267 height 15
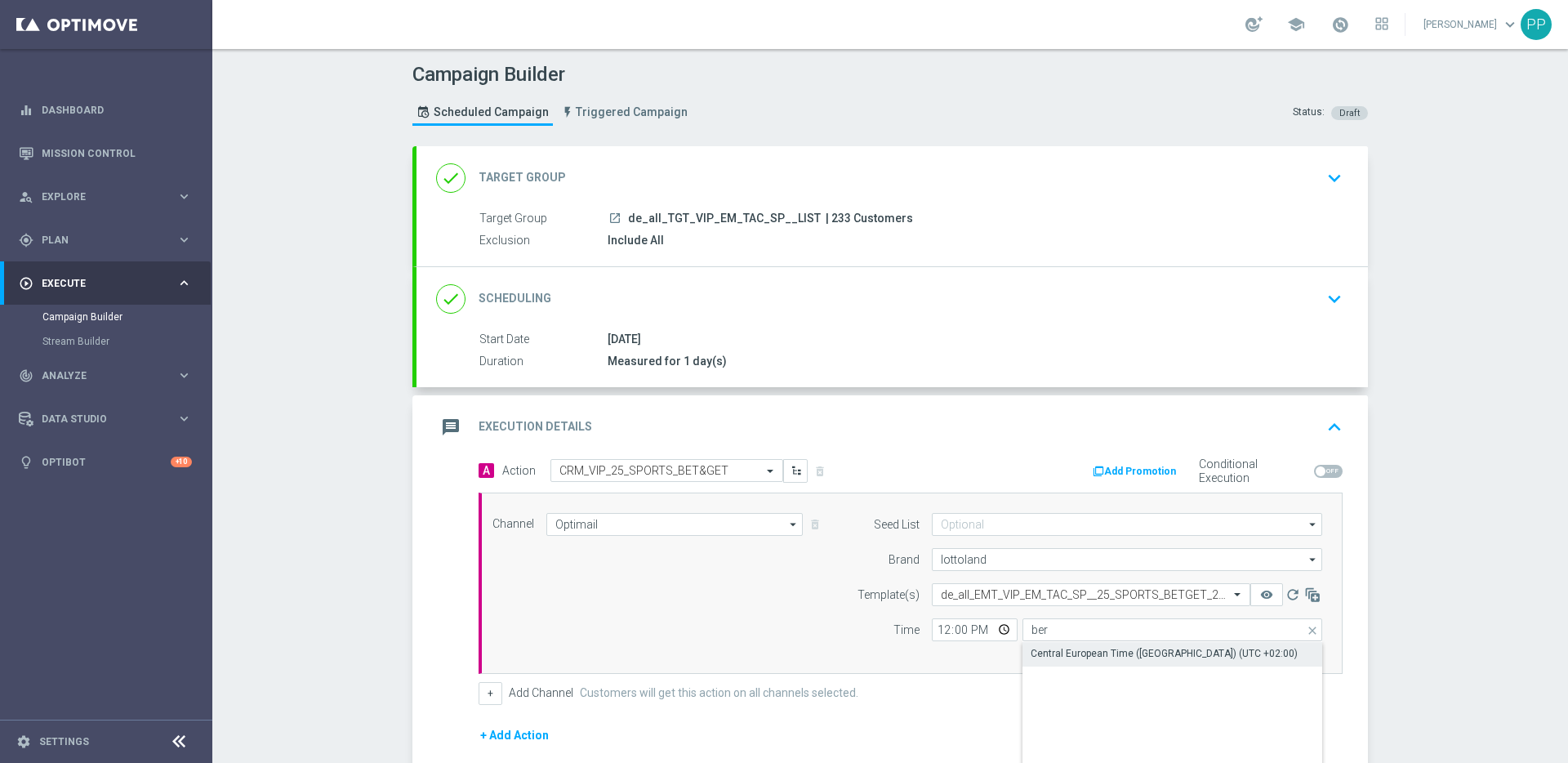
type input "Central European Time (Berlin) (UTC +02:00)"
click at [793, 622] on div "Channel Optimail Optimail arrow_drop_down Show Selected 1 of 26 Silverpop" at bounding box center [907, 583] width 854 height 140
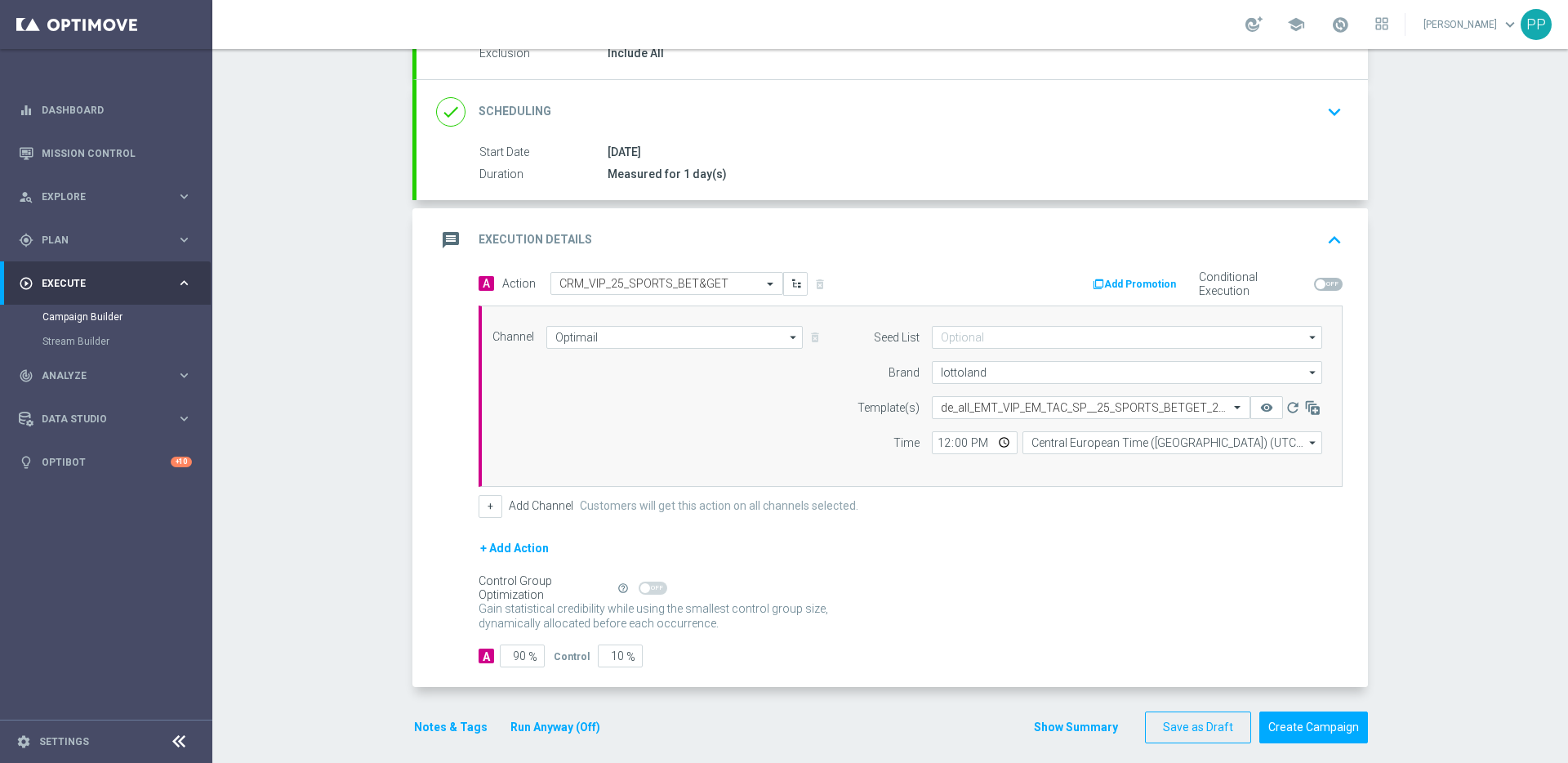
scroll to position [200, 0]
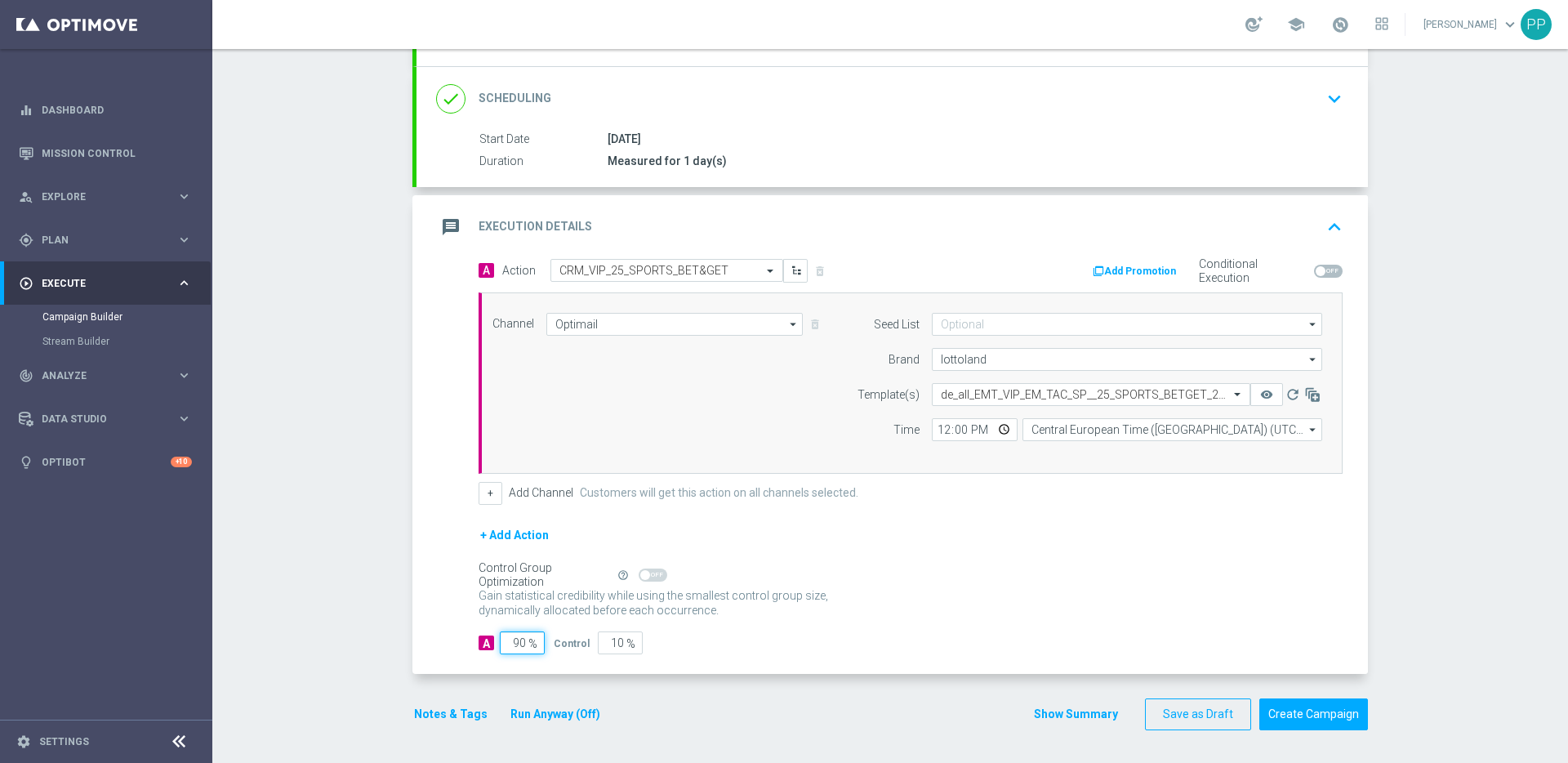
click at [511, 643] on input "90" at bounding box center [522, 643] width 45 height 23
type input "0"
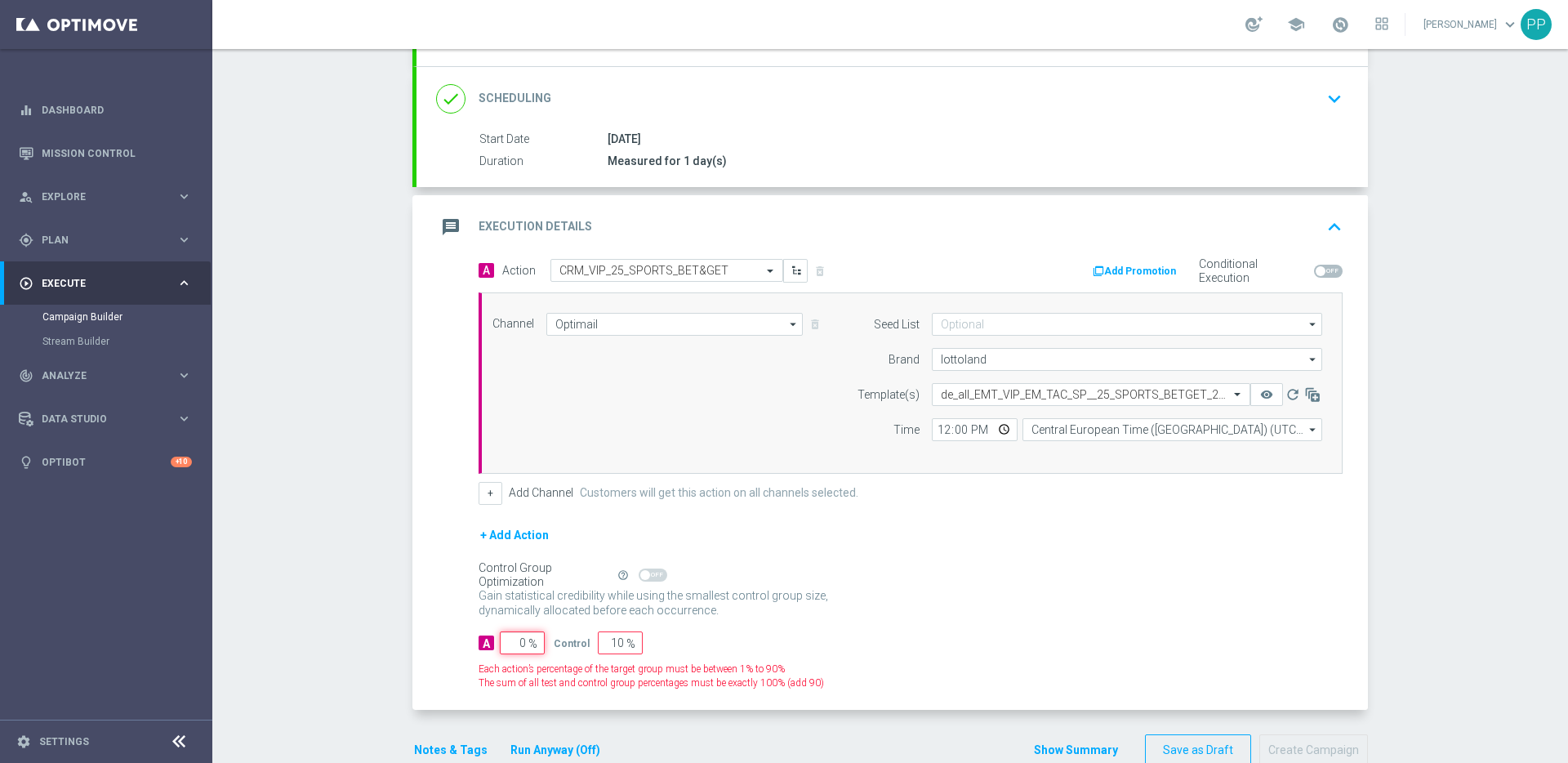
type input "100"
type input "10"
type input "90"
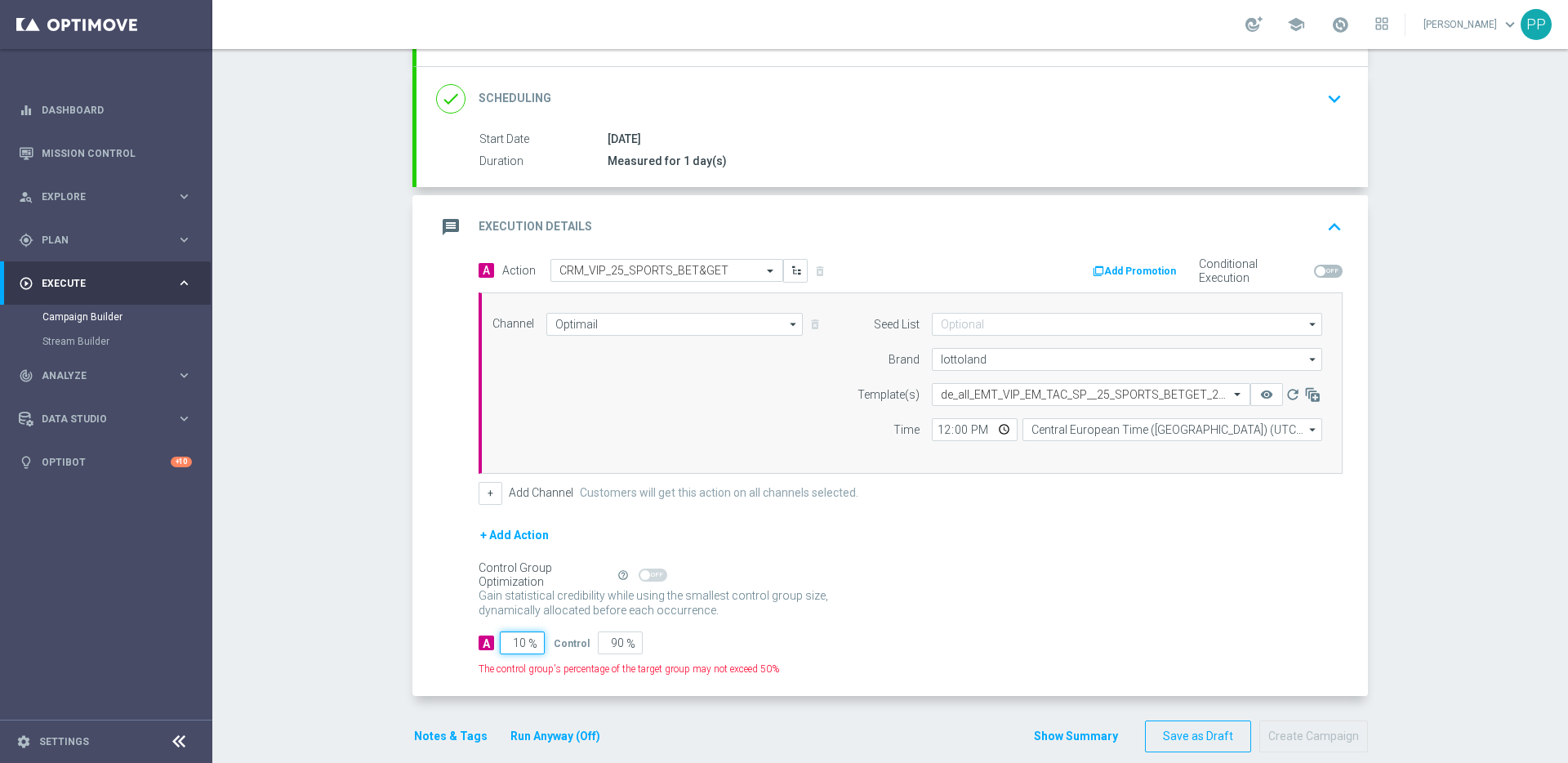
type input "100"
type input "0"
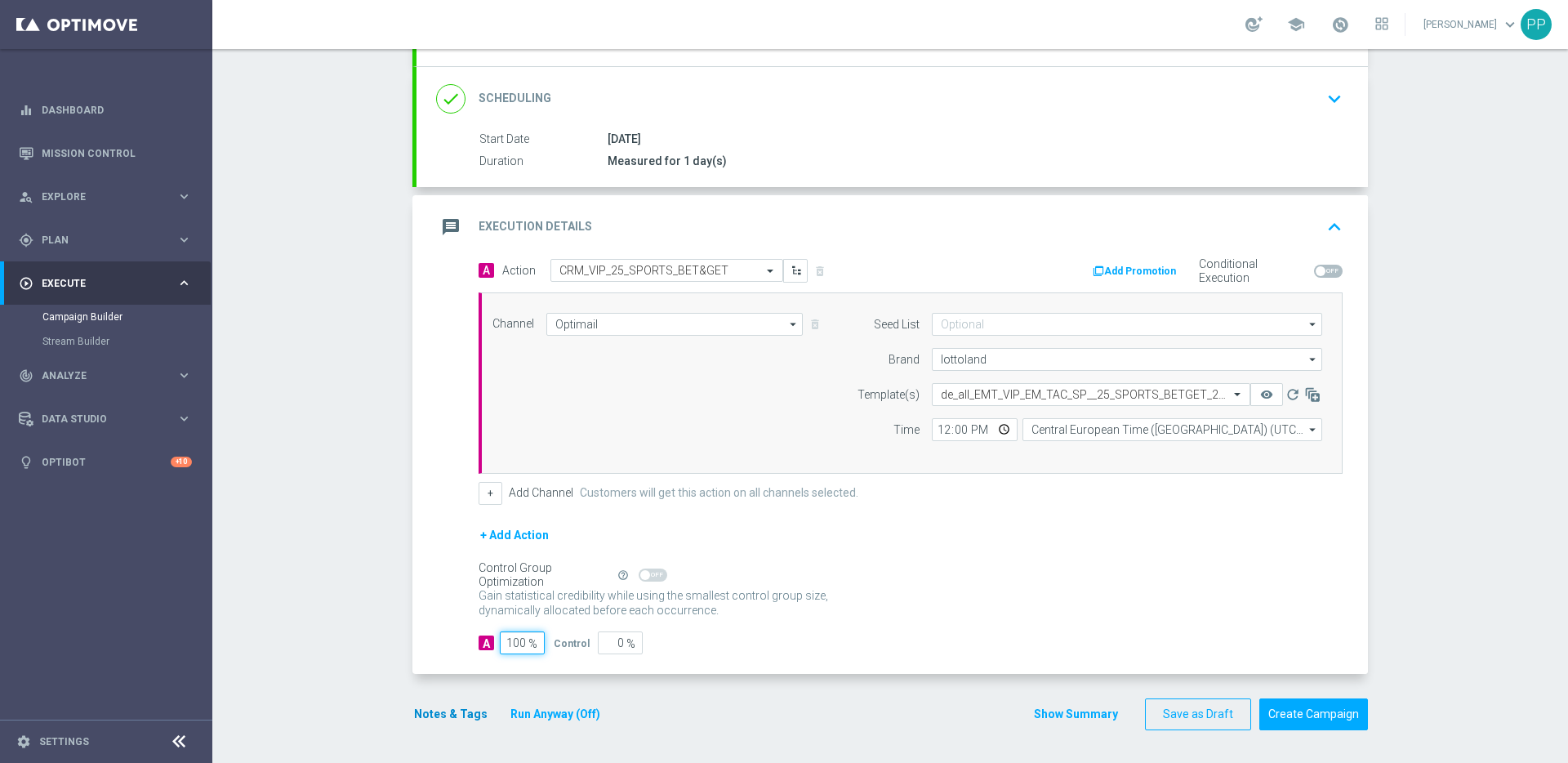
type input "100"
click at [466, 714] on button "Notes & Tags" at bounding box center [450, 714] width 77 height 20
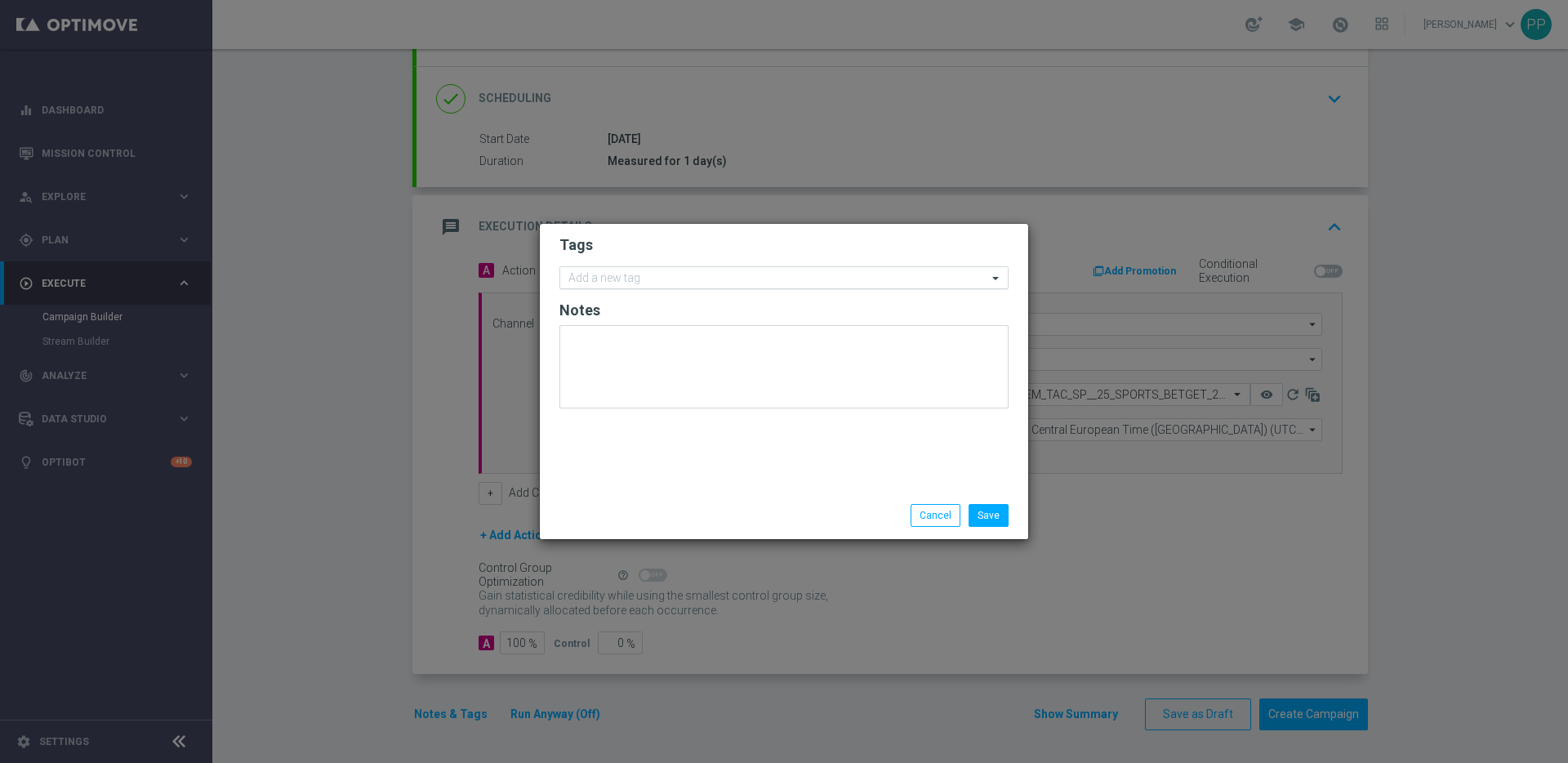
click at [577, 274] on input "text" at bounding box center [778, 279] width 418 height 14
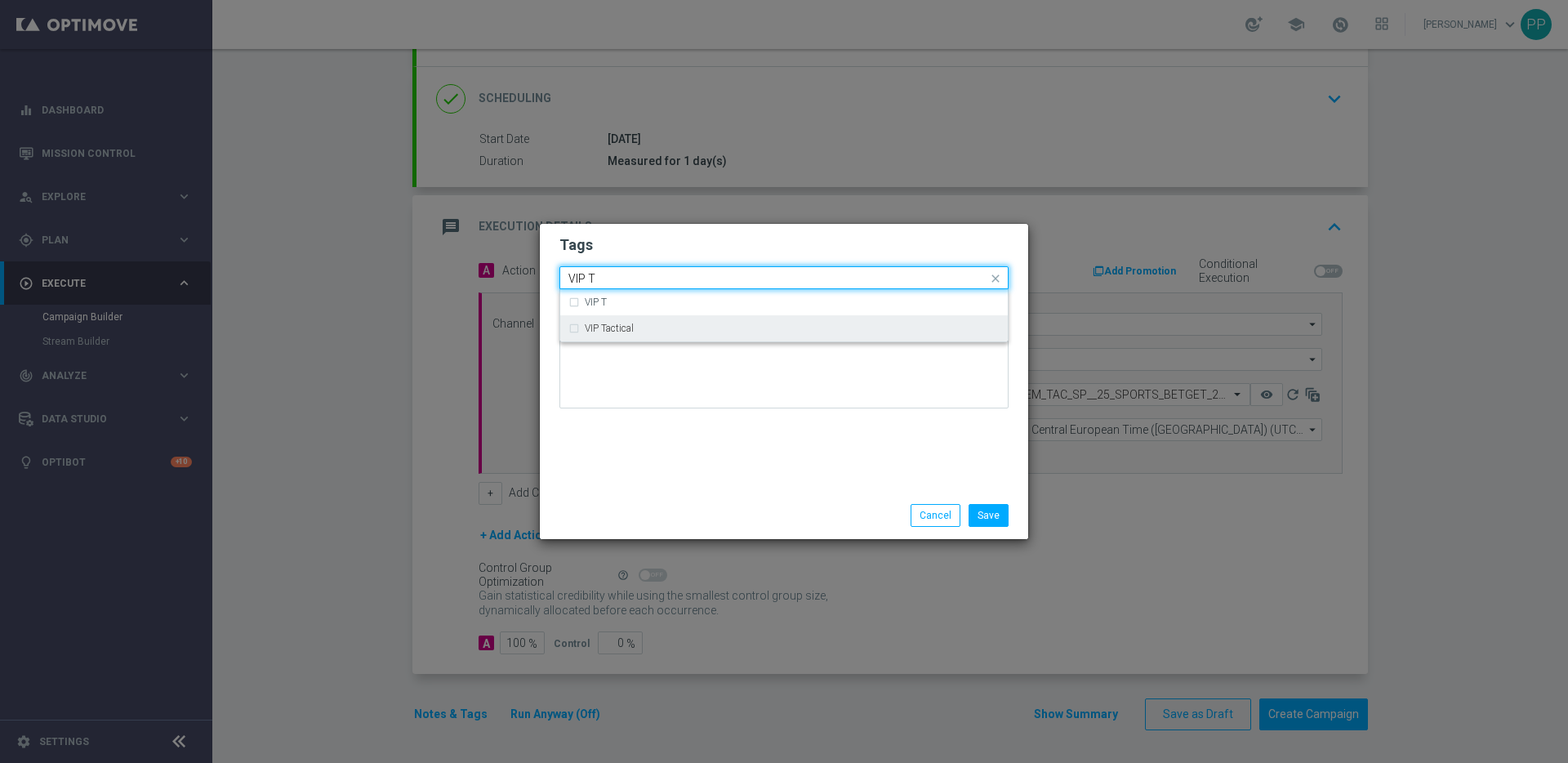
click at [580, 323] on div "VIP Tactical" at bounding box center [784, 329] width 431 height 26
type input "VIP T"
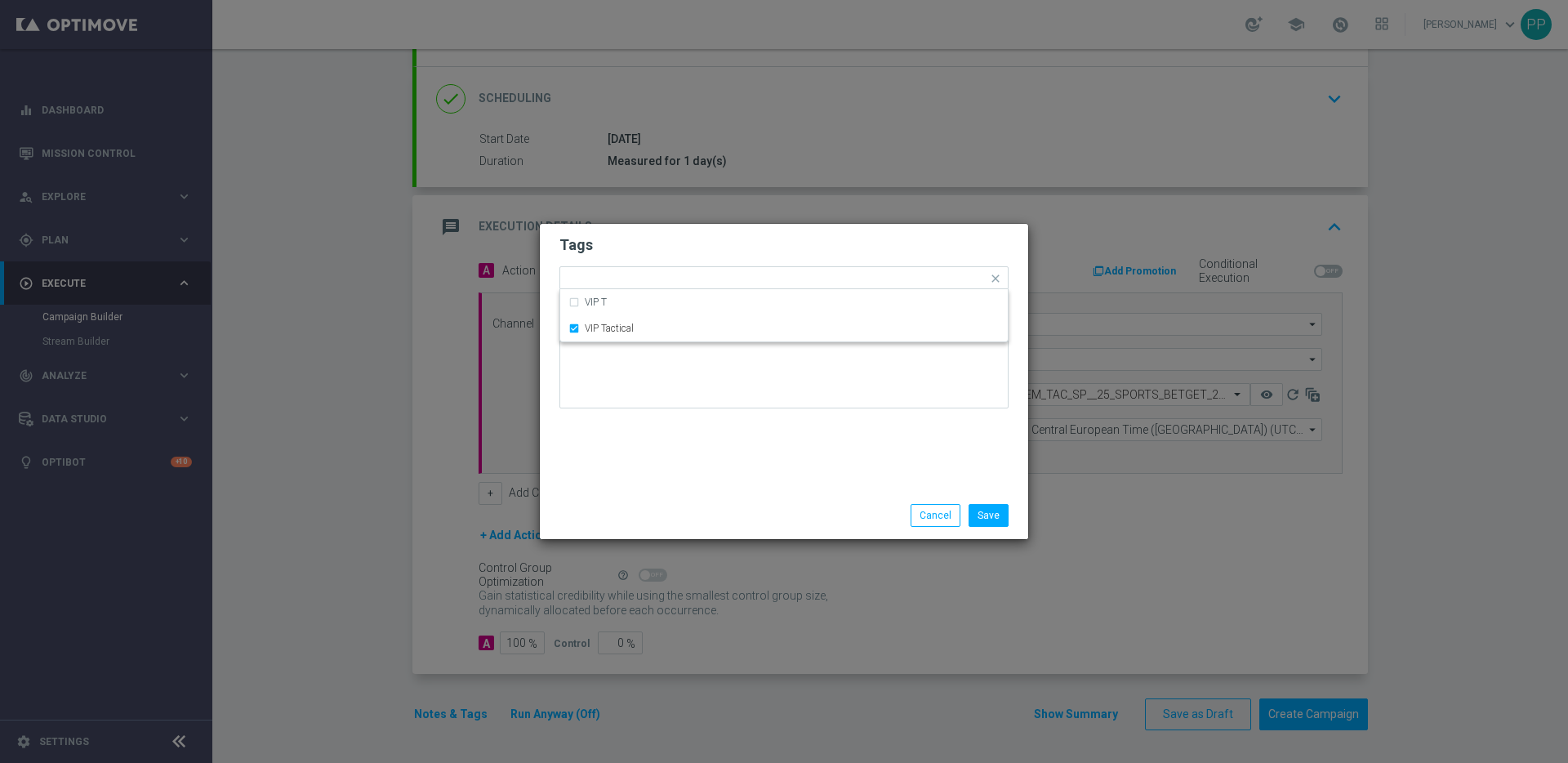
click at [737, 449] on div "Tags Quick find × VIP Tactical VIP T VIP Tactical Notes" at bounding box center [783, 357] width 488 height 268
click at [1004, 516] on button "Save" at bounding box center [988, 516] width 40 height 23
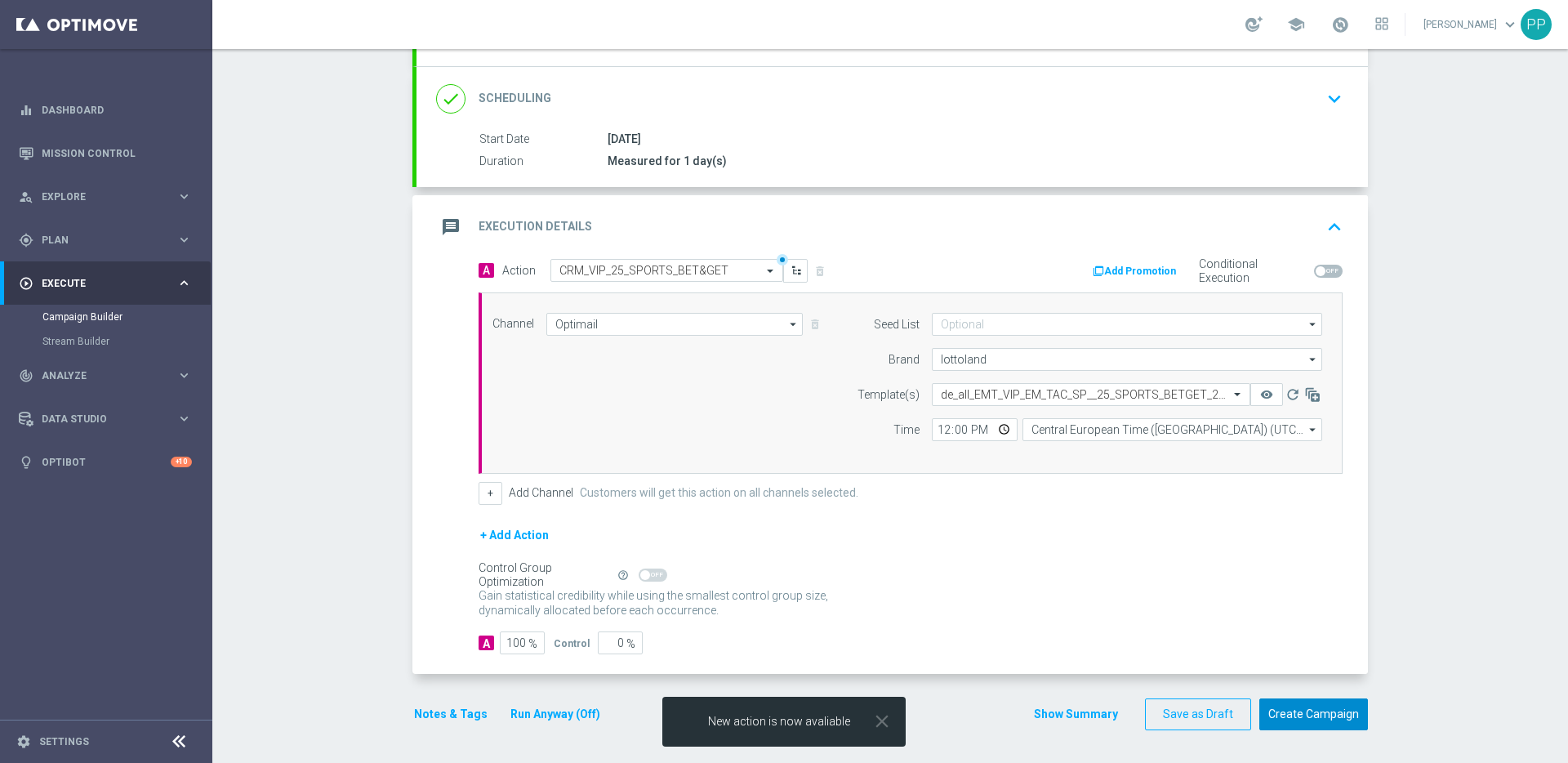
click at [1314, 718] on button "Create Campaign" at bounding box center [1313, 714] width 109 height 32
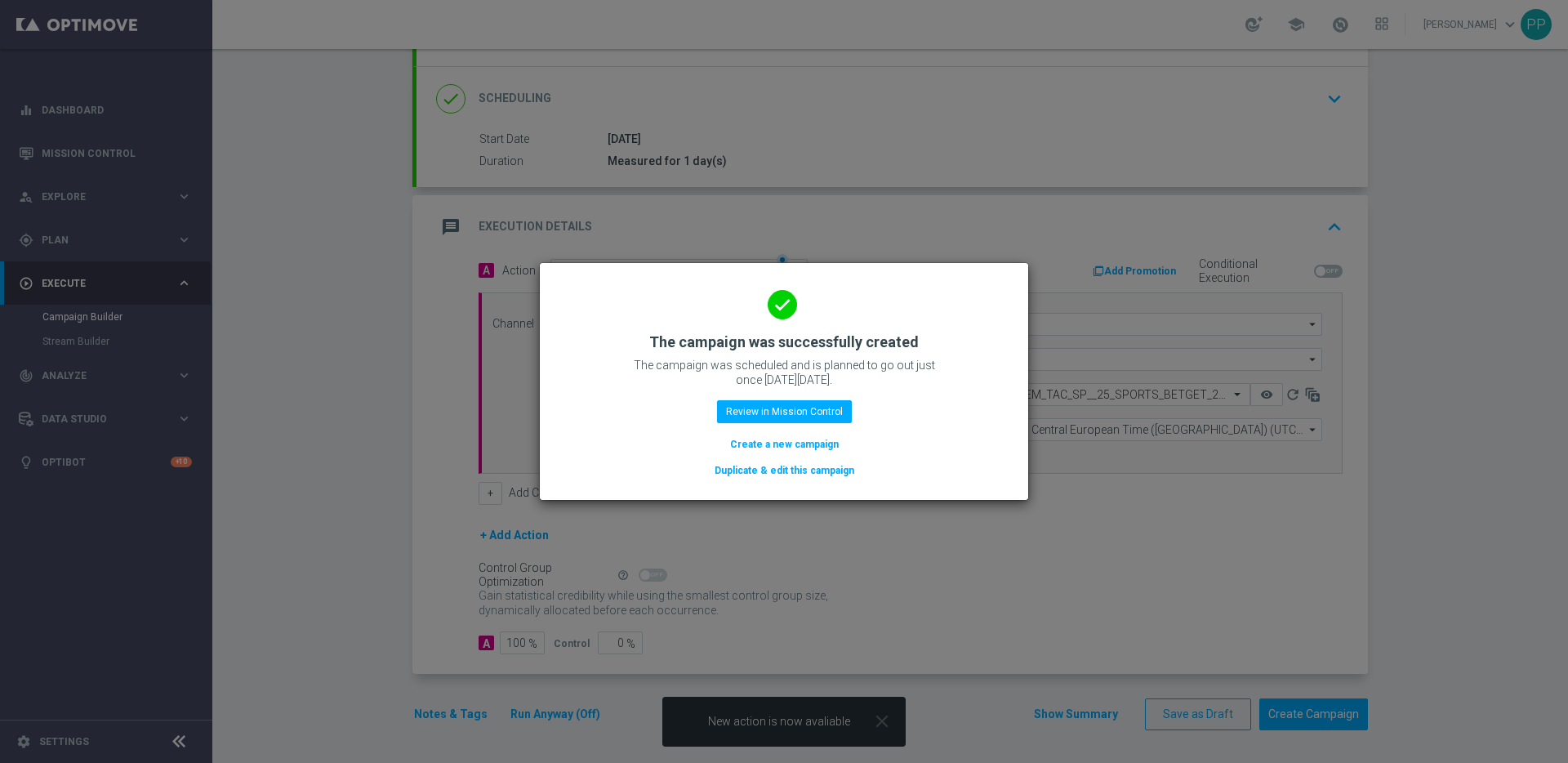
click at [802, 472] on button "Duplicate & edit this campaign" at bounding box center [784, 470] width 143 height 18
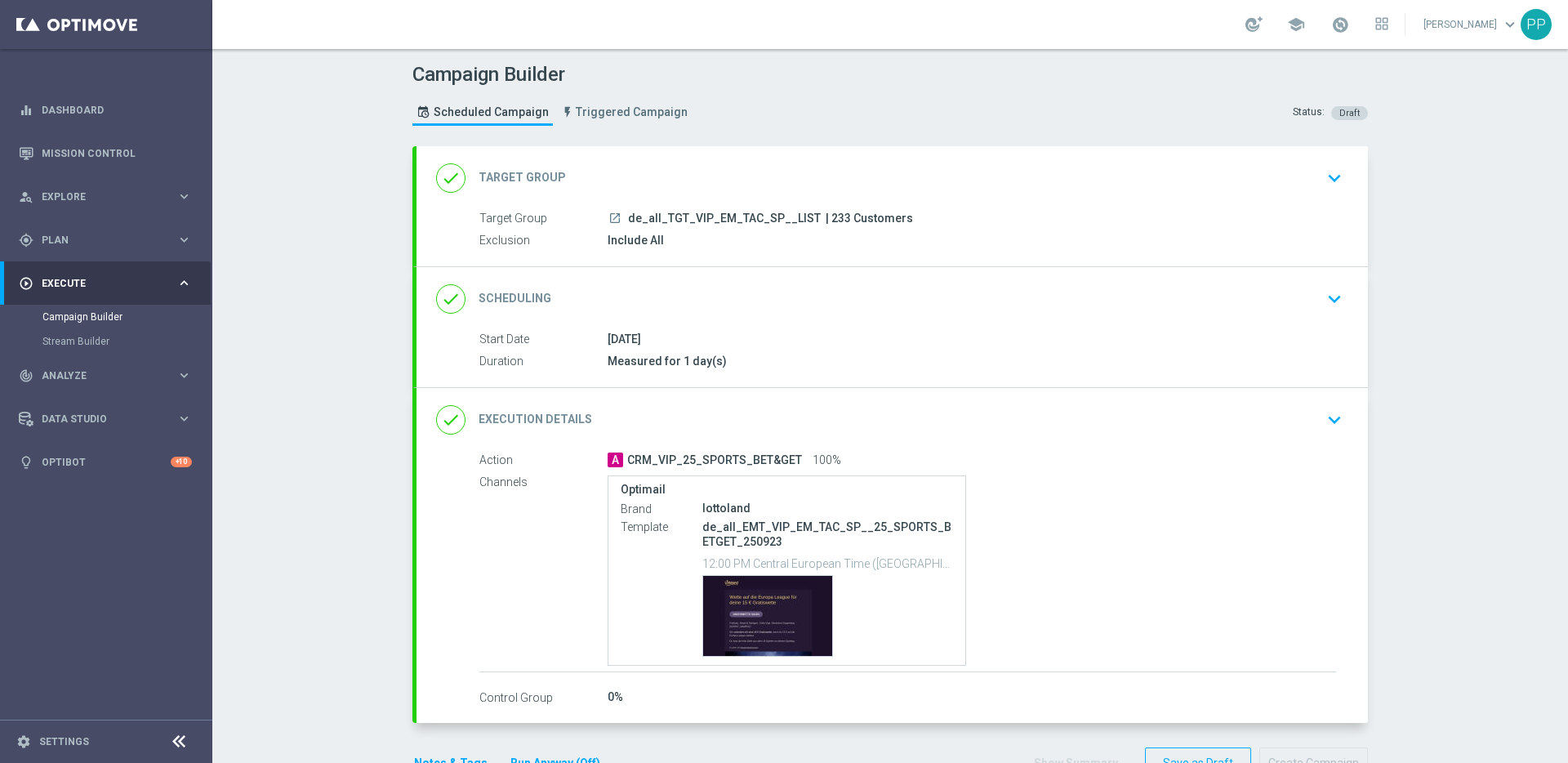
click at [680, 181] on div "done Target Group keyboard_arrow_down" at bounding box center [892, 178] width 912 height 31
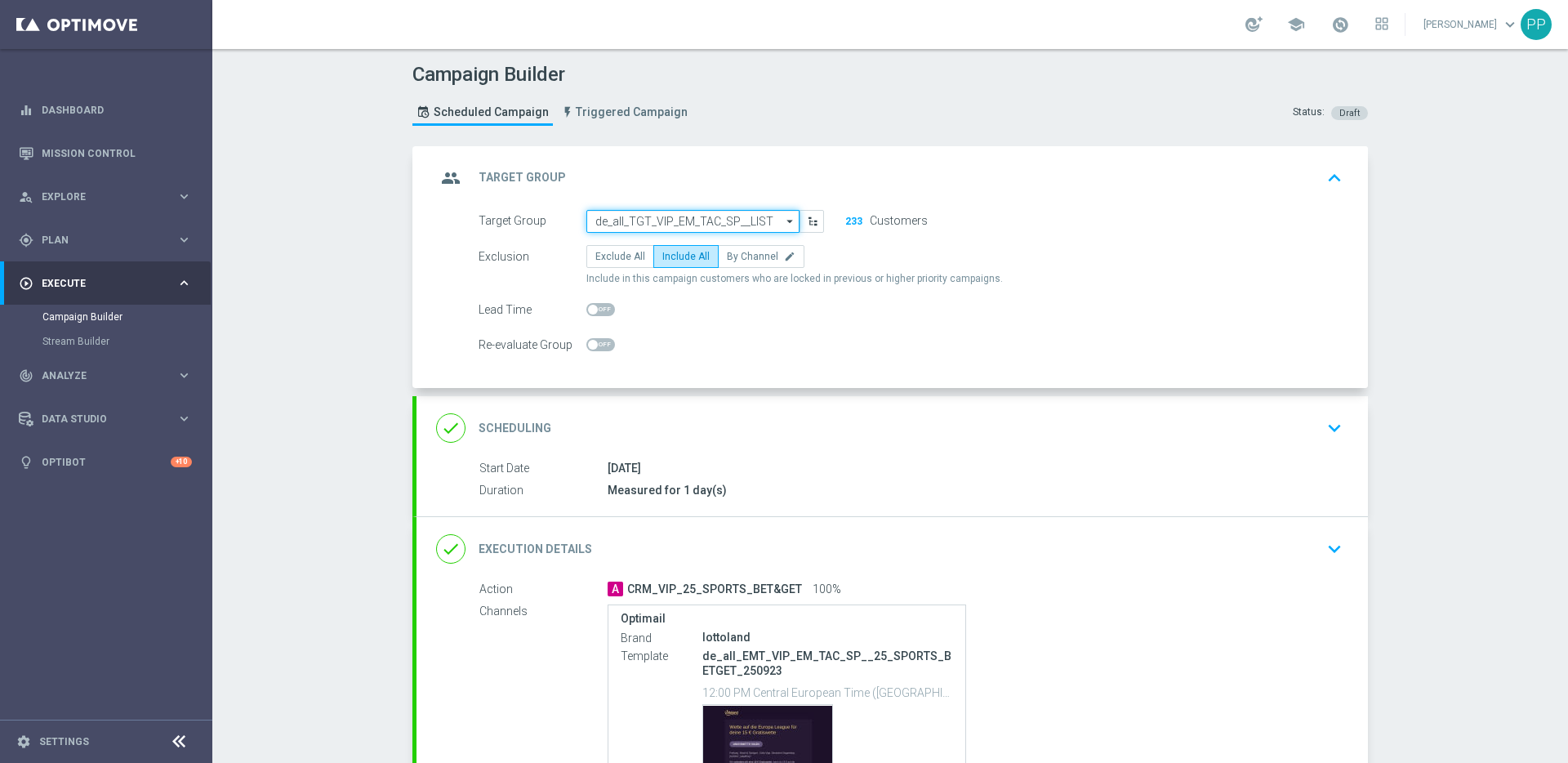
click at [636, 219] on input "de_all_TGT_VIP_EM_TAC_SP__LIST" at bounding box center [692, 222] width 213 height 23
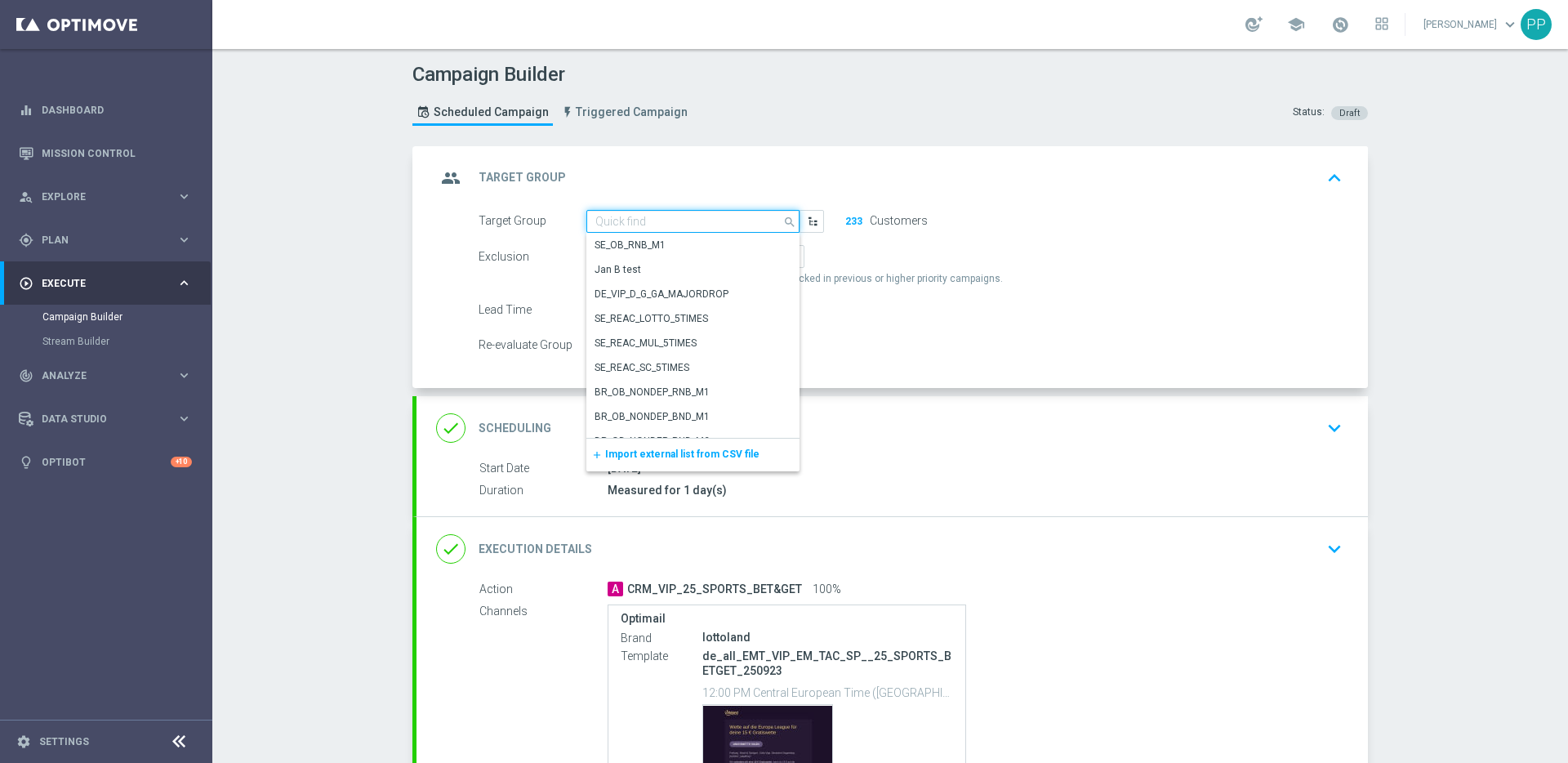
paste input "de_AT_TGT_VIP_EM_TAC_SP__LIST"
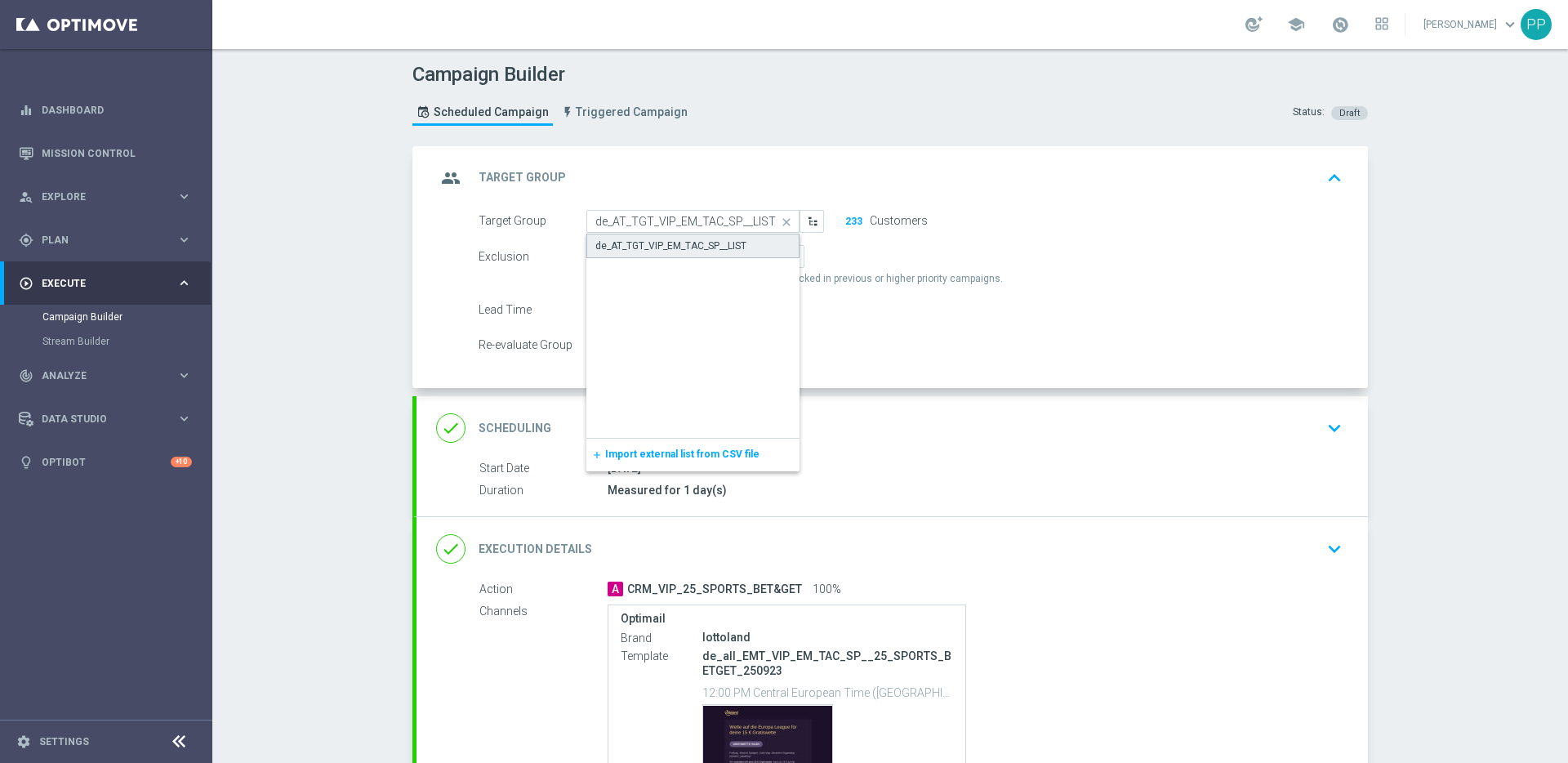
click at [622, 247] on div "de_AT_TGT_VIP_EM_TAC_SP__LIST" at bounding box center [670, 246] width 151 height 15
type input "de_AT_TGT_VIP_EM_TAC_SP__LIST"
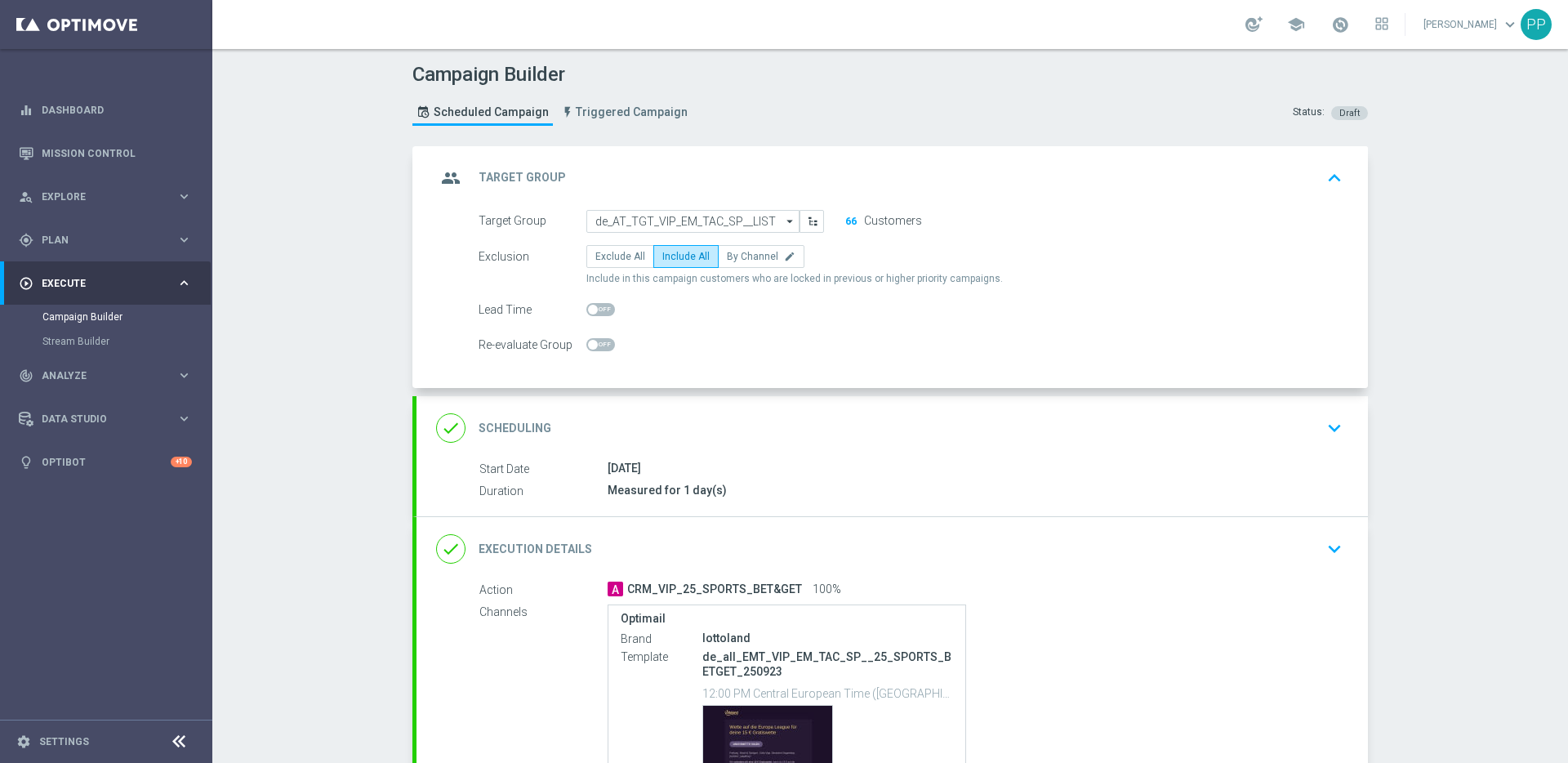
click at [692, 548] on div "done Execution Details keyboard_arrow_down" at bounding box center [892, 548] width 912 height 31
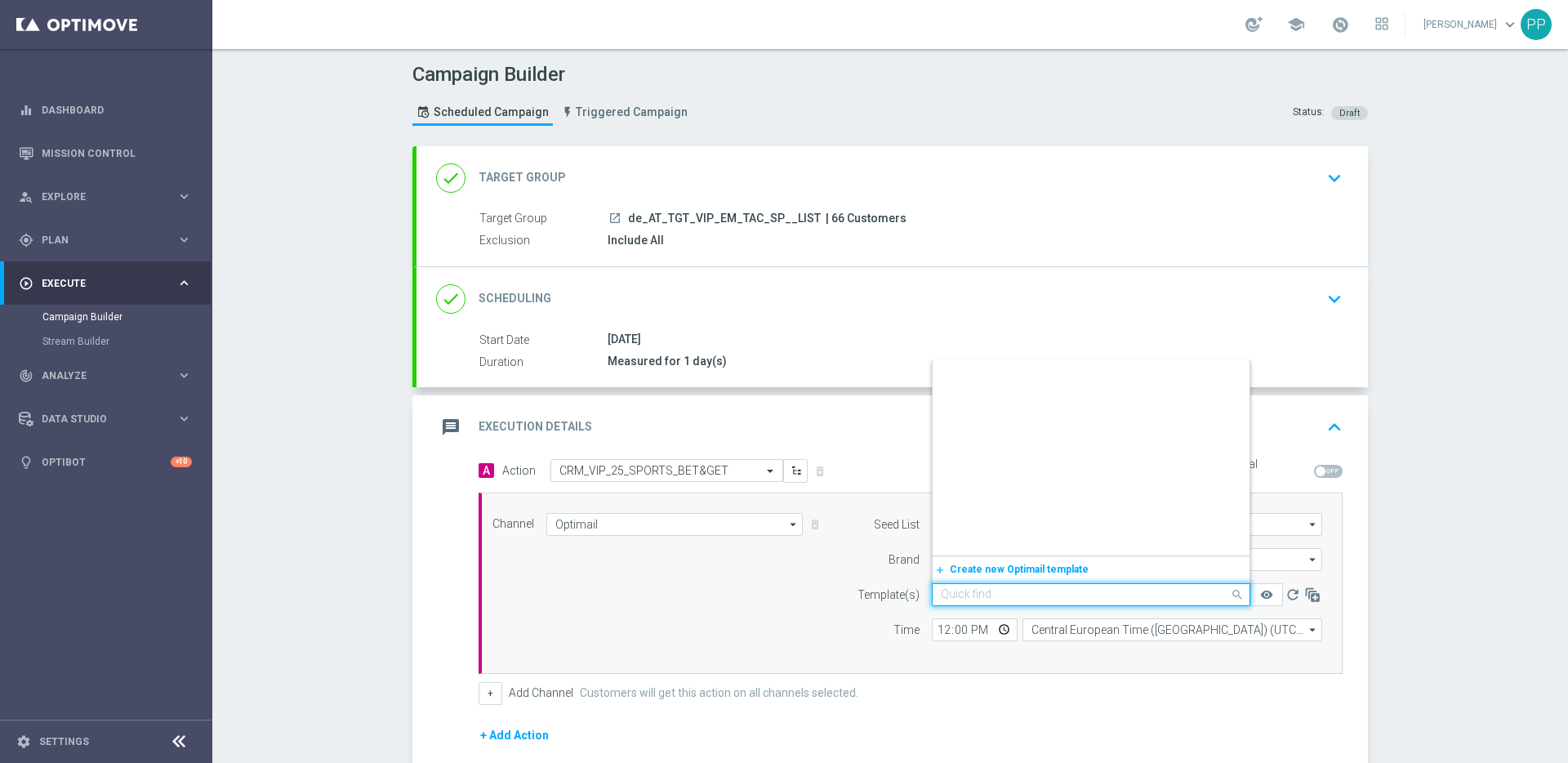
click at [949, 595] on input "text" at bounding box center [1074, 595] width 268 height 14
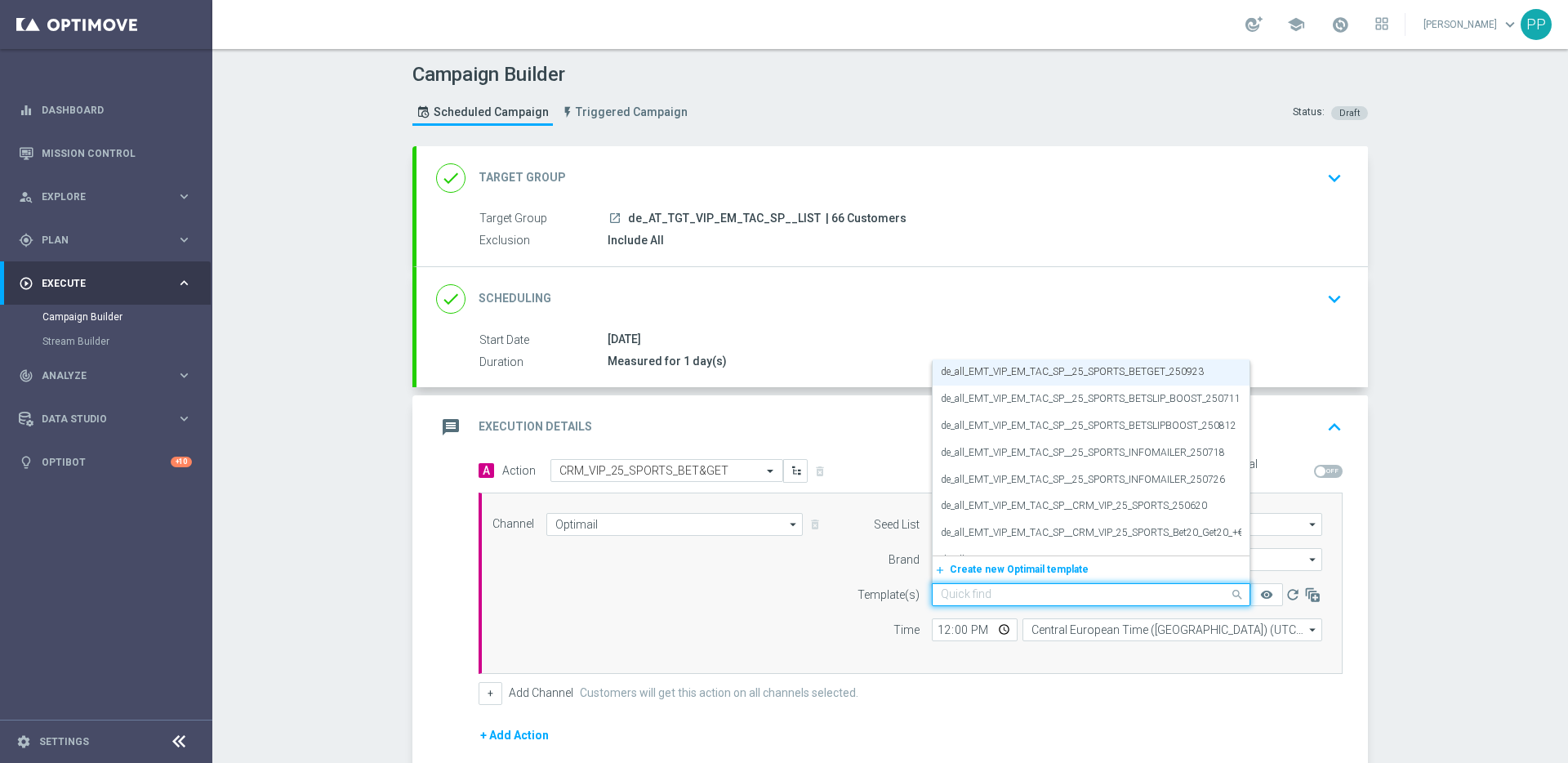
paste input "AT_EMT_VIP_EM_TAC_SP__25_SPORTS_BETGET_250923"
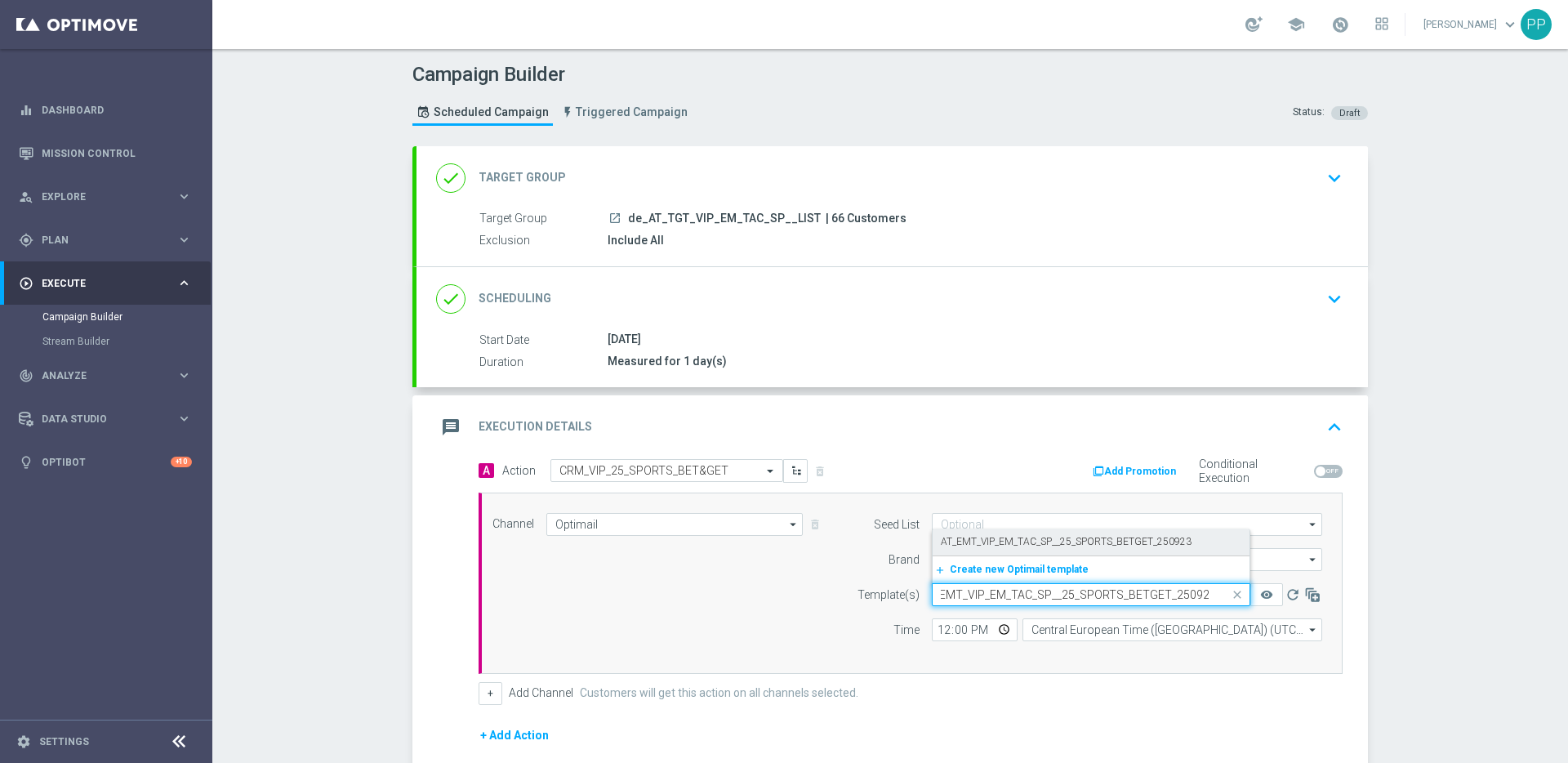
click at [942, 544] on label "AT_EMT_VIP_EM_TAC_SP__25_SPORTS_BETGET_250923" at bounding box center [1066, 542] width 251 height 14
type input "AT_EMT_VIP_EM_TAC_SP__25_SPORTS_BETGET_250923"
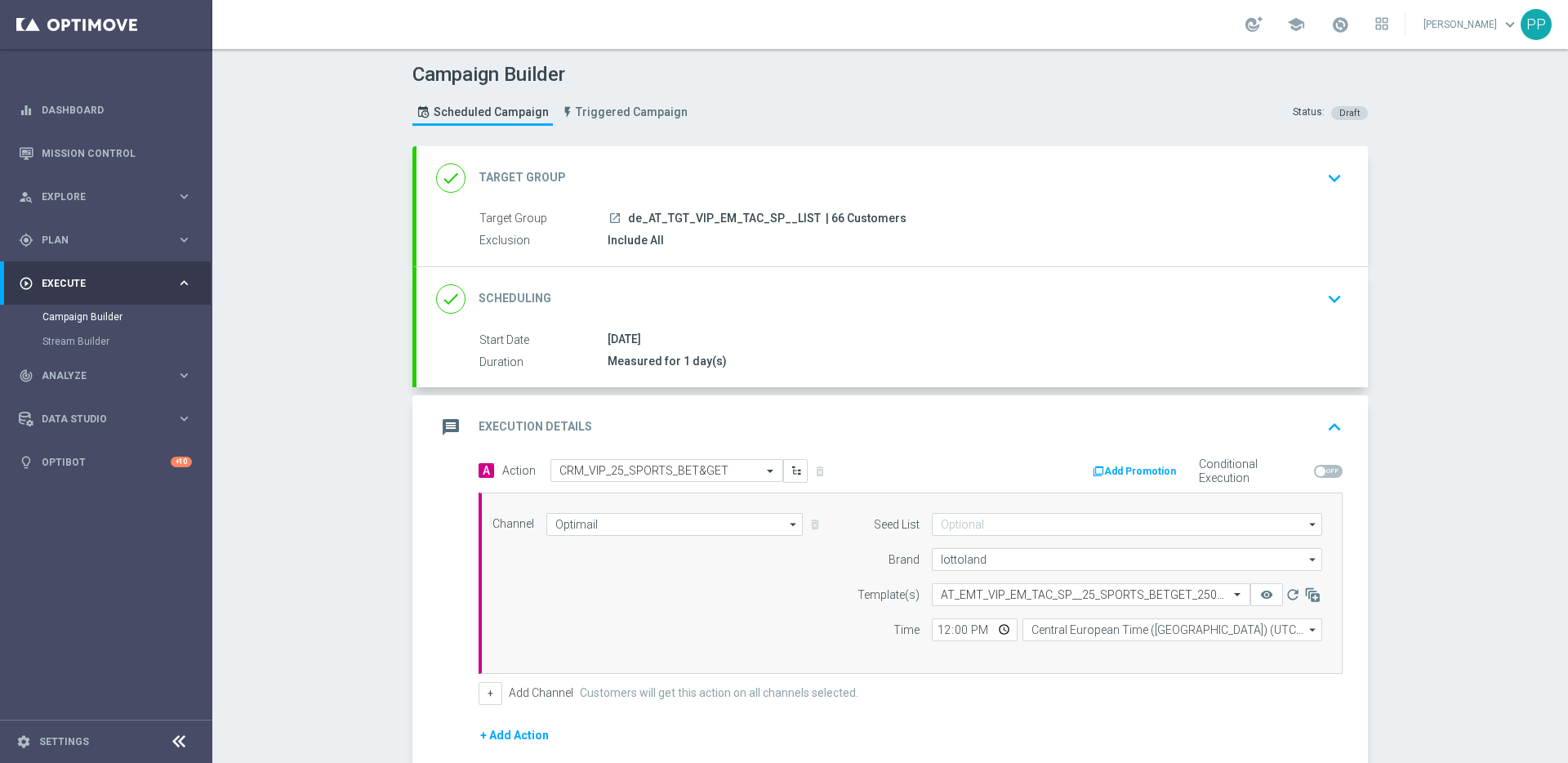
scroll to position [0, 0]
click at [797, 611] on div "Channel Optimail Optimail arrow_drop_down Show Selected 1 of 26 Silverpop" at bounding box center [907, 583] width 854 height 140
click at [825, 216] on span "| 66 Customers" at bounding box center [866, 219] width 81 height 15
copy span "66"
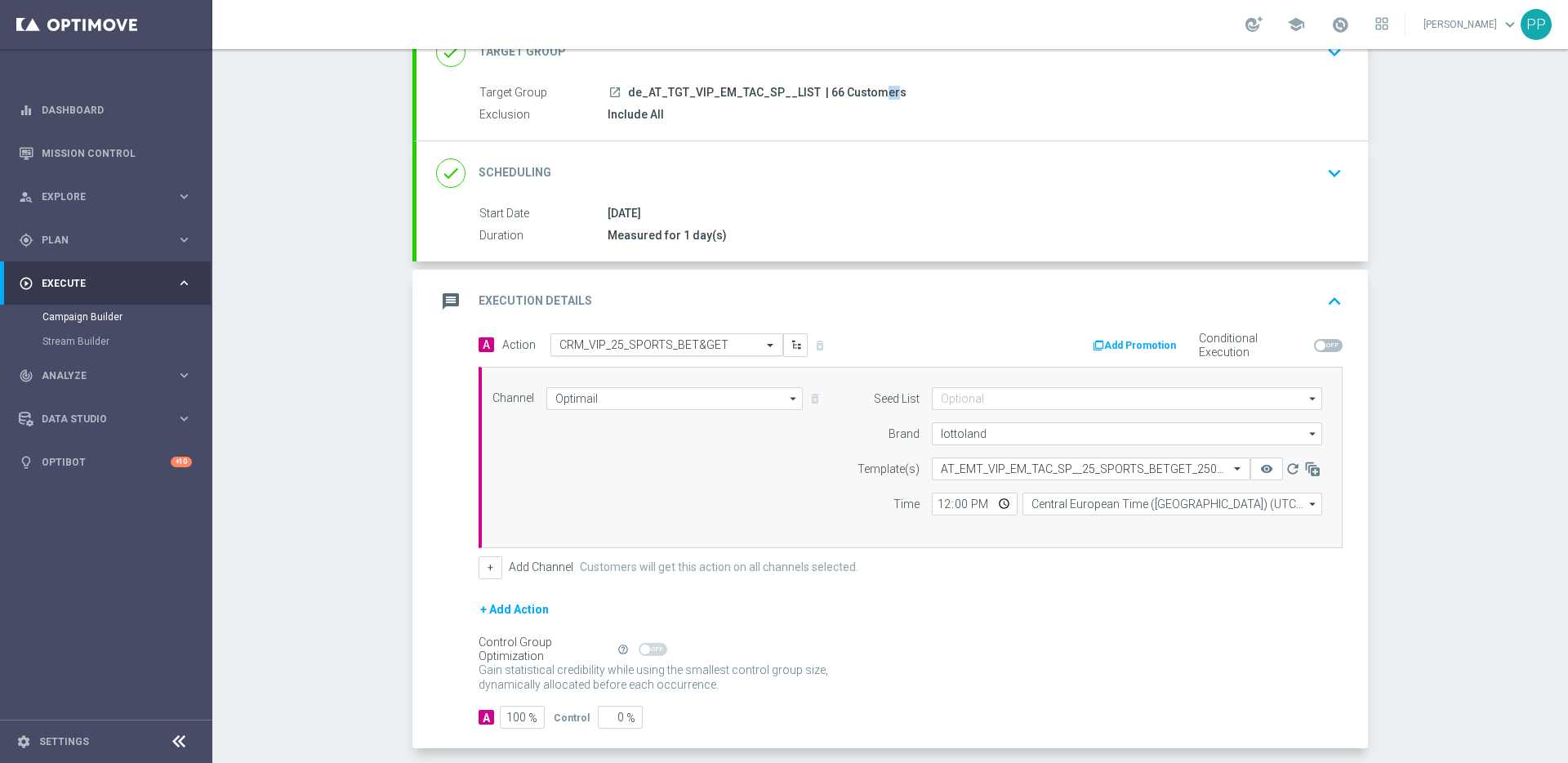
scroll to position [200, 0]
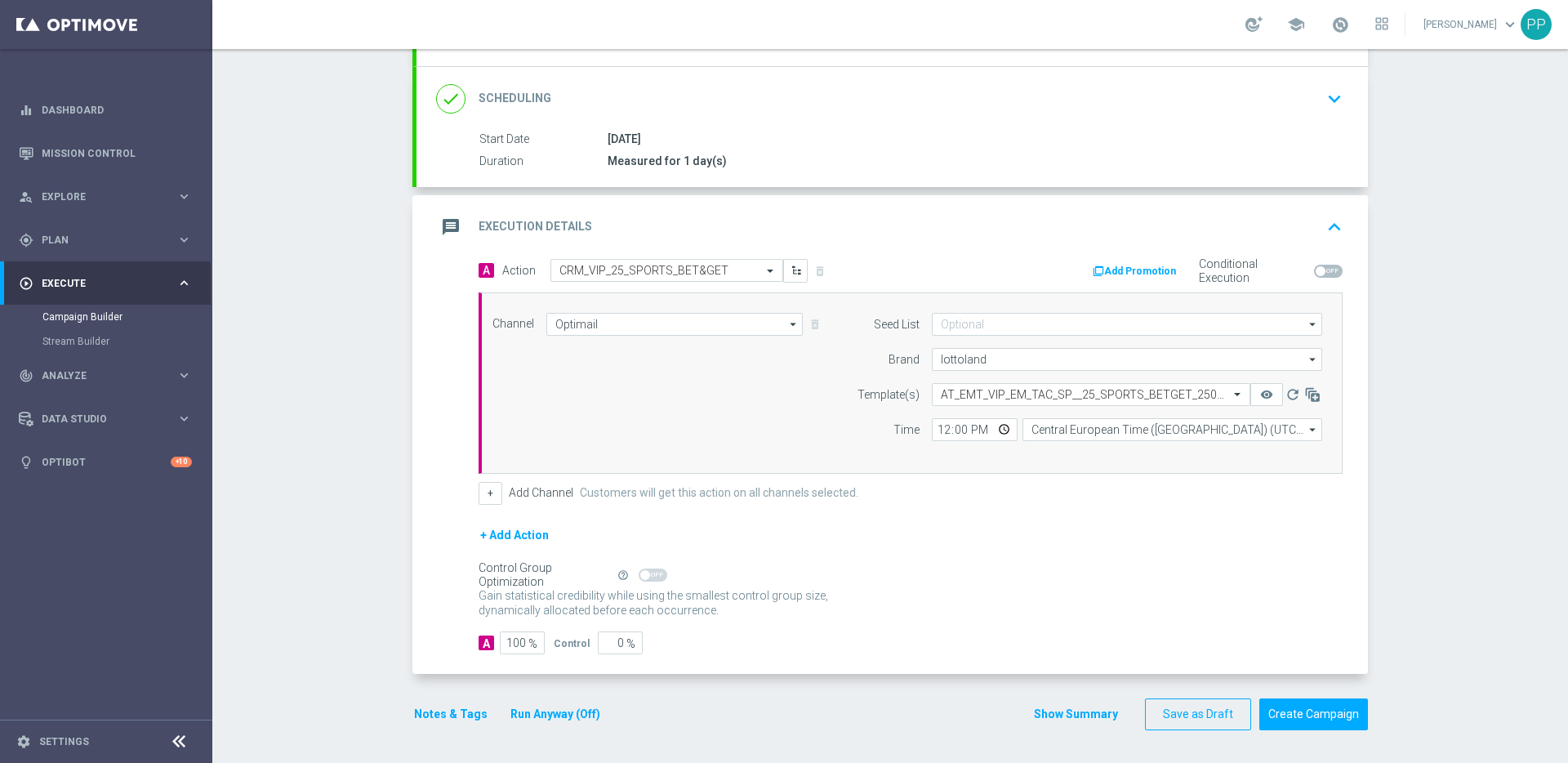
click at [451, 706] on button "Notes & Tags" at bounding box center [450, 714] width 77 height 20
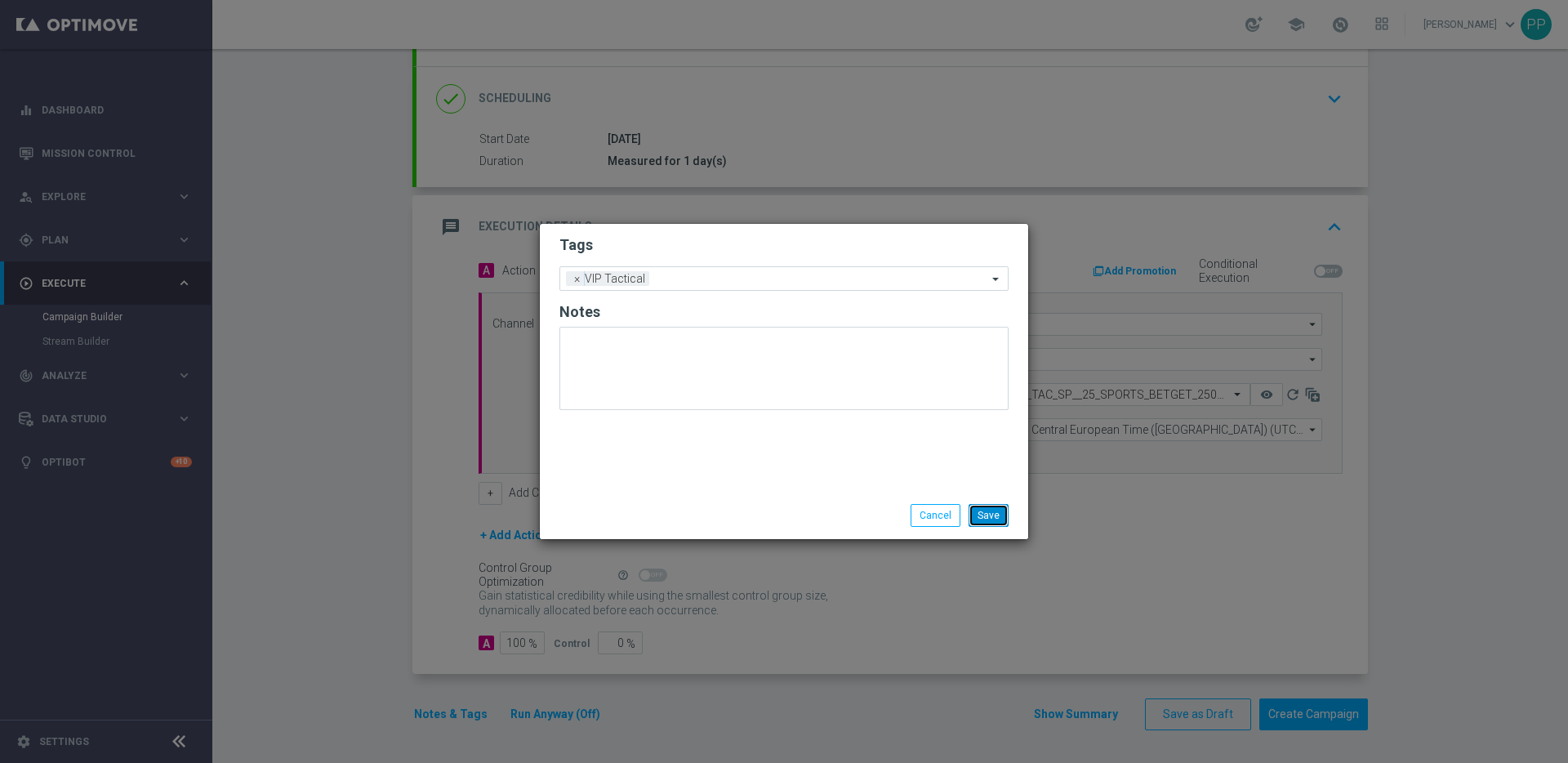
click at [992, 515] on button "Save" at bounding box center [988, 516] width 40 height 23
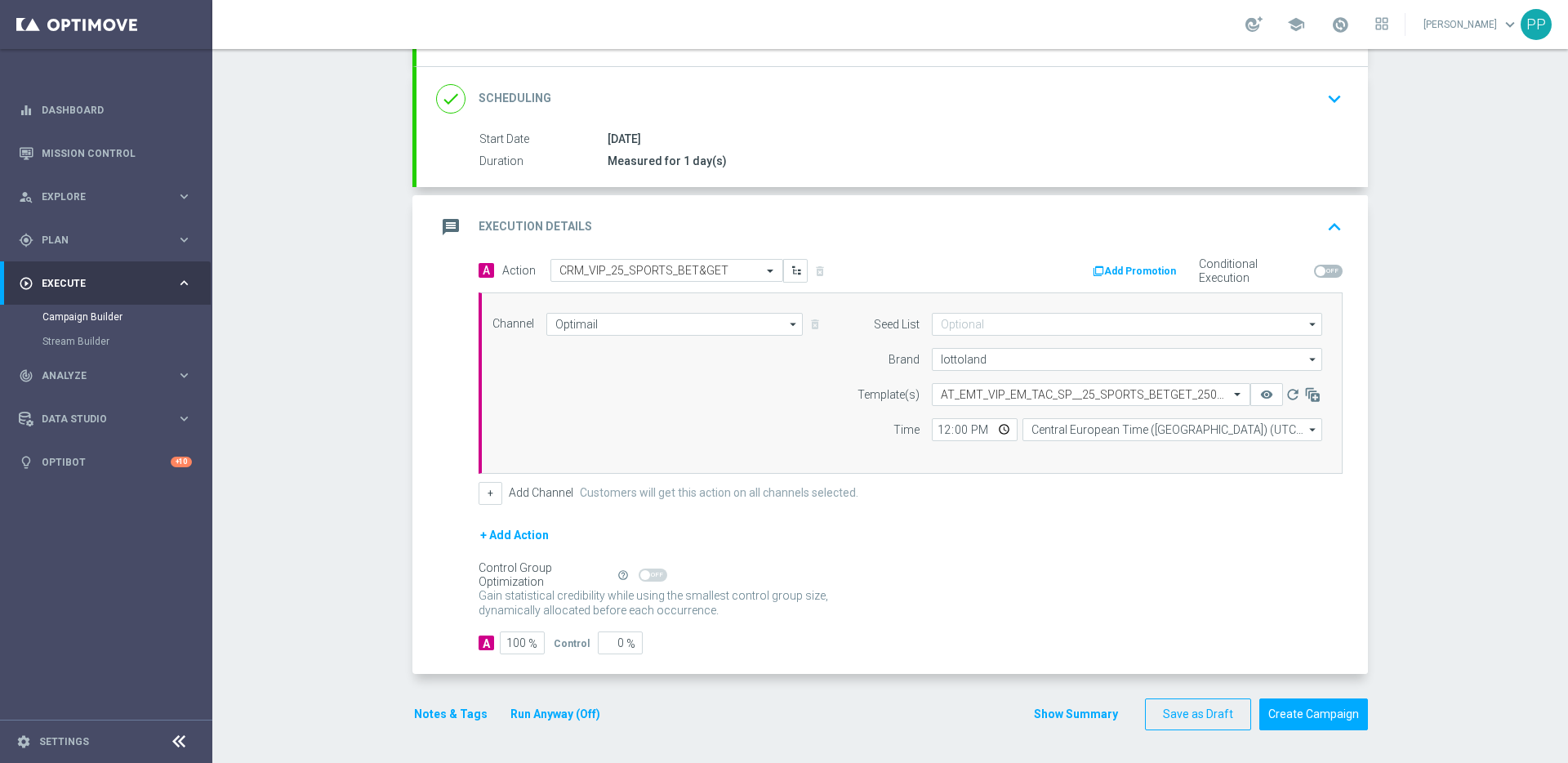
click at [960, 584] on div "Gain statistical credibility while using the smallest control group size, dynam…" at bounding box center [910, 603] width 863 height 39
click at [1275, 721] on button "Create Campaign" at bounding box center [1313, 714] width 109 height 32
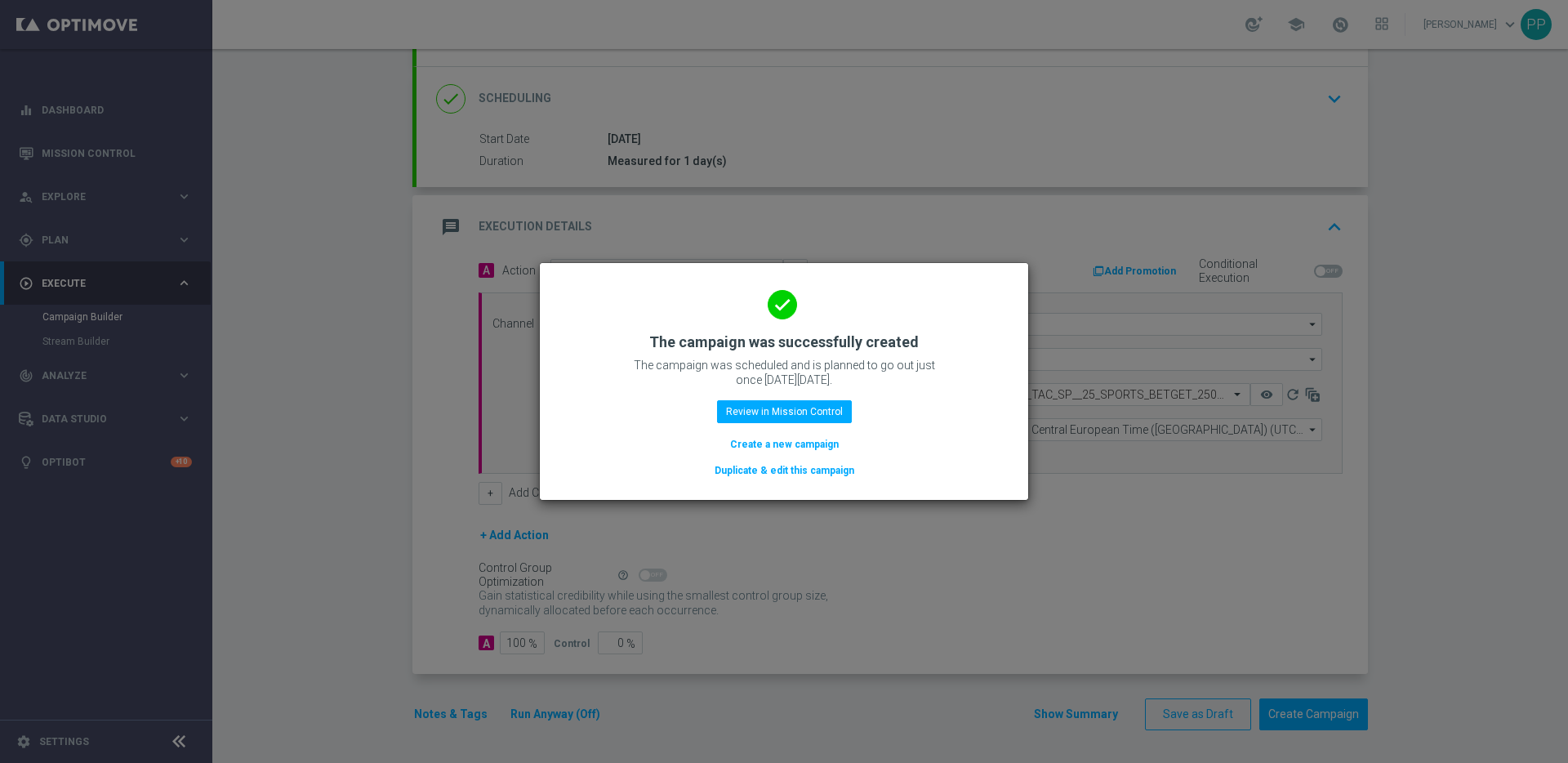
click at [757, 440] on button "Create a new campaign" at bounding box center [784, 444] width 112 height 18
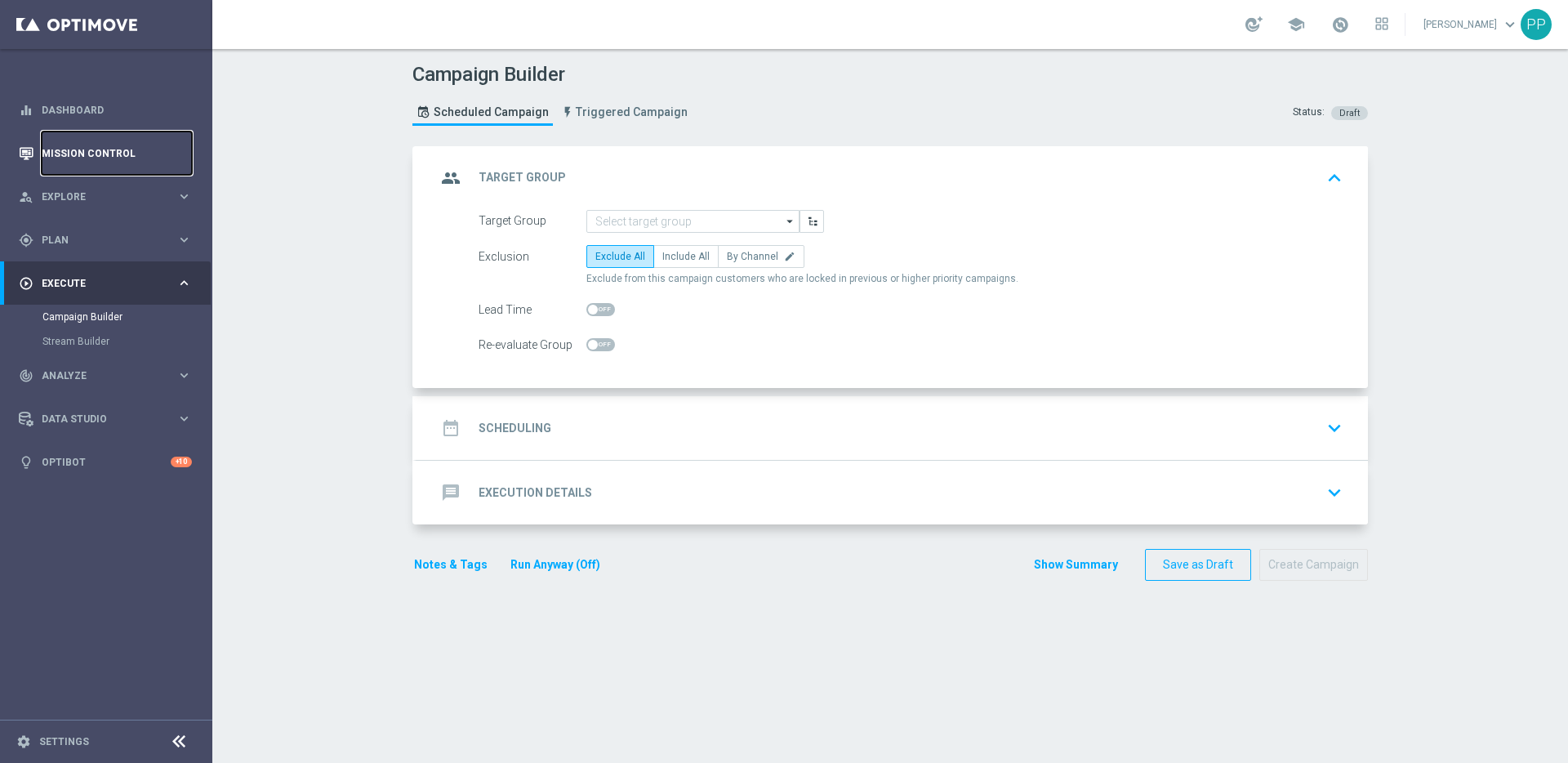
click at [83, 160] on link "Mission Control" at bounding box center [117, 153] width 150 height 43
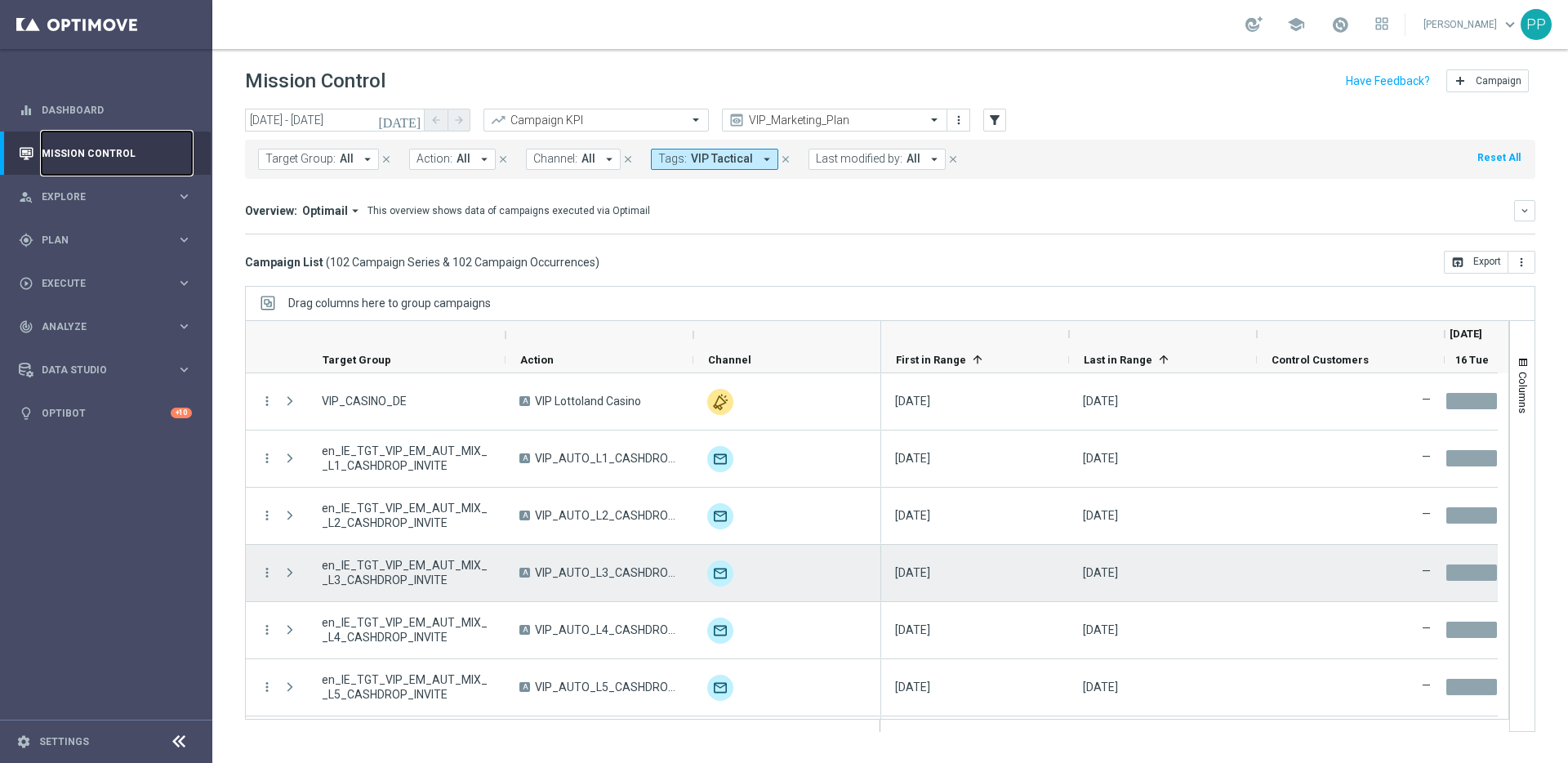
scroll to position [4, 0]
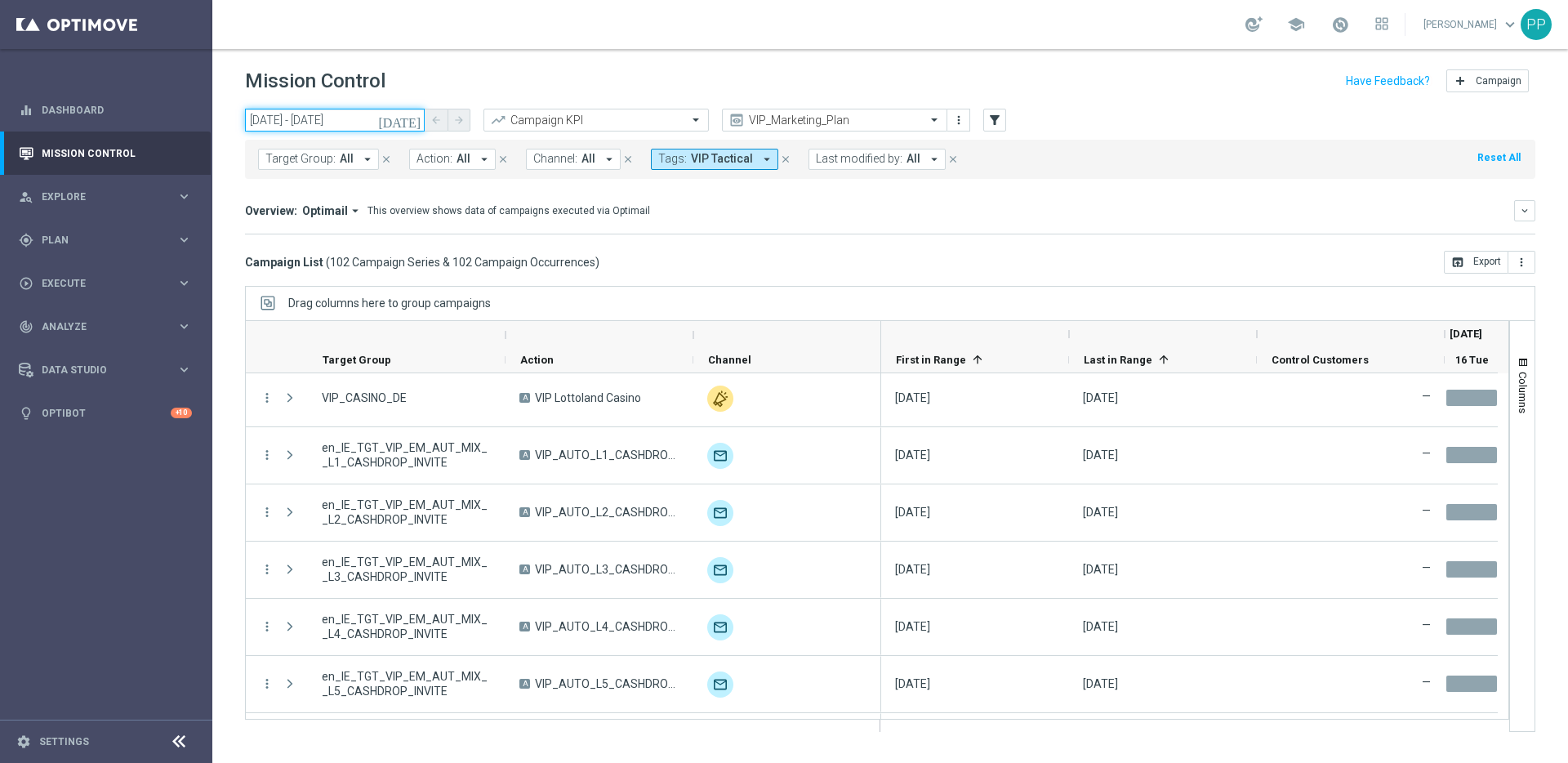
click at [325, 114] on input "16 Sep 2025 - 16 Sep 2025" at bounding box center [334, 120] width 179 height 23
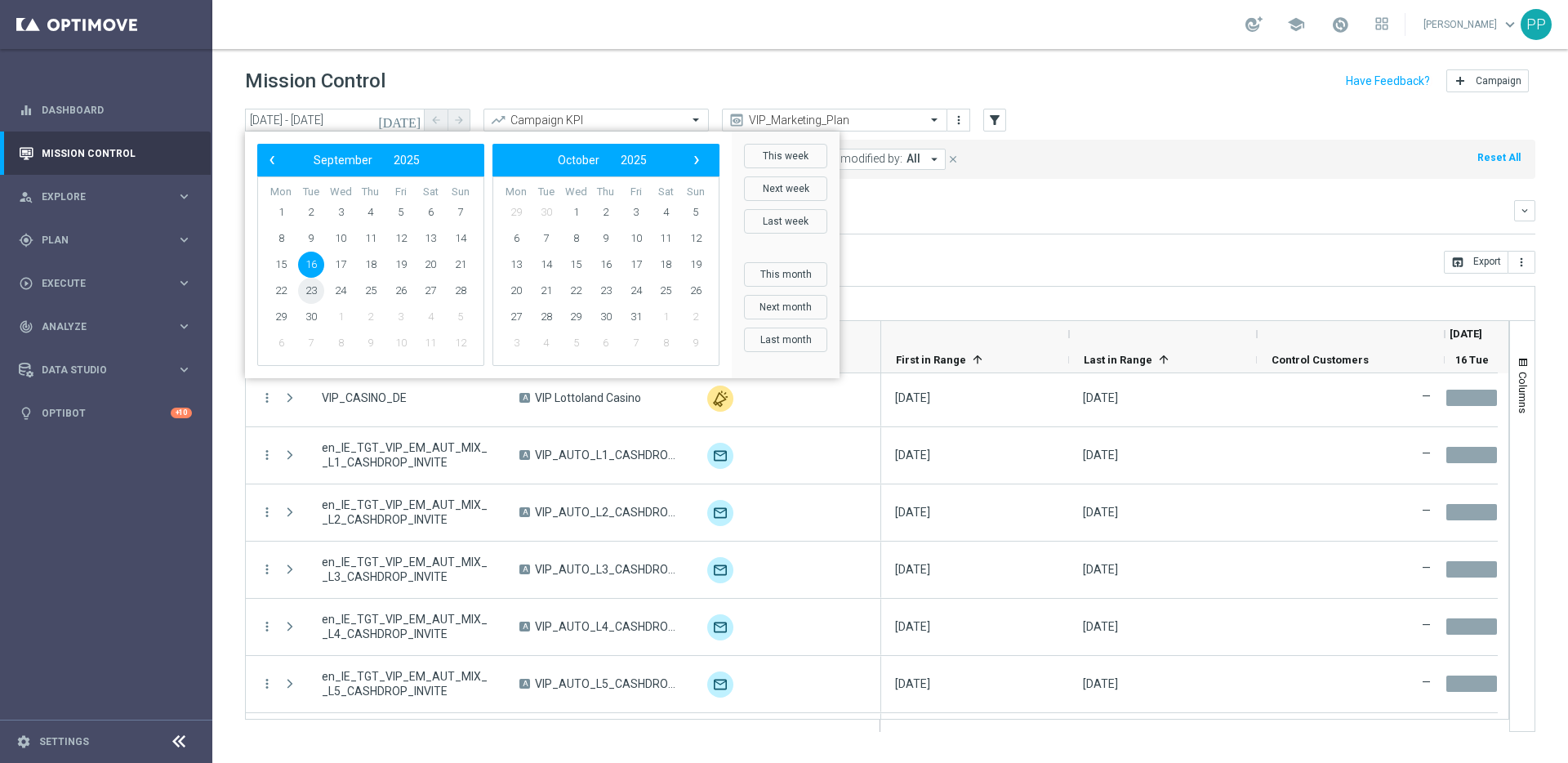
click at [311, 298] on span "23" at bounding box center [312, 291] width 26 height 26
click at [311, 297] on span "23" at bounding box center [312, 291] width 26 height 26
type input "23 Sep 2025 - 23 Sep 2025"
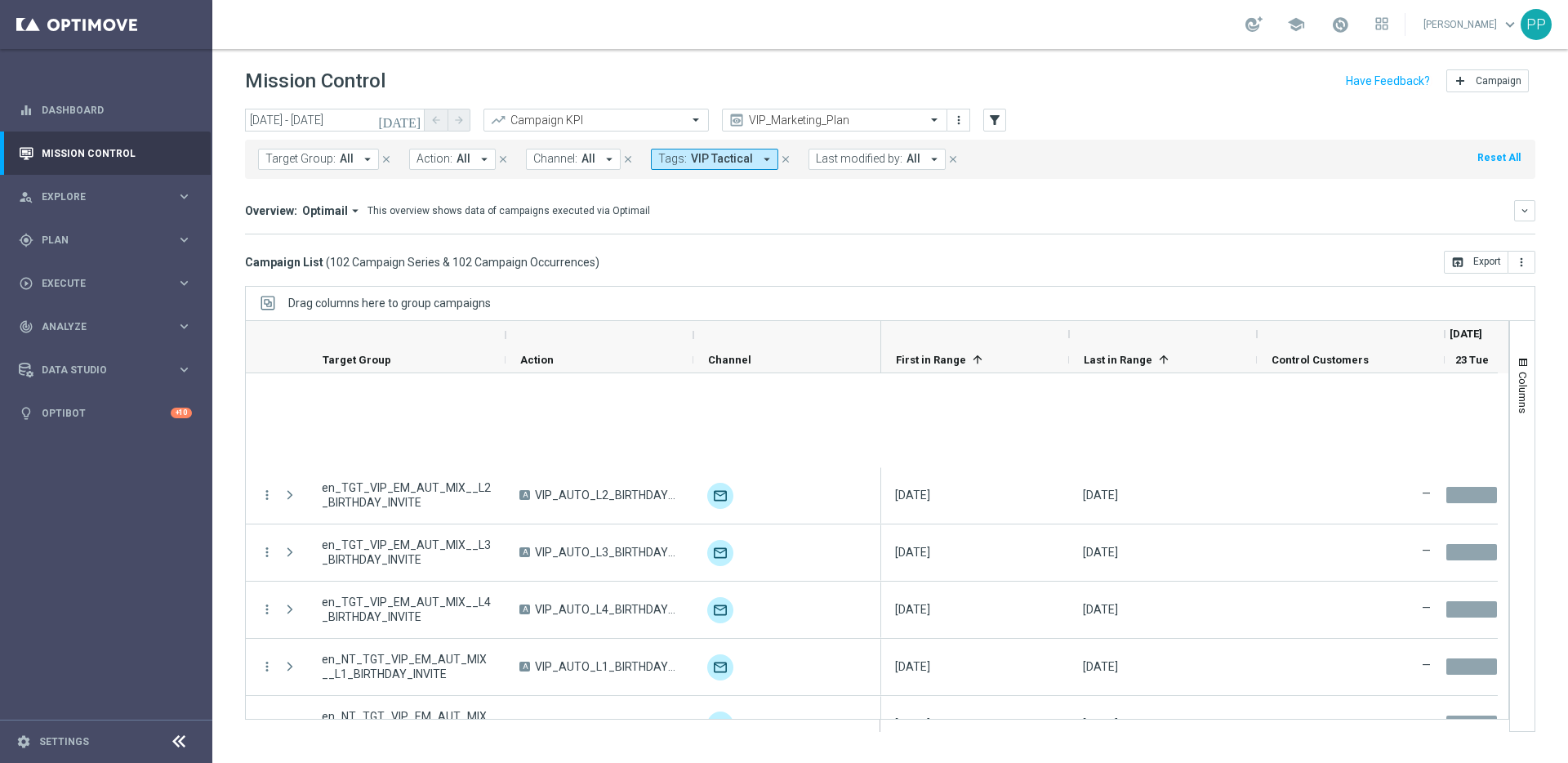
scroll to position [5486, 0]
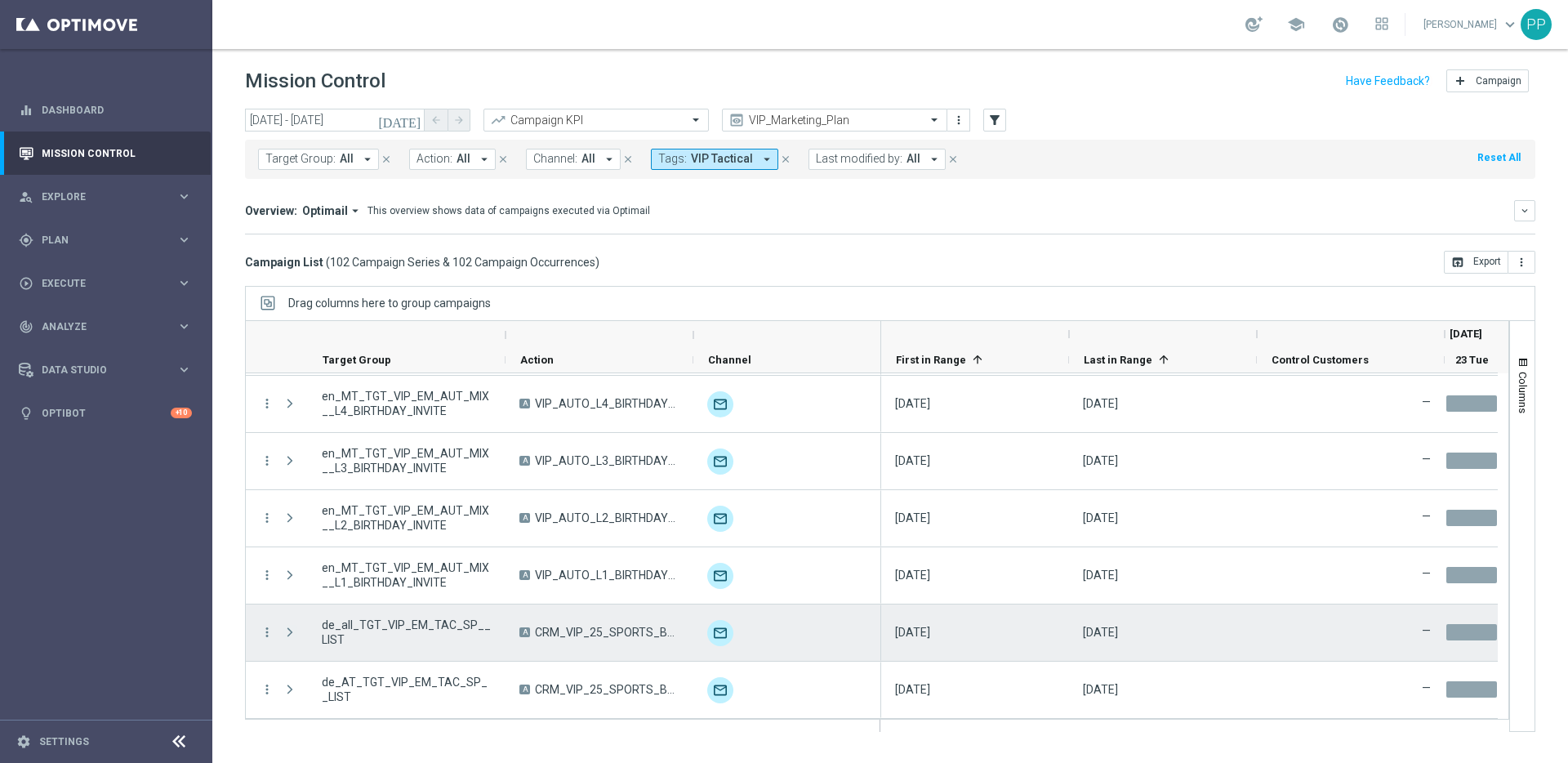
click at [288, 632] on span at bounding box center [290, 631] width 15 height 13
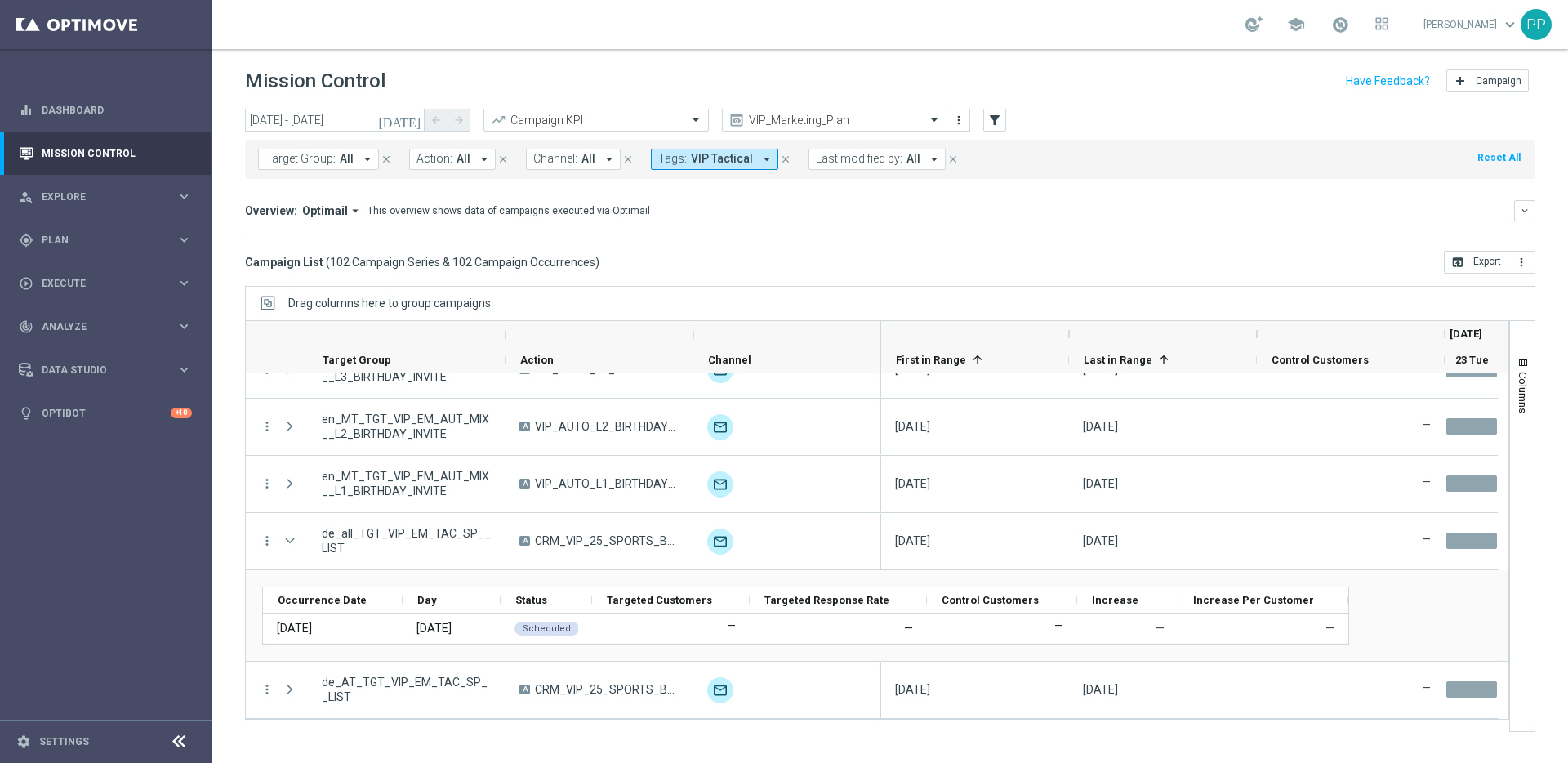
scroll to position [5577, 0]
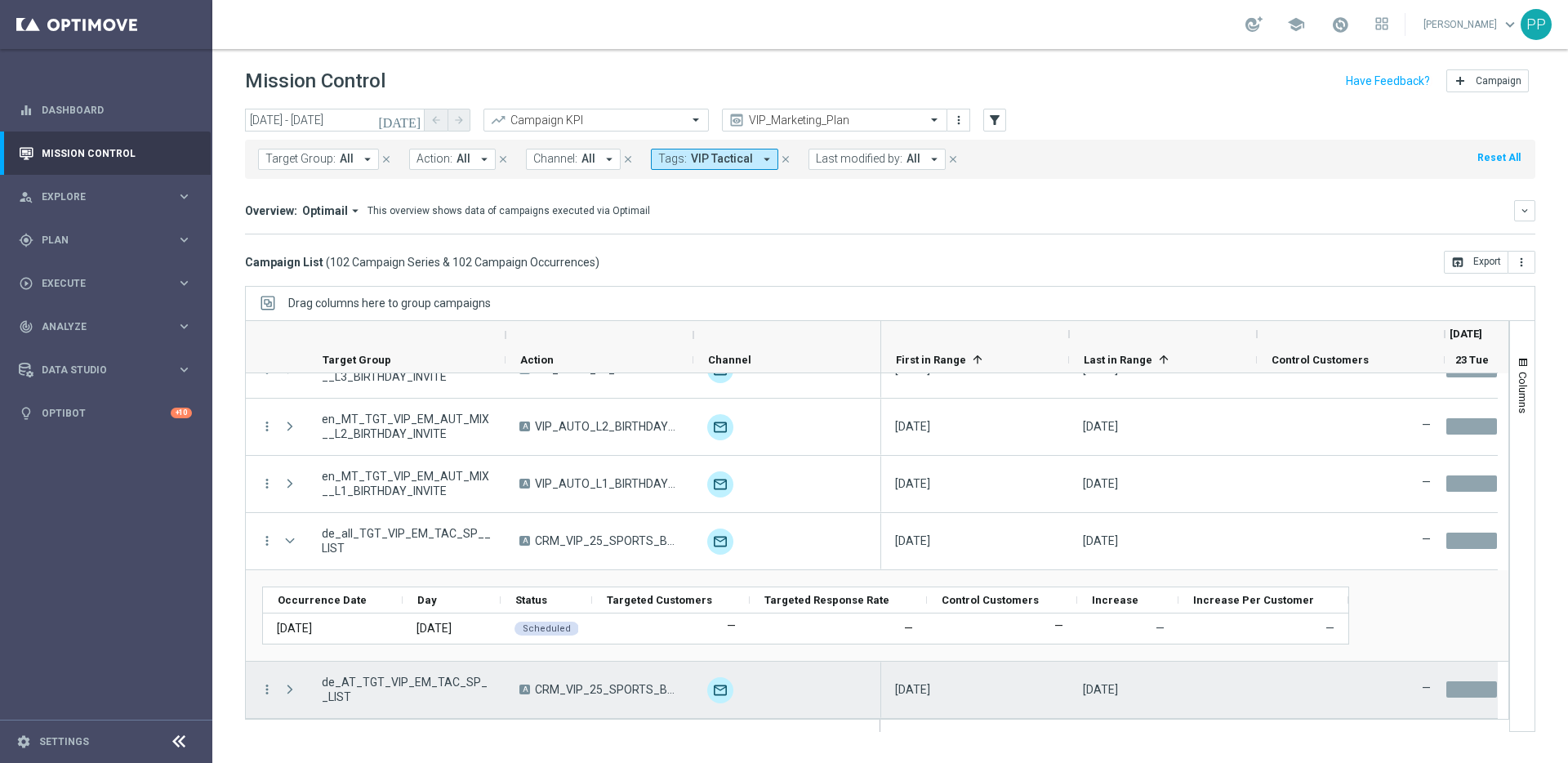
click at [290, 684] on span at bounding box center [290, 689] width 15 height 13
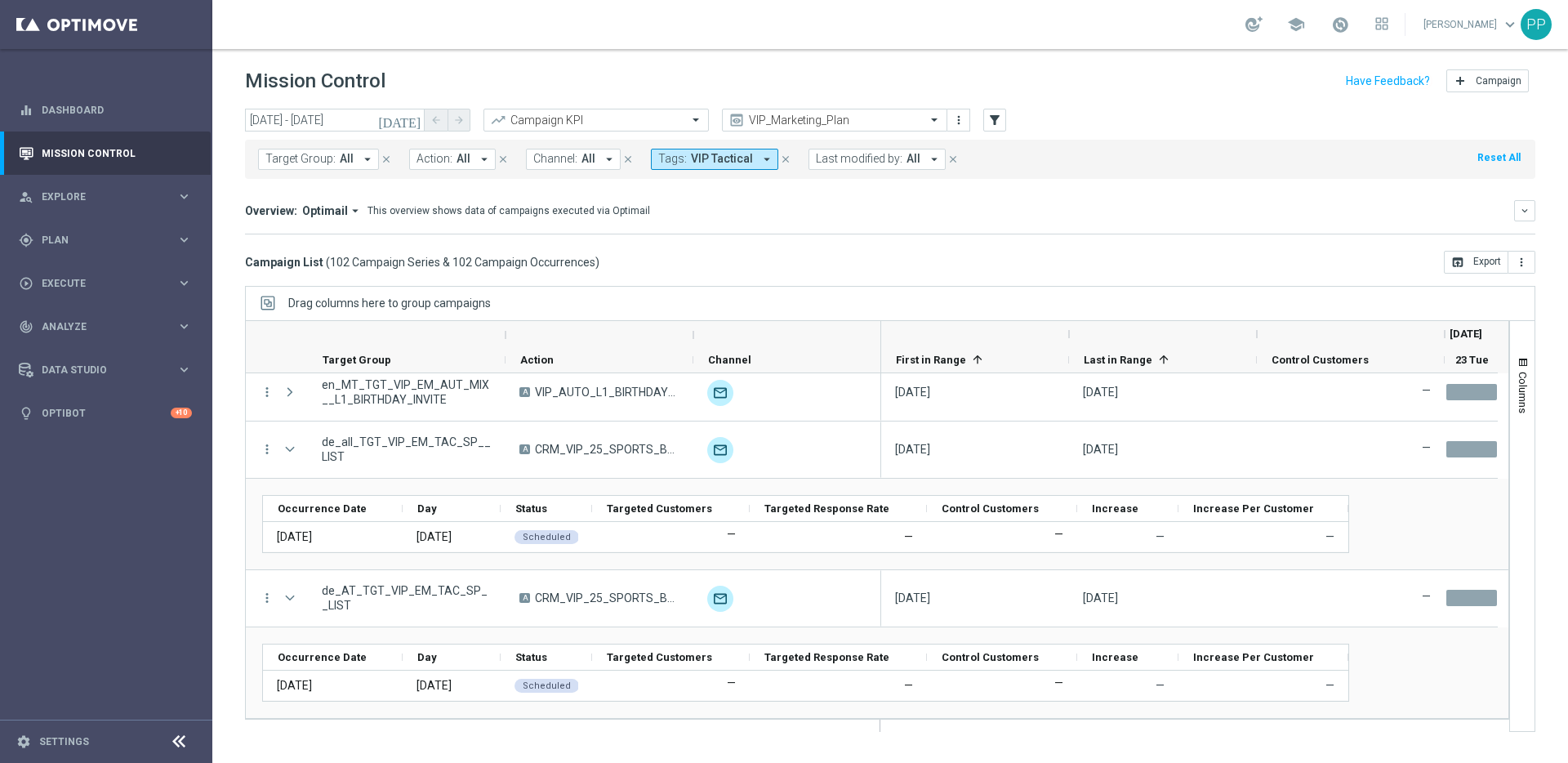
scroll to position [5669, 0]
click at [53, 250] on div "gps_fixed Plan keyboard_arrow_right" at bounding box center [105, 239] width 211 height 43
click at [58, 279] on link "Target Groups" at bounding box center [106, 273] width 127 height 13
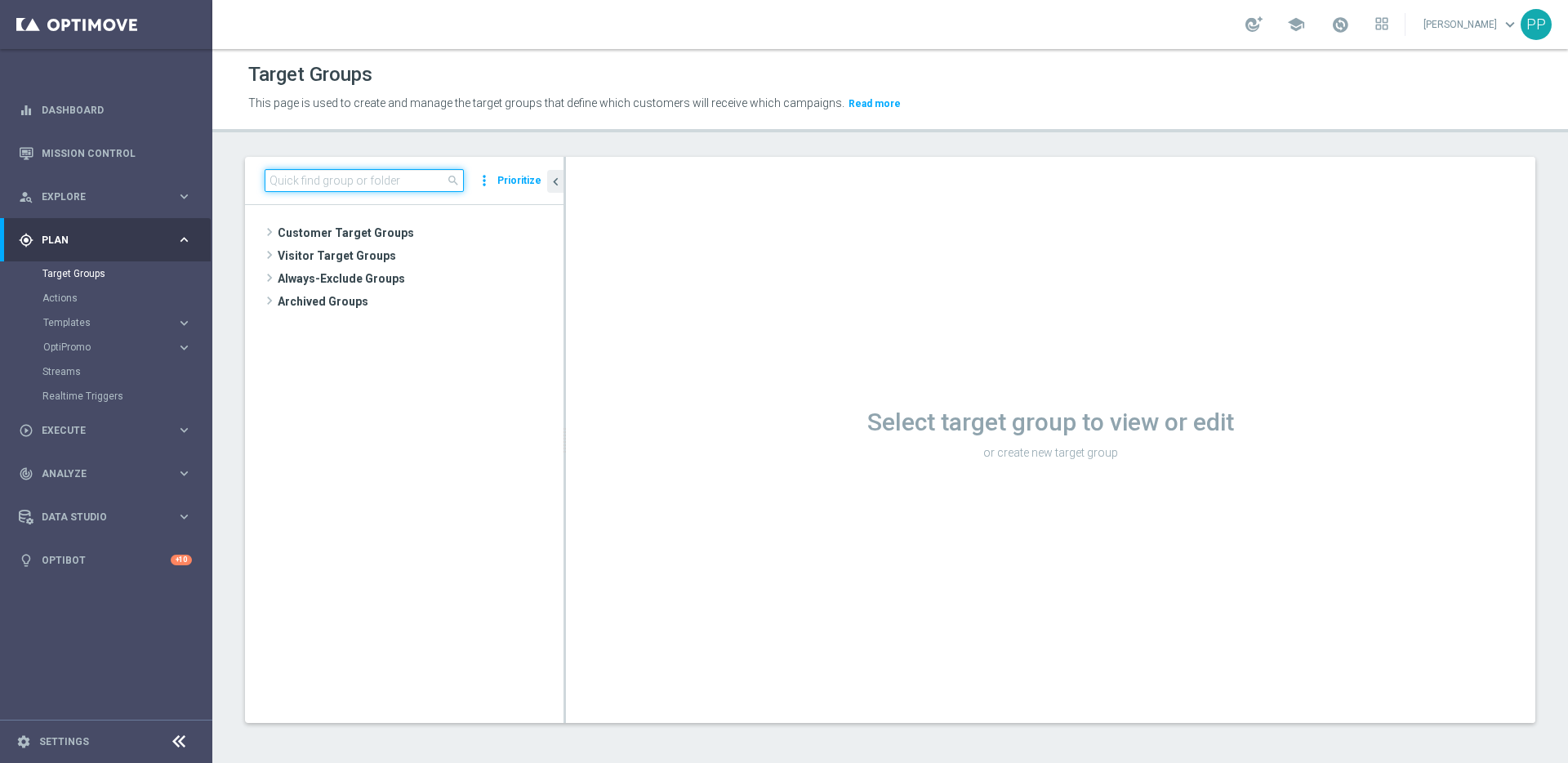
click at [351, 181] on input at bounding box center [365, 180] width 200 height 23
paste input "DE_ALL__LASTYEAR_SPORTS__NVIP_EMA_TAC_MIX"
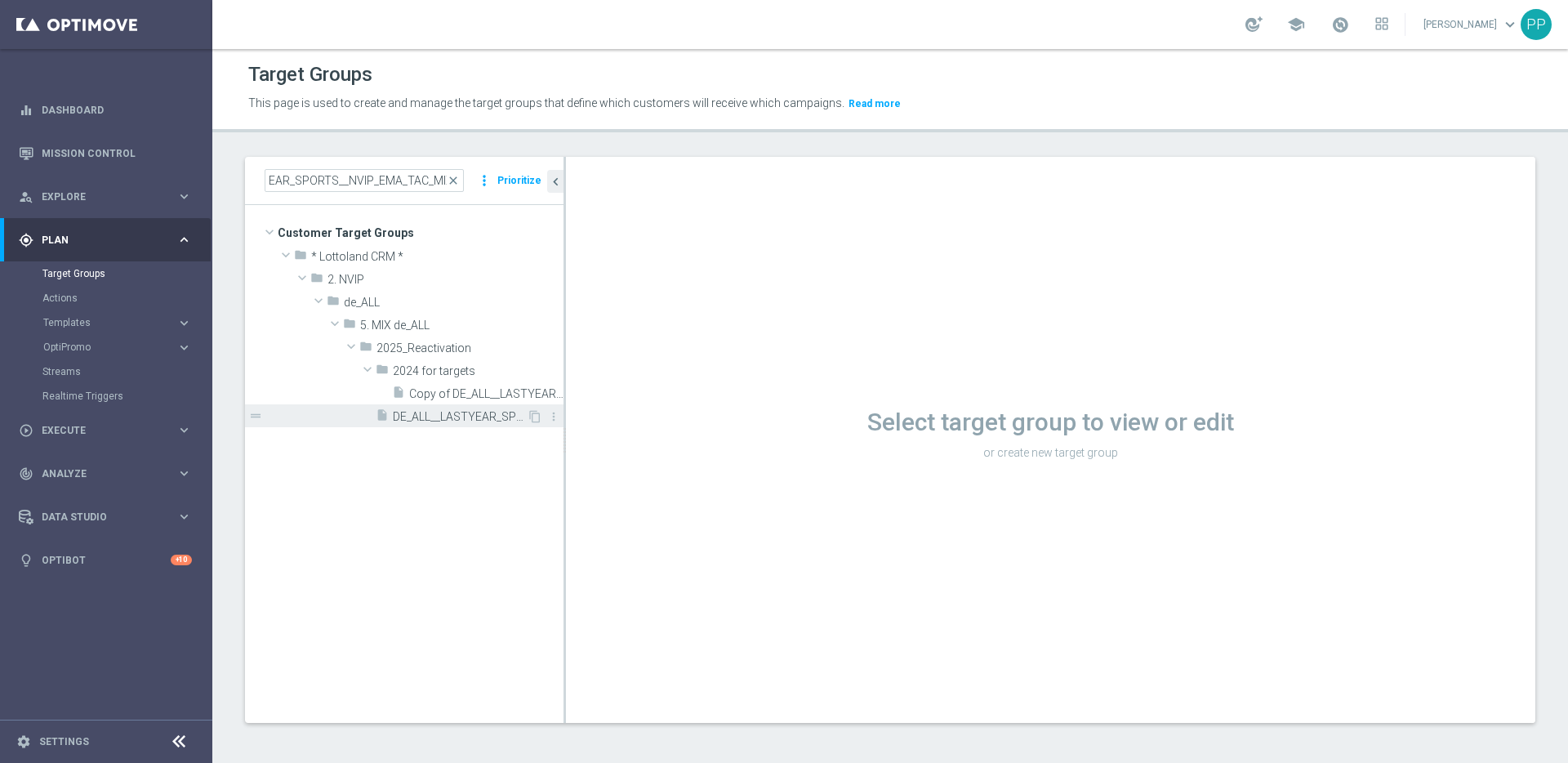
click at [441, 413] on span "DE_ALL__LASTYEAR_SPORTS__NVIP_EMA_TAC_MIX" at bounding box center [460, 417] width 134 height 14
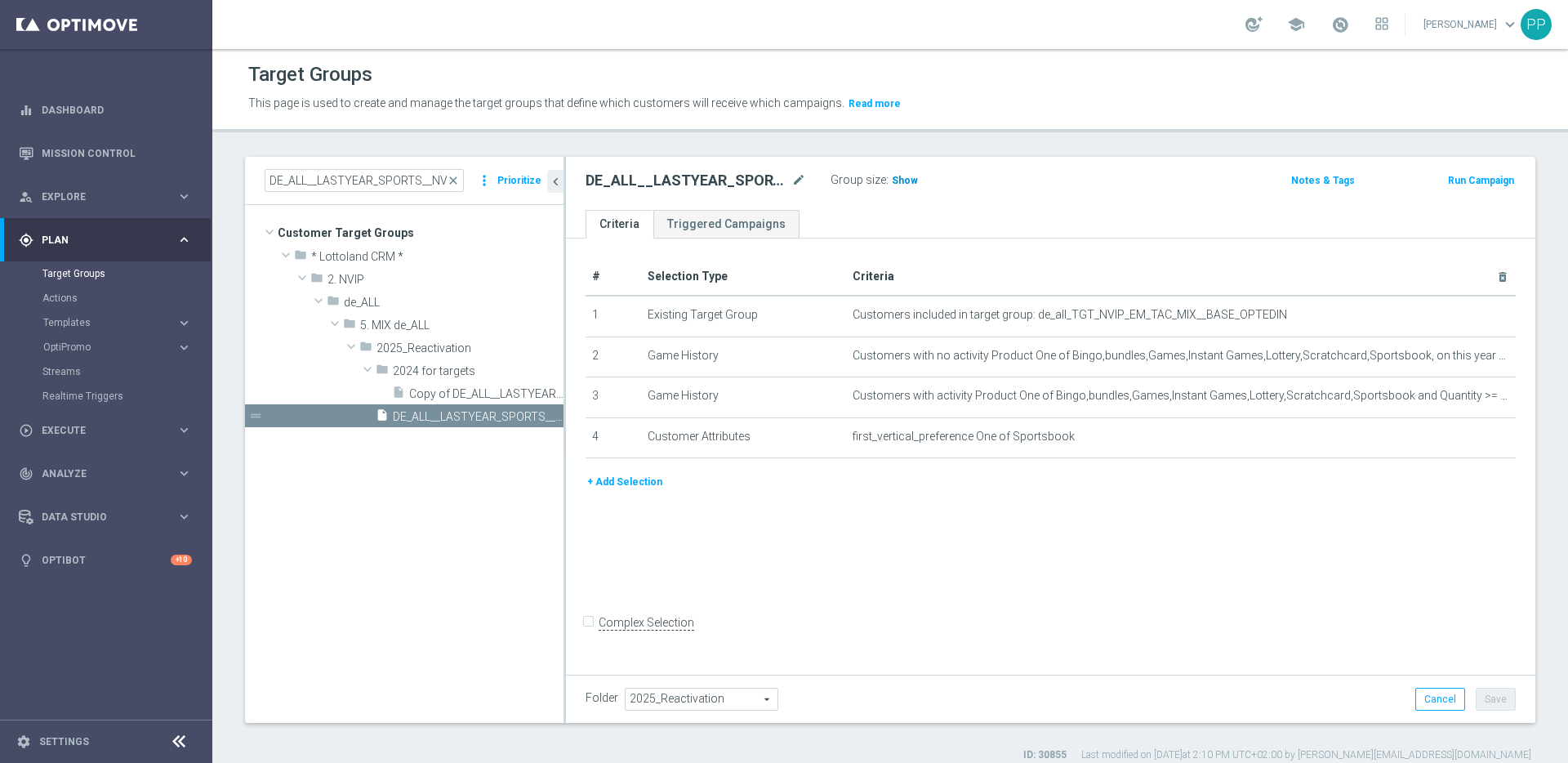
click at [902, 179] on span "Show" at bounding box center [905, 180] width 26 height 11
click at [354, 179] on input "DE_ALL__LASTYEAR_SPORTS__NVIP_EMA_TAC_MIX" at bounding box center [365, 180] width 200 height 23
drag, startPoint x: 273, startPoint y: 180, endPoint x: 352, endPoint y: 189, distance: 79.5
click at [352, 189] on input "DE_ALL__LASTYEAR_SPORTS__NVIP_EMA_TAC_MIX" at bounding box center [365, 180] width 200 height 23
drag, startPoint x: 271, startPoint y: 179, endPoint x: 660, endPoint y: 225, distance: 391.7
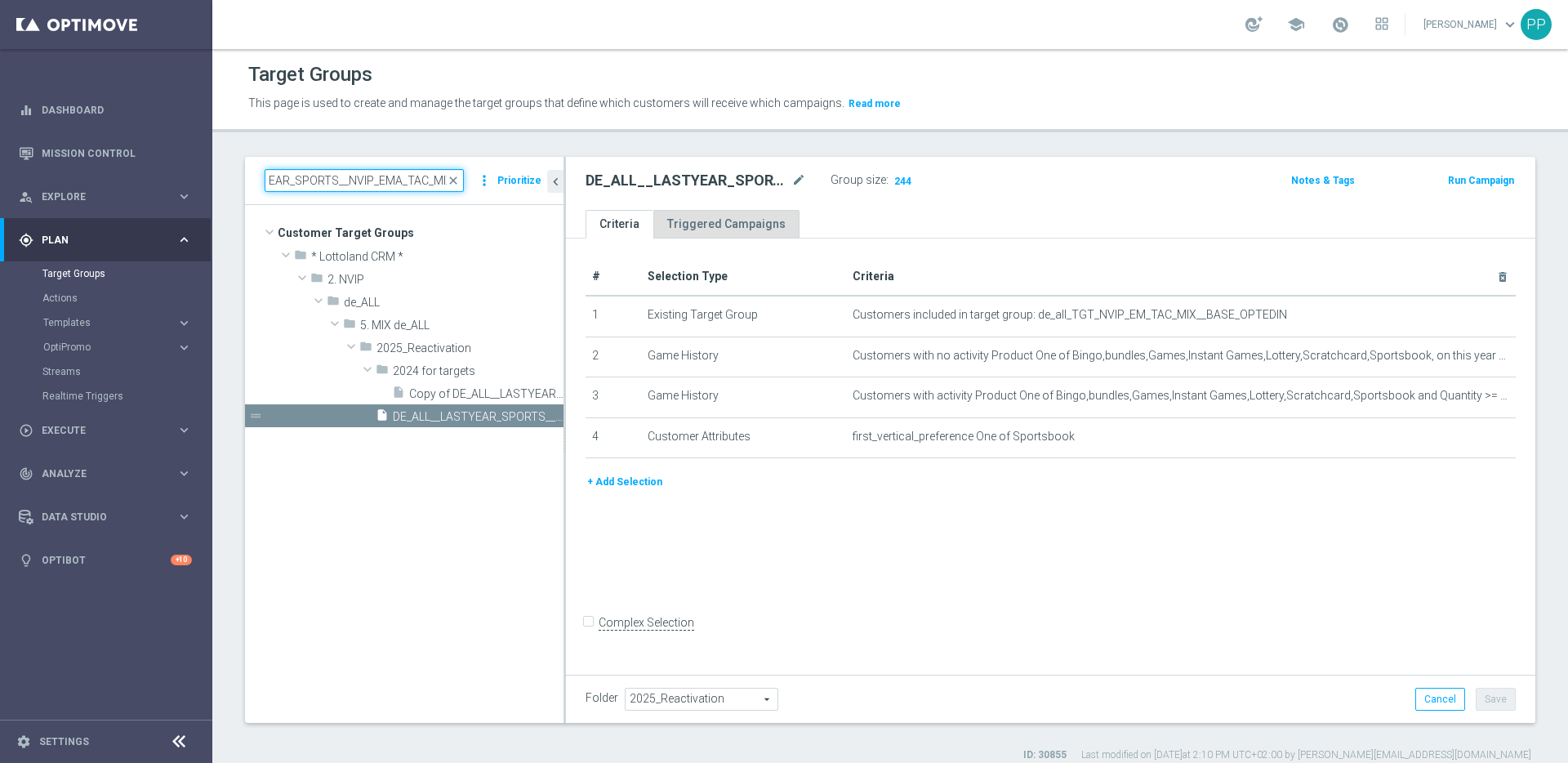
click at [660, 225] on as-split "DE_ALL__LASTYEAR_SPORTS__NVIP_EMA_TAC_MIX close more_vert Prioritize Customer T…" at bounding box center [889, 440] width 1290 height 566
paste input "AT"
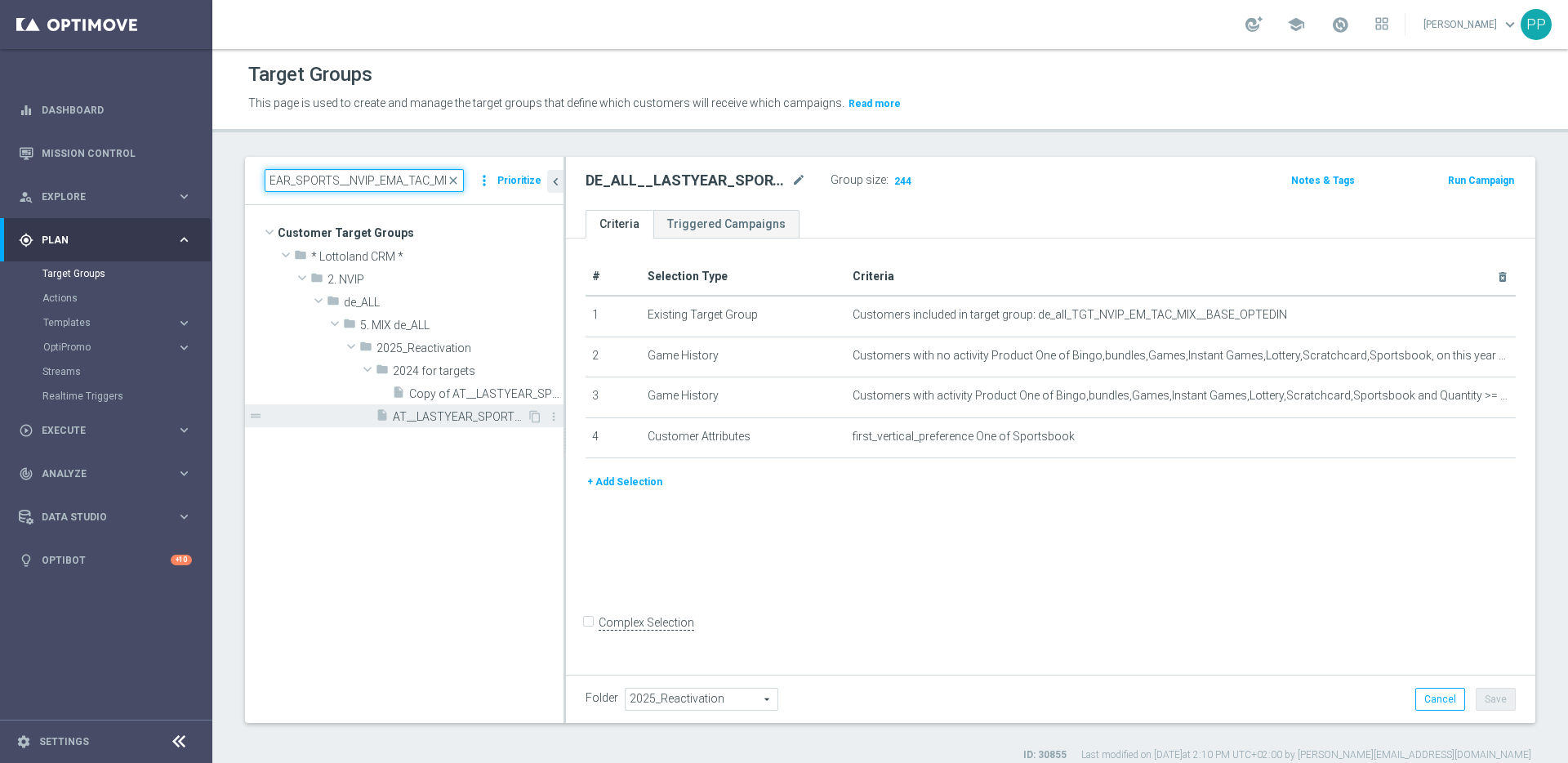
type input "AT__LASTYEAR_SPORTS__NVIP_EMA_TAC_MIX"
click at [455, 412] on span "AT__LASTYEAR_SPORTS__NVIP_EMA_TAC_MIX" at bounding box center [460, 417] width 134 height 14
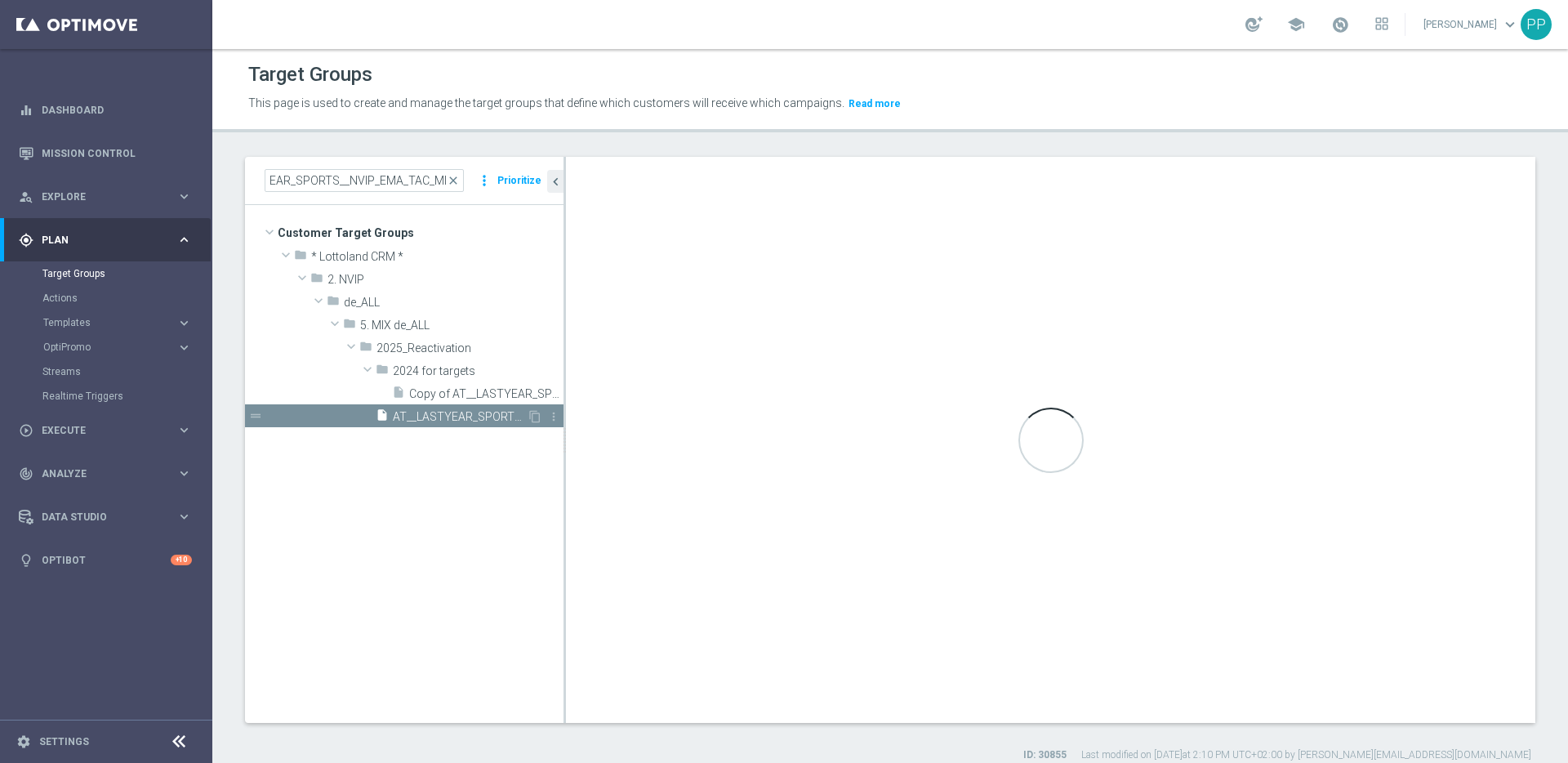
scroll to position [0, 0]
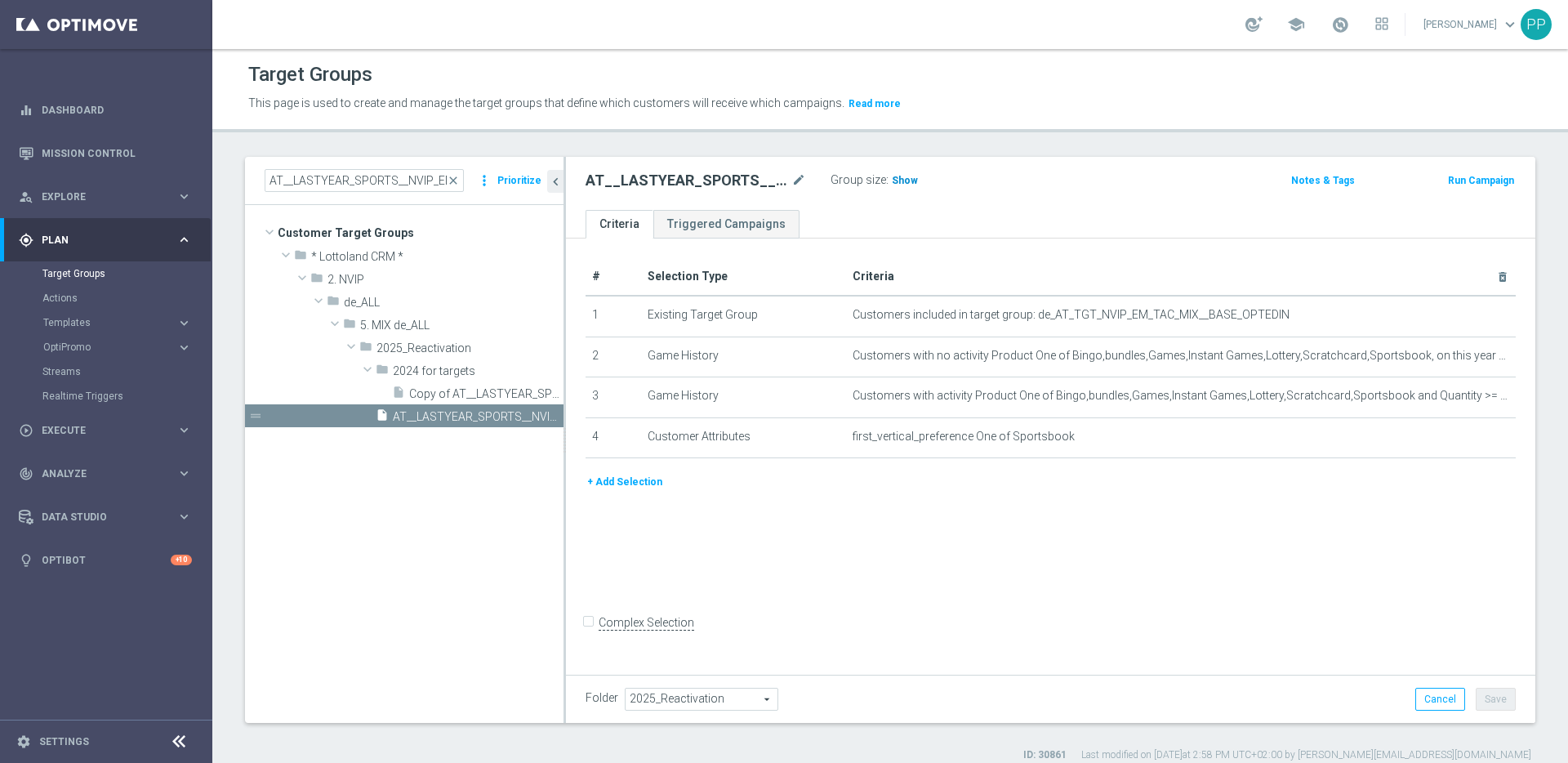
click at [899, 180] on span "Show" at bounding box center [905, 180] width 26 height 11
